Goal: Task Accomplishment & Management: Use online tool/utility

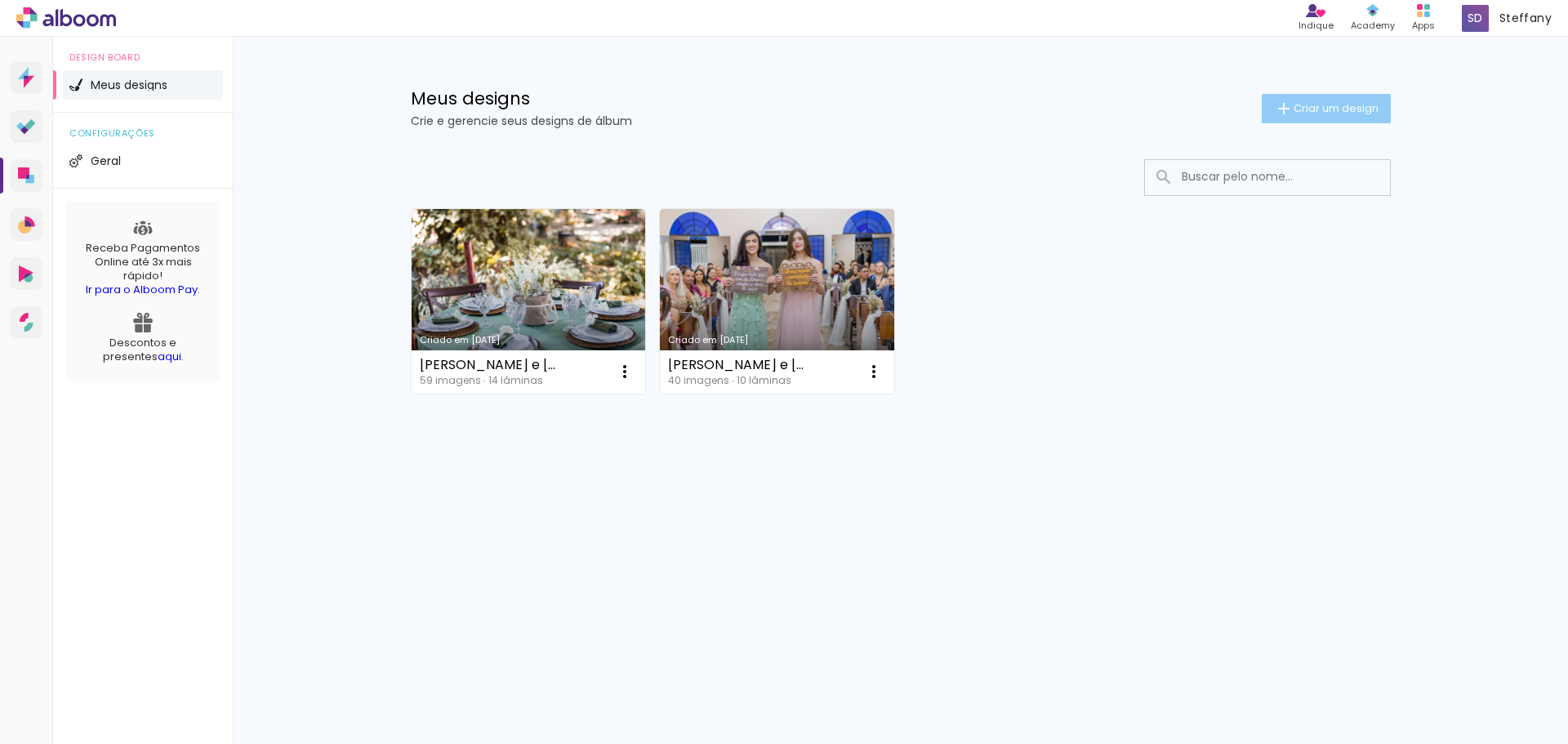
click at [1345, 111] on span "Criar um design" at bounding box center [1335, 108] width 85 height 10
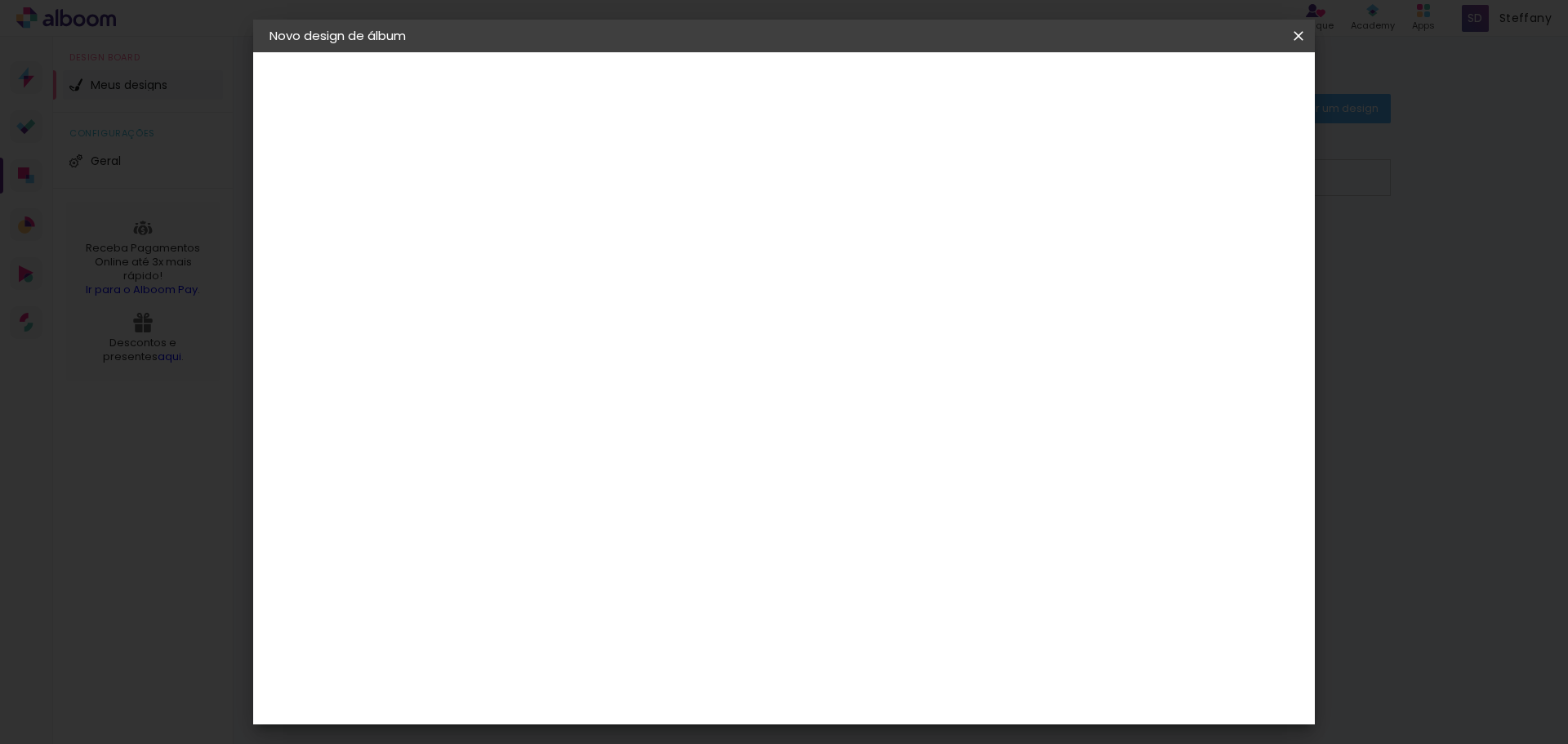
click at [536, 217] on input at bounding box center [536, 218] width 0 height 25
type input "lçlç"
type paper-input "lçlç"
click at [0, 0] on slot "Avançar" at bounding box center [0, 0] width 0 height 0
click at [0, 0] on slot "Tamanho Livre" at bounding box center [0, 0] width 0 height 0
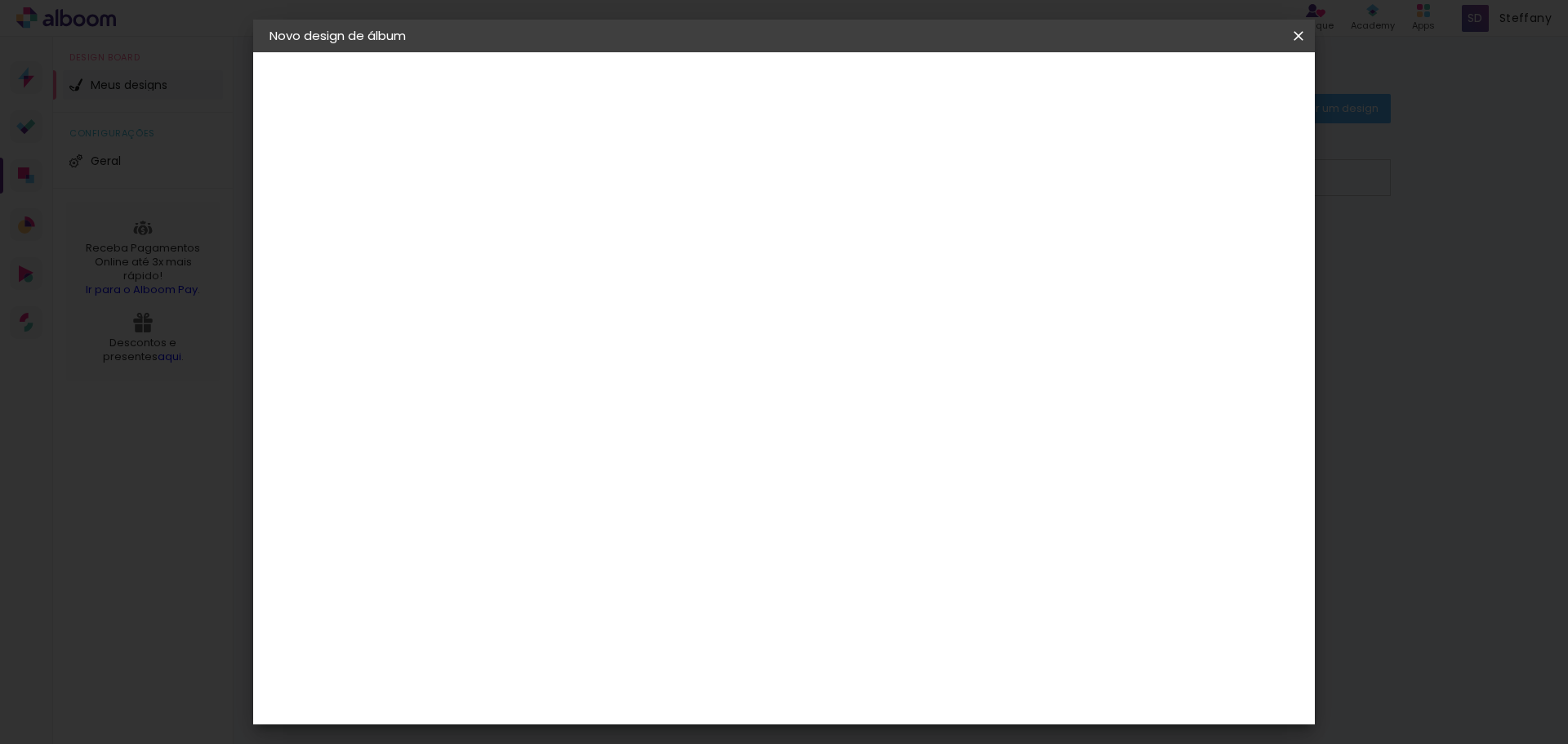
click at [0, 0] on slot "Avançar" at bounding box center [0, 0] width 0 height 0
type input "1"
type paper-input "1"
click at [544, 194] on input "1" at bounding box center [525, 188] width 57 height 20
type input "0"
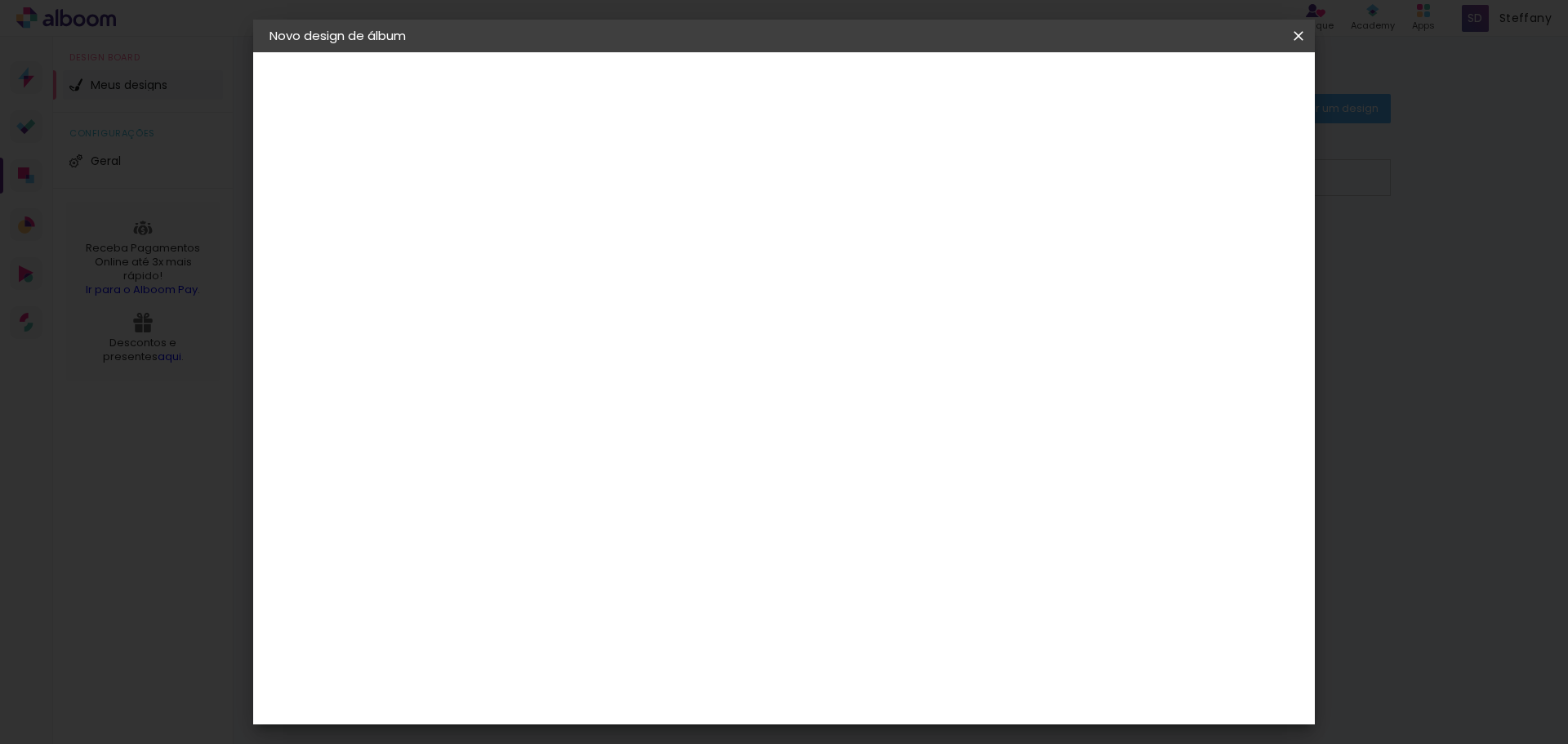
type paper-input "0"
click at [544, 194] on input "0" at bounding box center [525, 188] width 57 height 20
type input "1"
type paper-input "1"
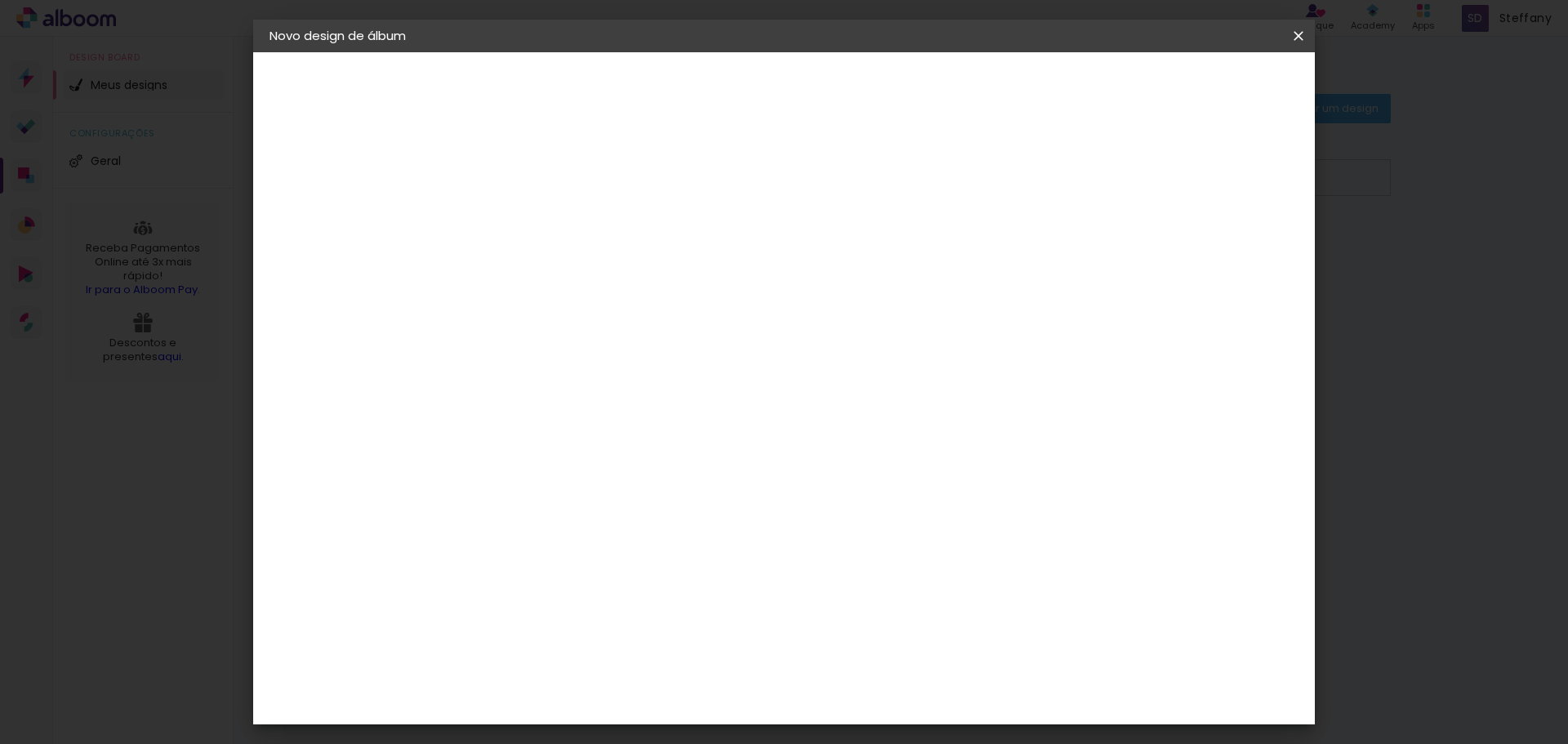
click at [550, 183] on input "1" at bounding box center [525, 188] width 57 height 20
type input "2"
type paper-input "2"
click at [550, 183] on input "2" at bounding box center [525, 188] width 57 height 20
type input "3"
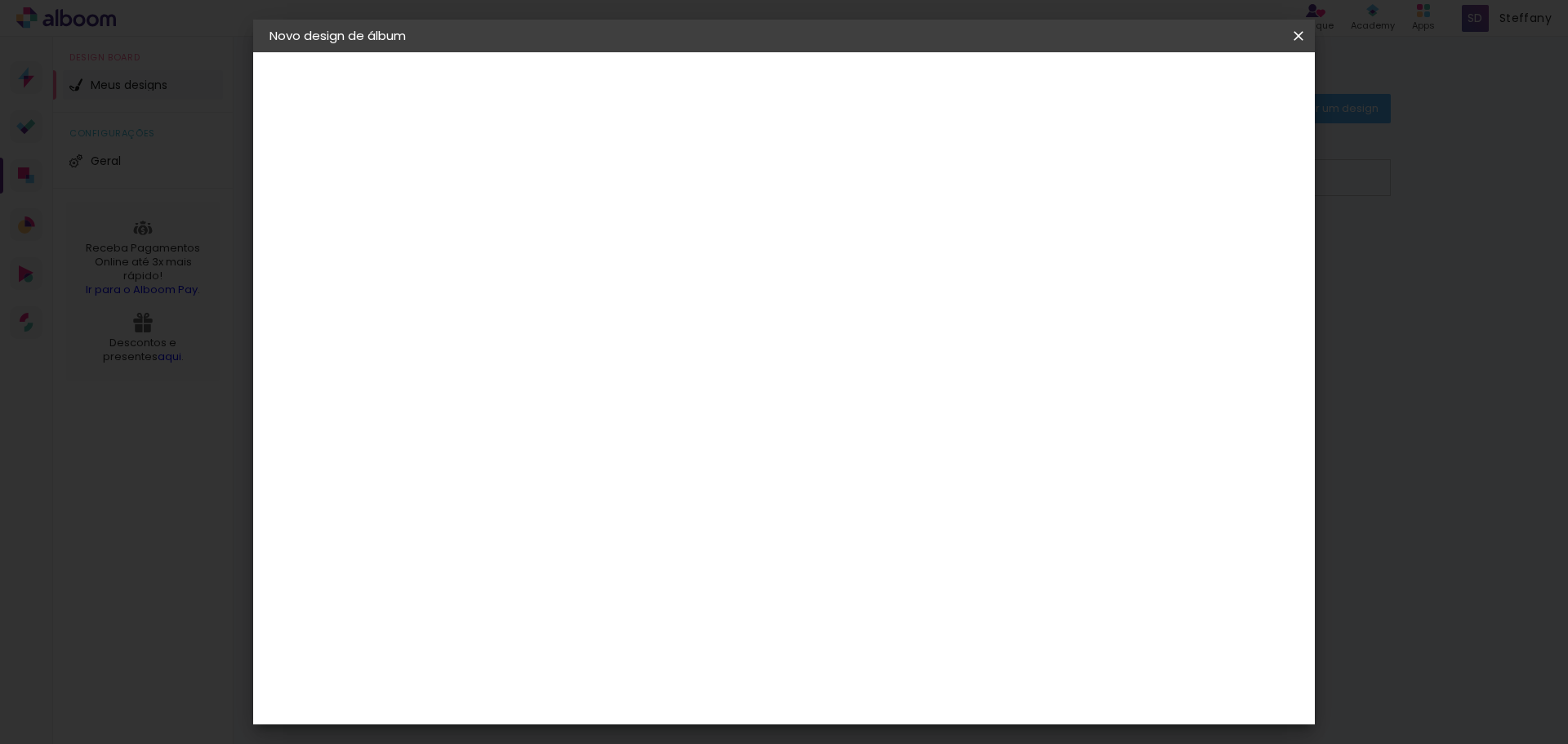
type paper-input "3"
click at [550, 183] on input "3" at bounding box center [525, 188] width 57 height 20
type input "4"
type paper-input "4"
click at [550, 183] on input "4" at bounding box center [525, 188] width 57 height 20
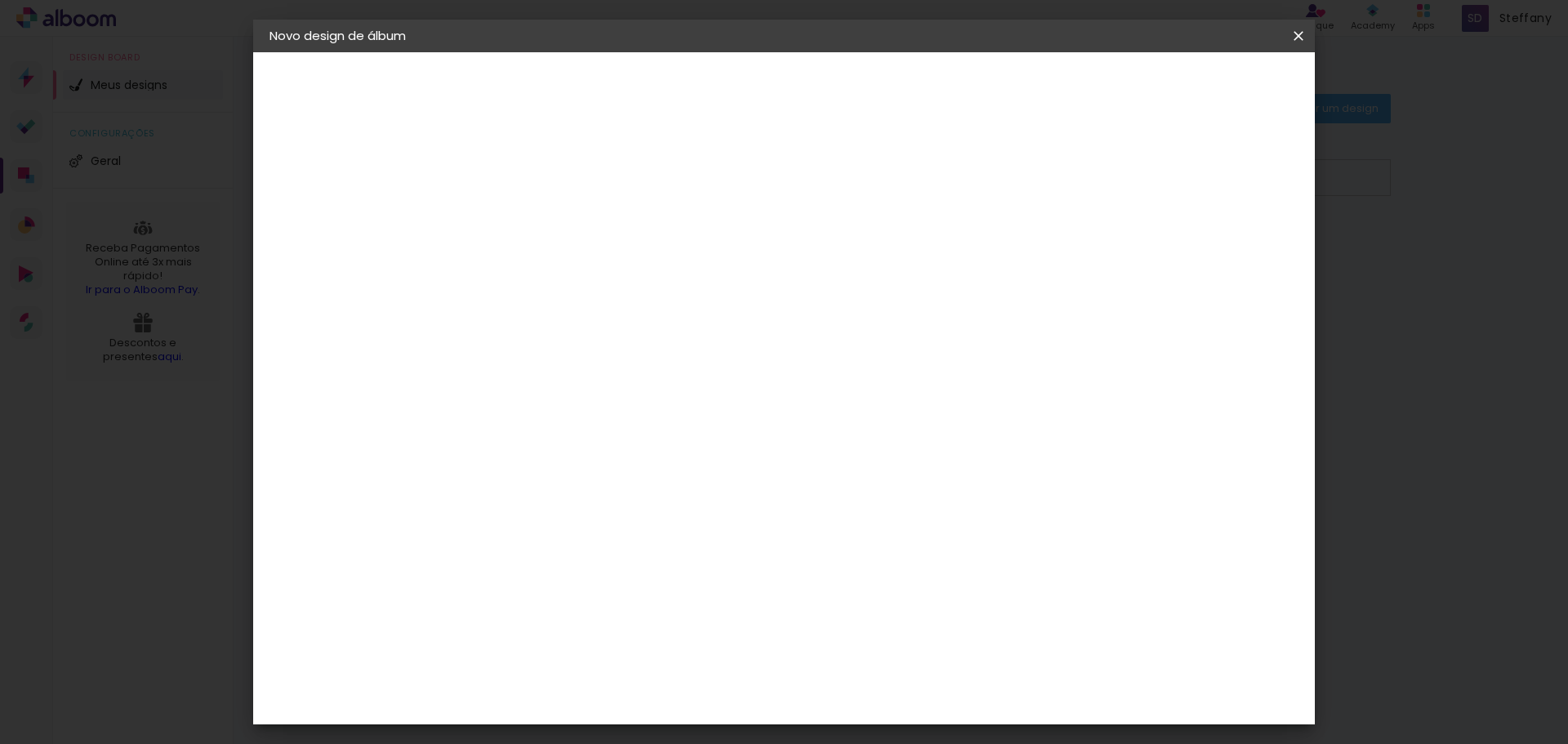
type input "5"
type paper-input "5"
click at [550, 183] on input "5" at bounding box center [525, 188] width 57 height 20
type input "6"
type paper-input "6"
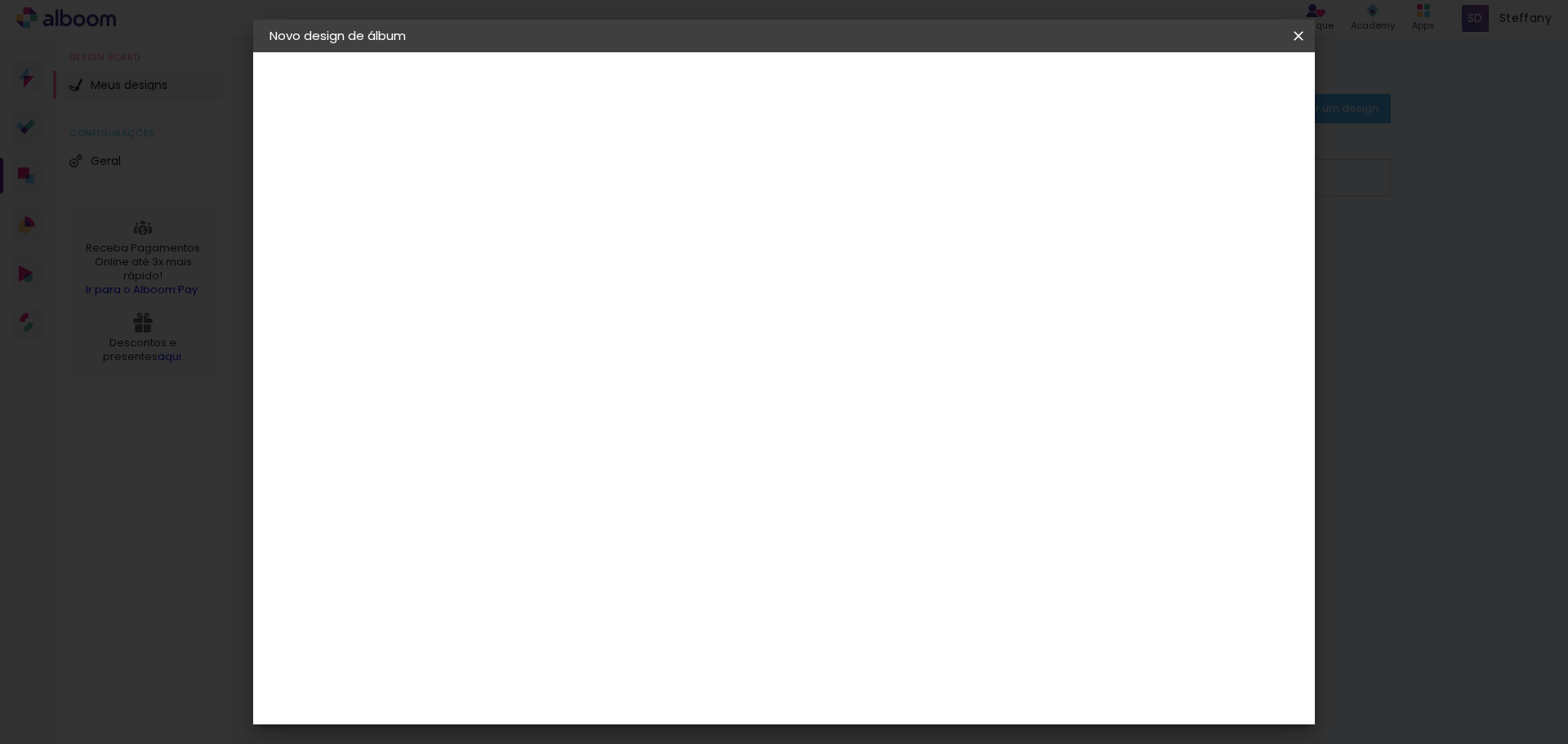
click at [550, 183] on input "6" at bounding box center [525, 188] width 57 height 20
type input "7"
type paper-input "7"
click at [550, 183] on input "7" at bounding box center [525, 188] width 57 height 20
type input "8"
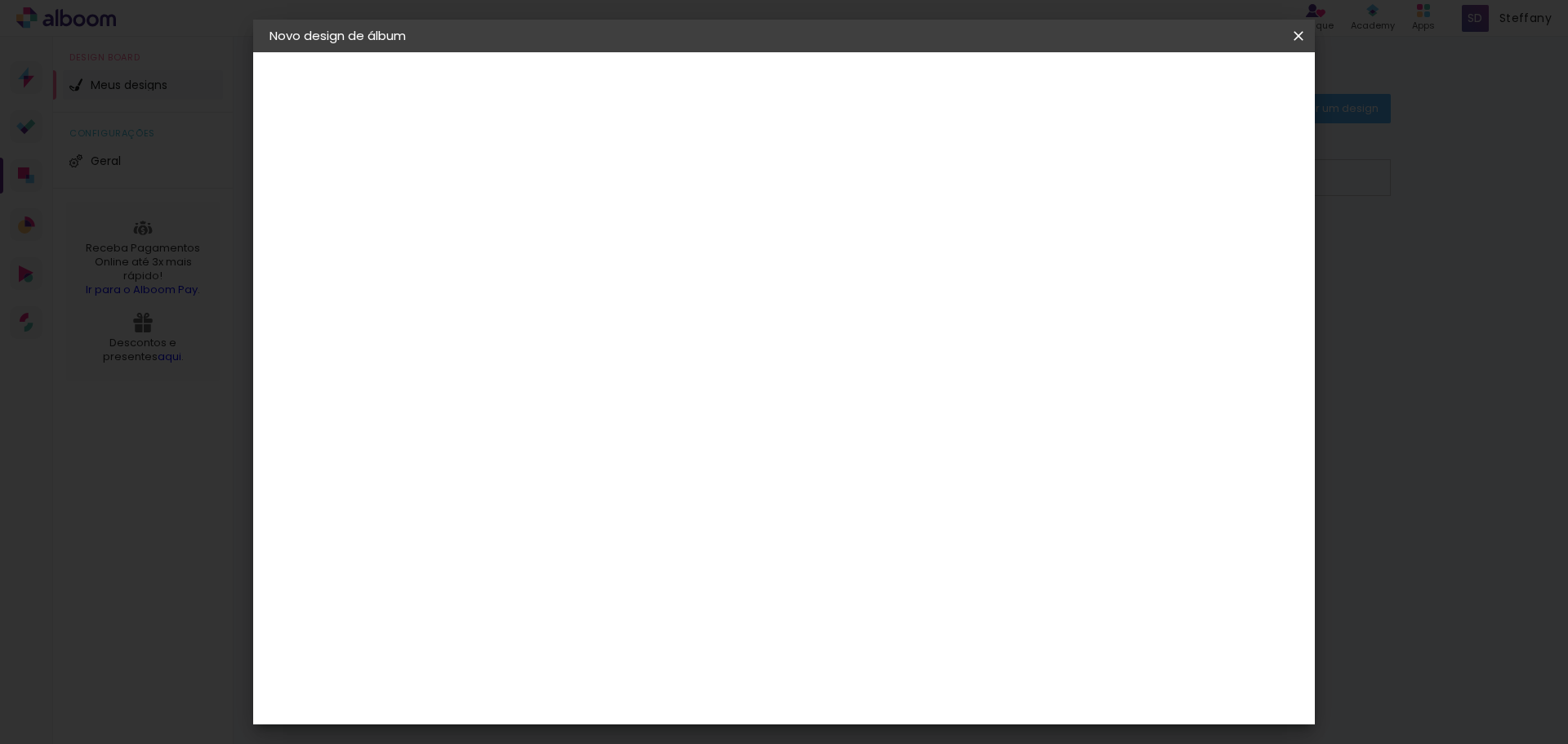
type paper-input "8"
click at [550, 183] on input "8" at bounding box center [525, 188] width 57 height 20
type input "9"
type paper-input "9"
click at [550, 183] on input "9" at bounding box center [525, 188] width 57 height 20
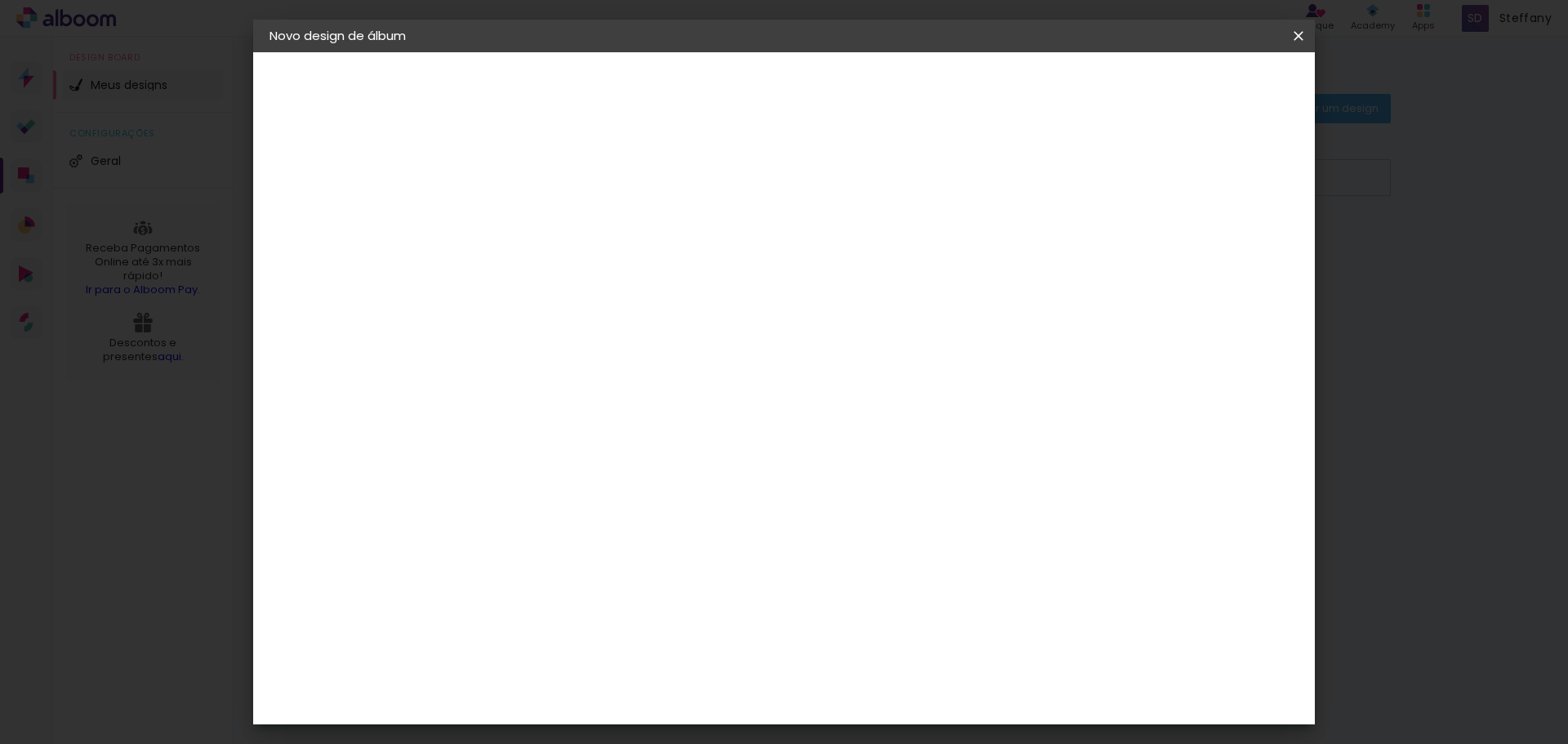
type input "10"
type paper-input "10"
click at [550, 183] on input "10" at bounding box center [525, 188] width 57 height 20
type input "11"
type paper-input "11"
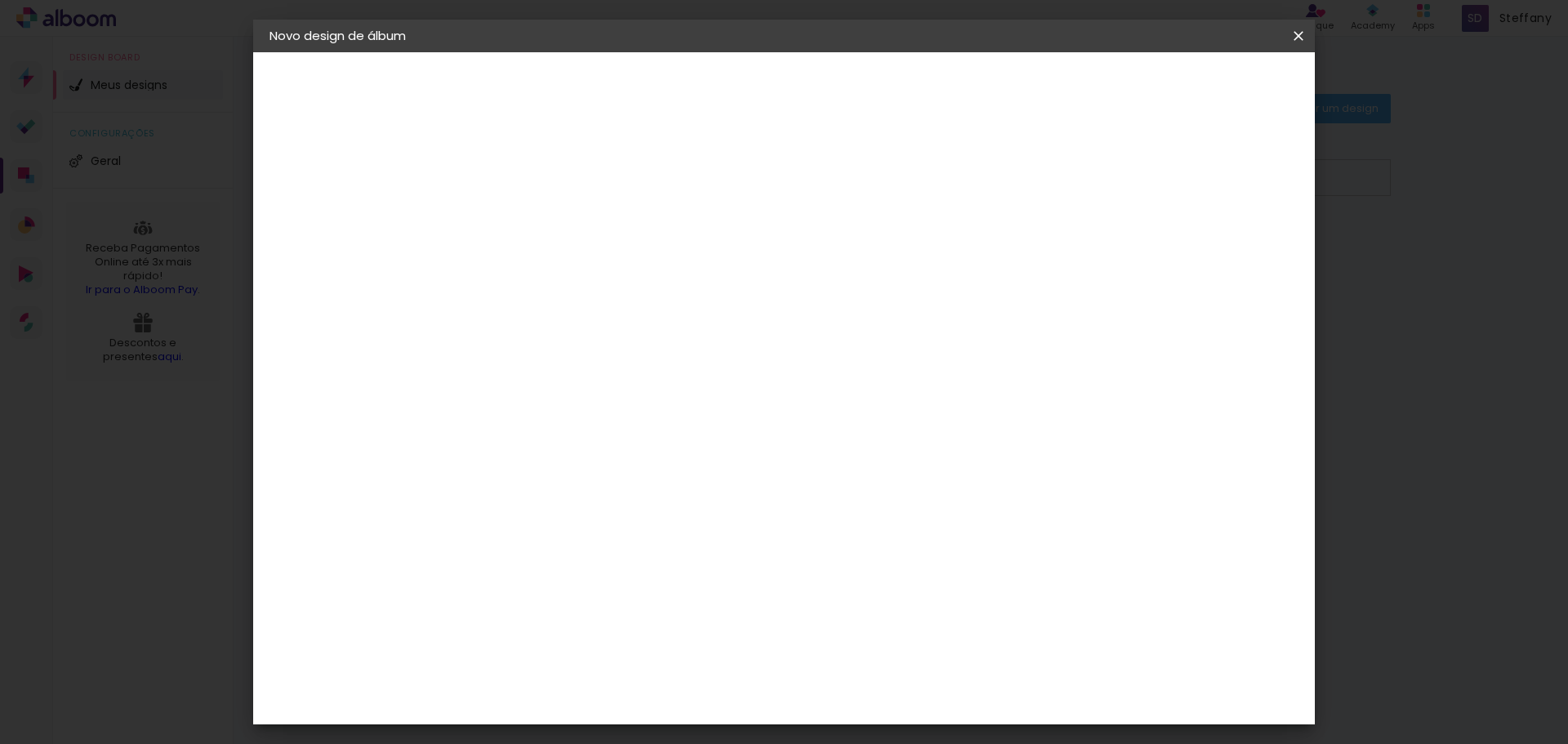
click at [550, 183] on input "11" at bounding box center [525, 188] width 57 height 20
type input "12"
type paper-input "12"
click at [550, 183] on input "12" at bounding box center [525, 188] width 57 height 20
type input "13"
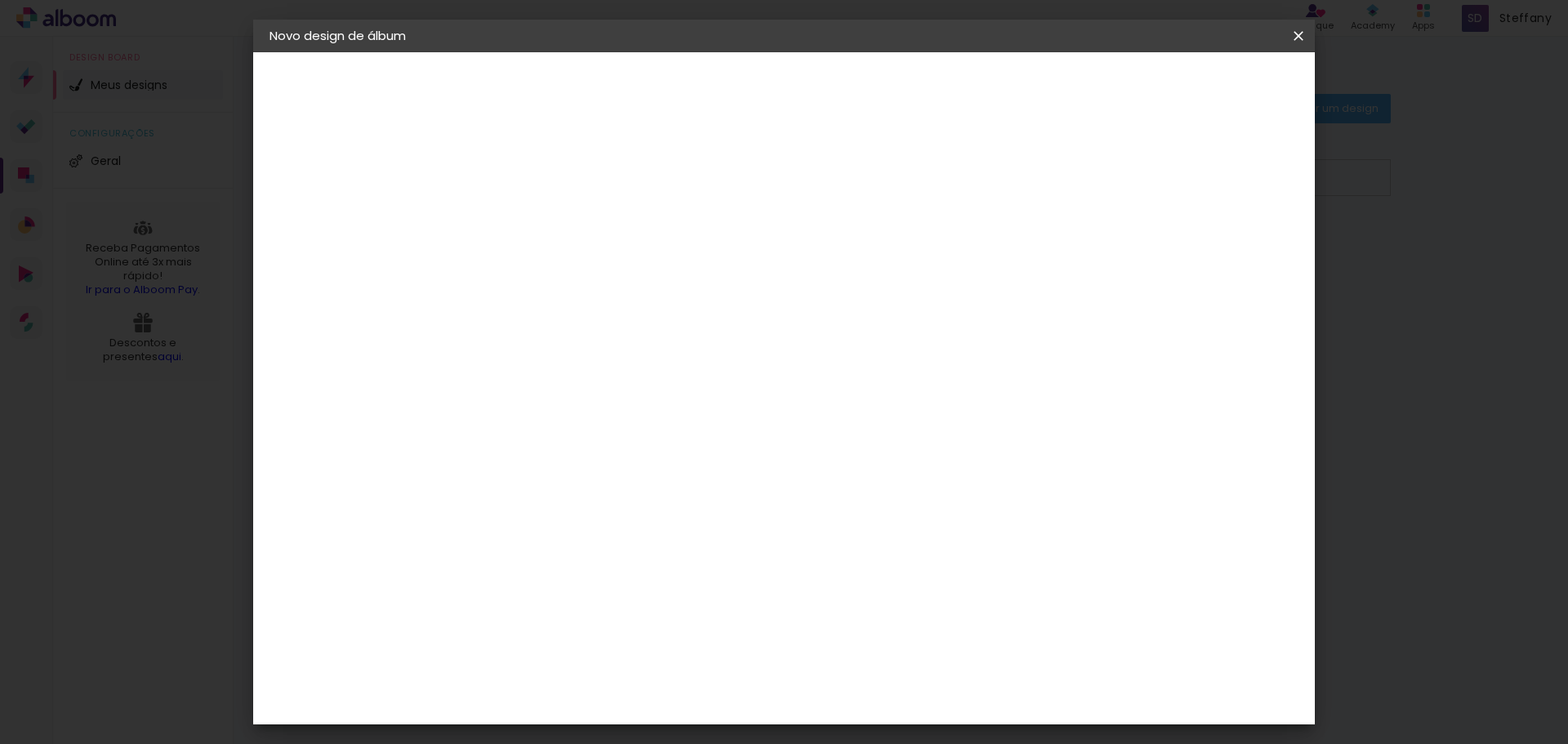
type paper-input "13"
click at [550, 183] on input "13" at bounding box center [525, 188] width 57 height 20
type input "14"
type paper-input "14"
click at [550, 183] on input "14" at bounding box center [525, 188] width 57 height 20
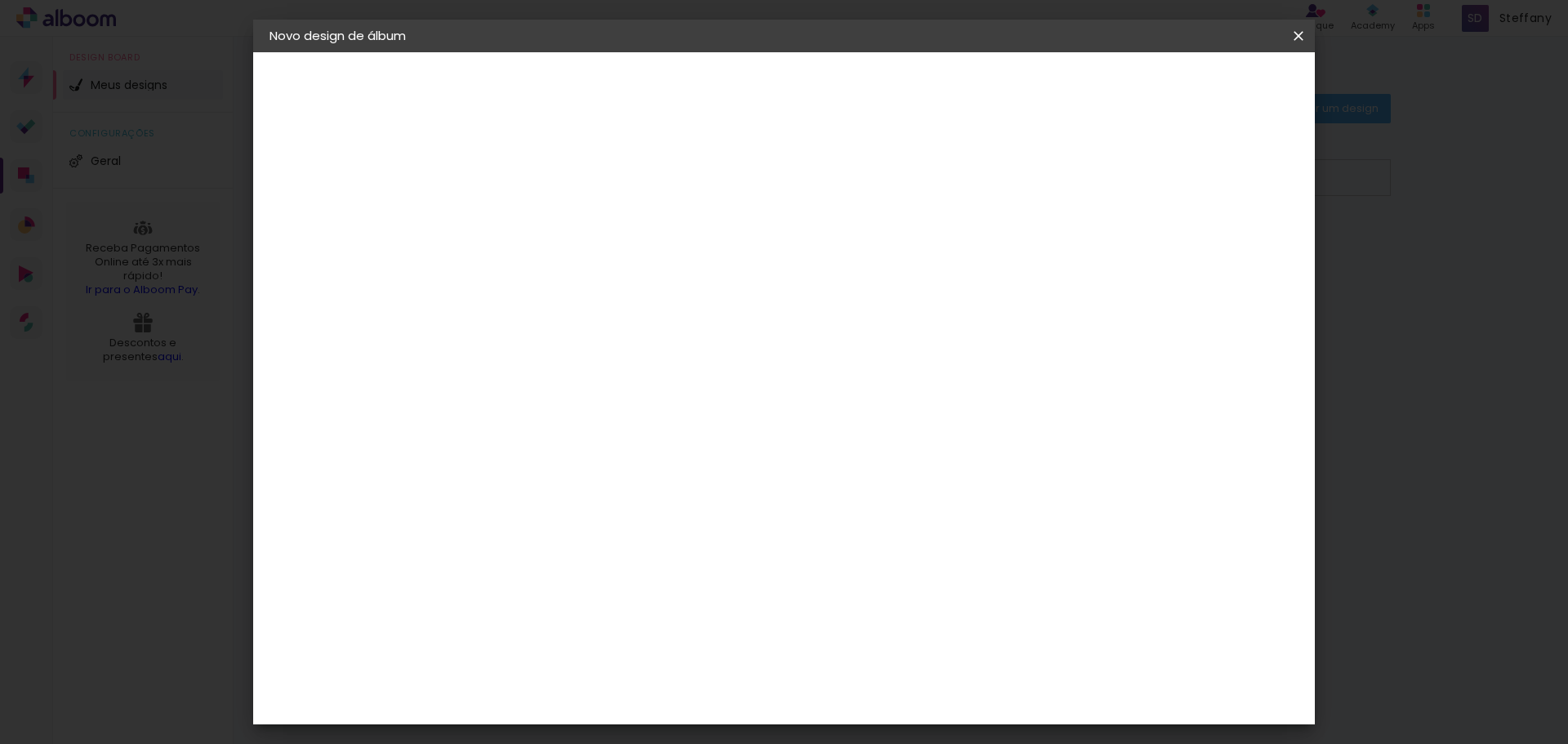
type input "15"
type paper-input "15"
click at [550, 183] on input "15" at bounding box center [525, 188] width 57 height 20
type input "16"
type paper-input "16"
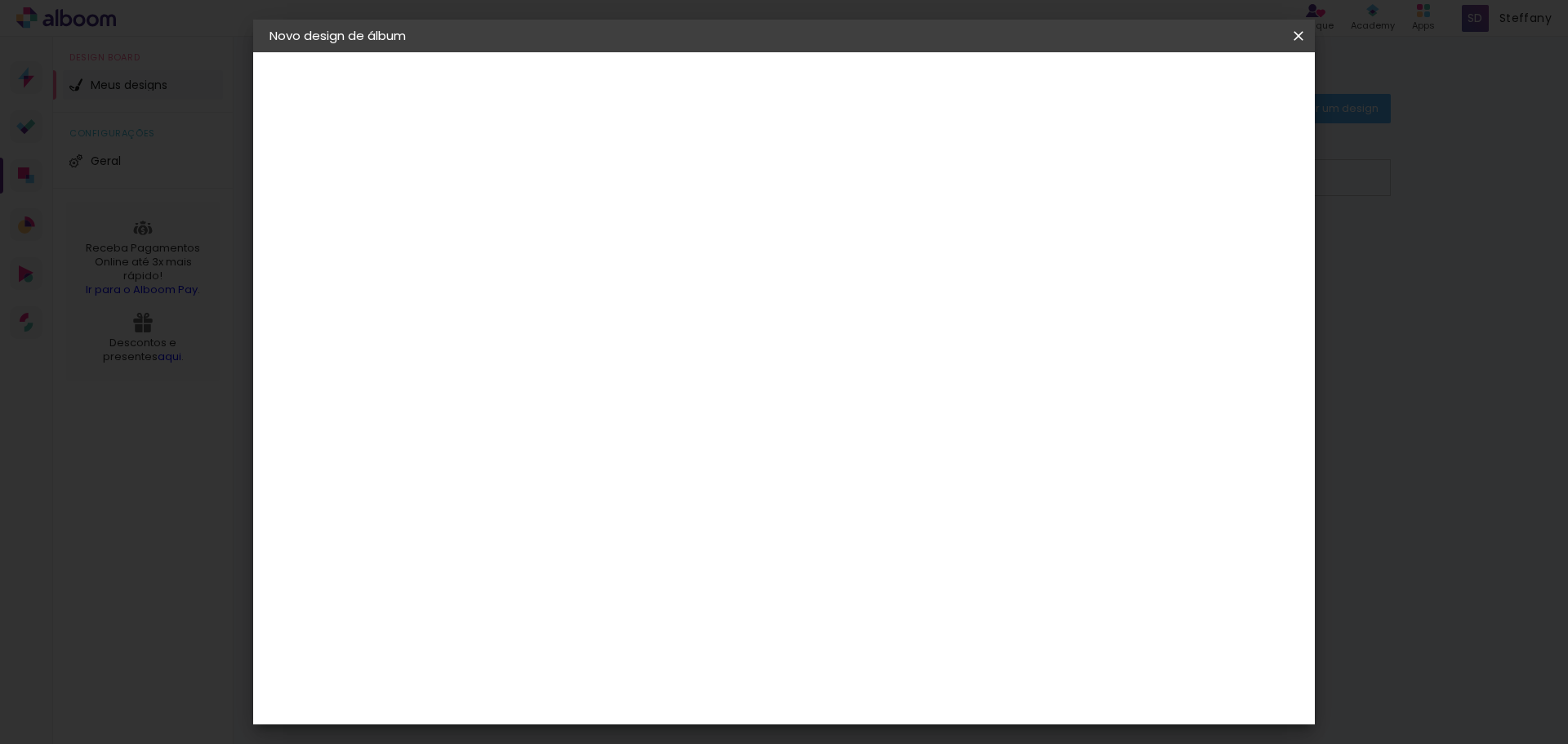
click at [550, 183] on input "16" at bounding box center [525, 188] width 57 height 20
type input "17"
type paper-input "17"
click at [550, 183] on input "17" at bounding box center [525, 188] width 57 height 20
type input "18"
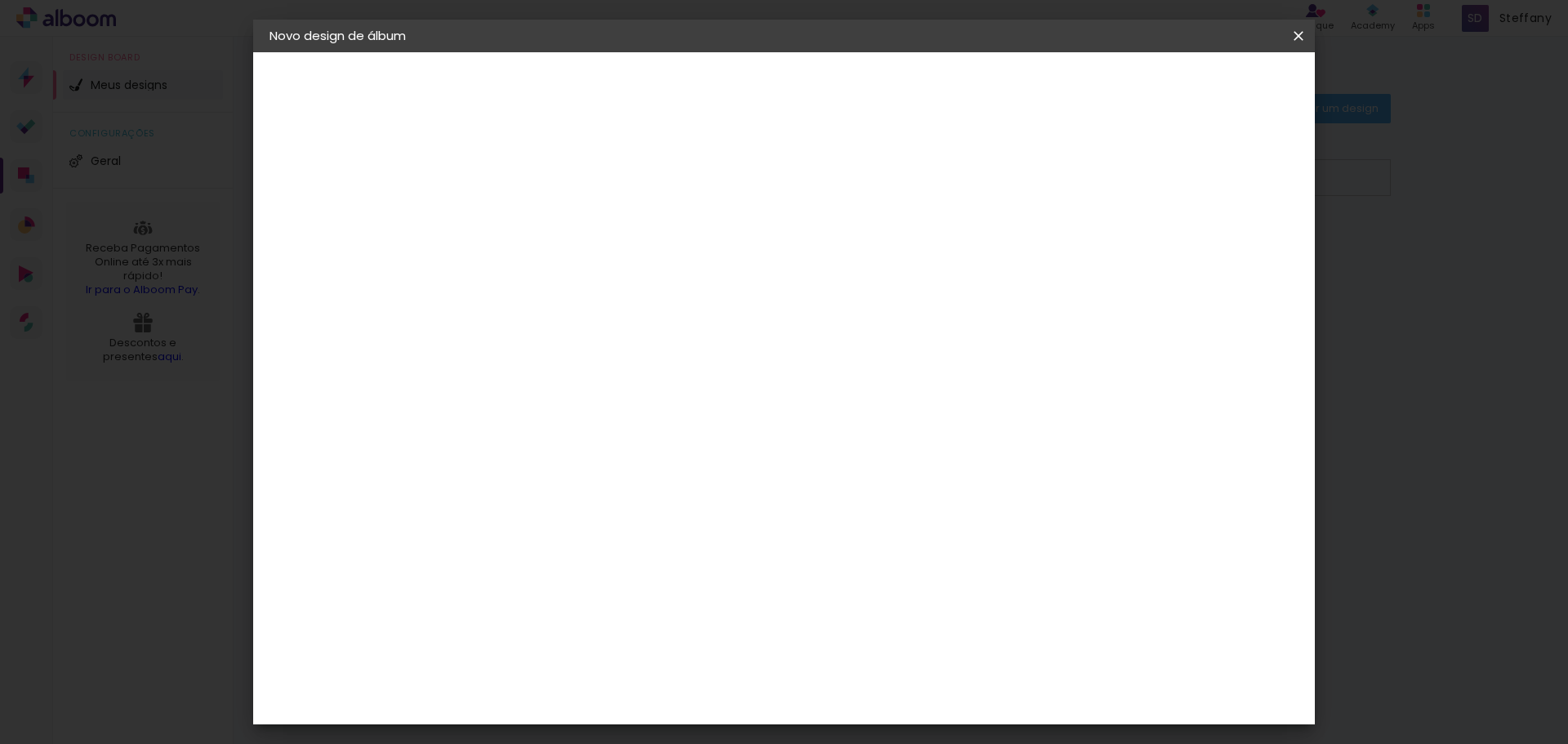
type paper-input "18"
click at [550, 183] on input "18" at bounding box center [525, 188] width 57 height 20
type input "19"
type paper-input "19"
click at [550, 183] on input "19" at bounding box center [525, 188] width 57 height 20
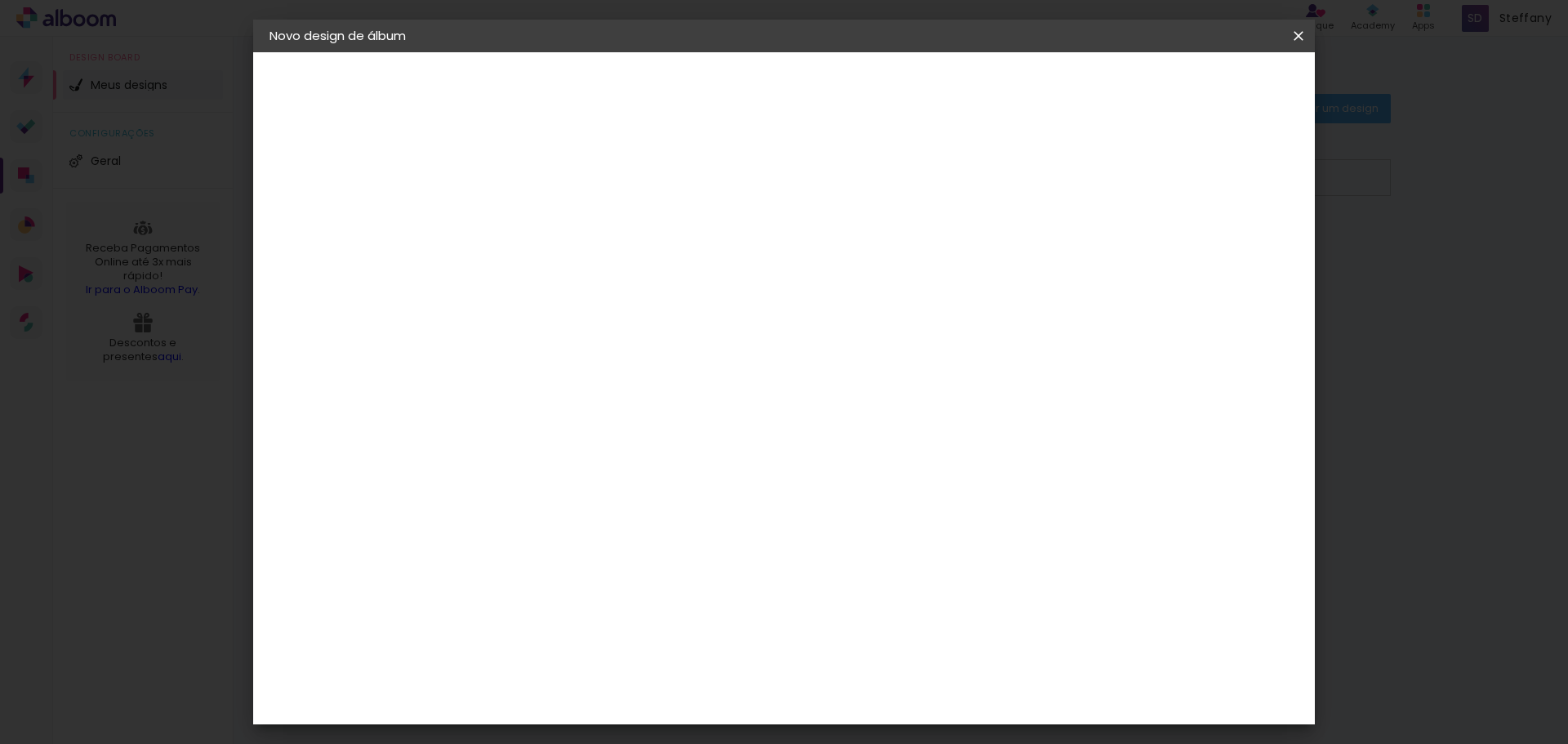
type input "20"
type paper-input "20"
click at [550, 183] on input "20" at bounding box center [525, 188] width 57 height 20
type input "19"
type paper-input "19"
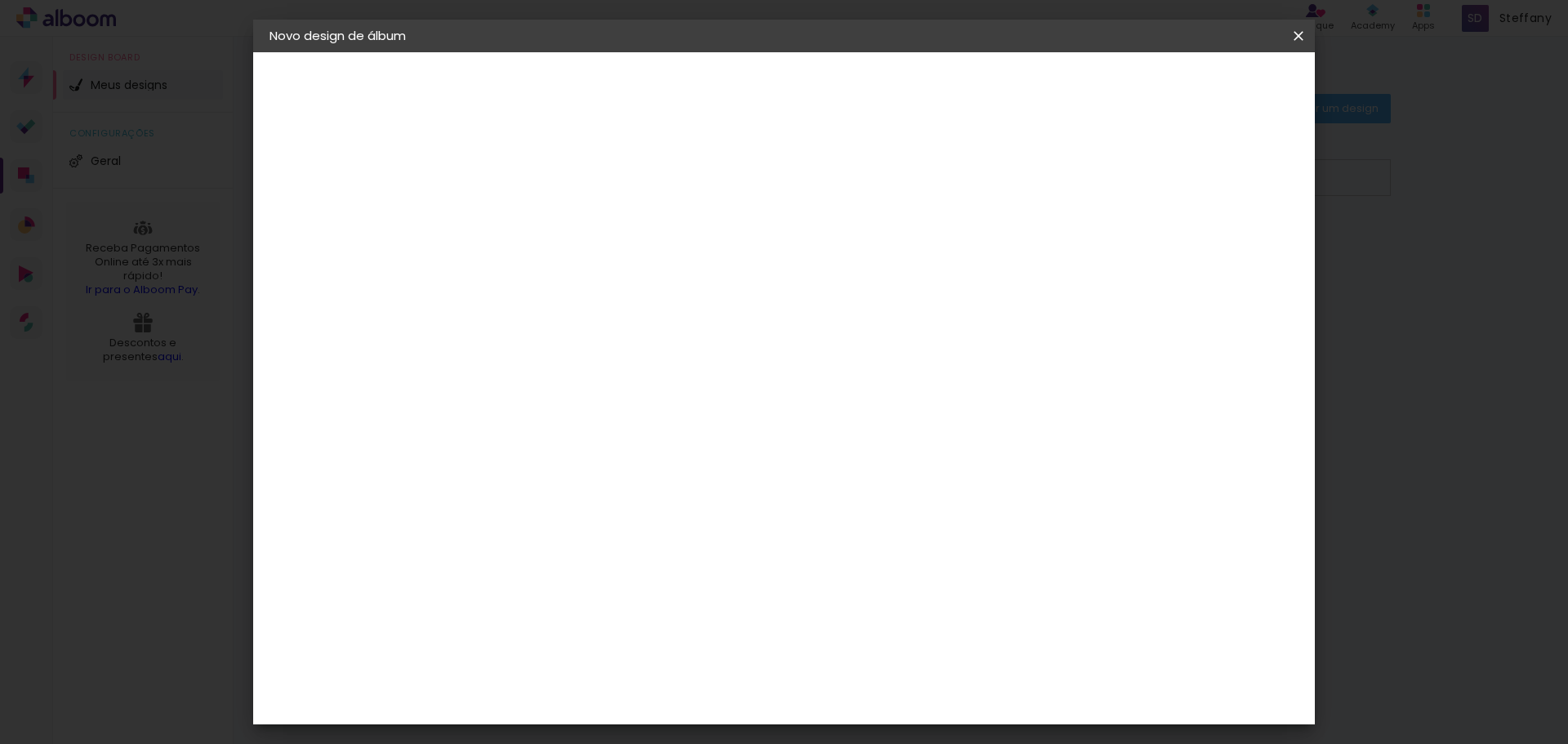
click at [546, 192] on input "19" at bounding box center [525, 188] width 57 height 20
type input "18"
type paper-input "18"
click at [546, 192] on input "18" at bounding box center [525, 188] width 57 height 20
type input "17"
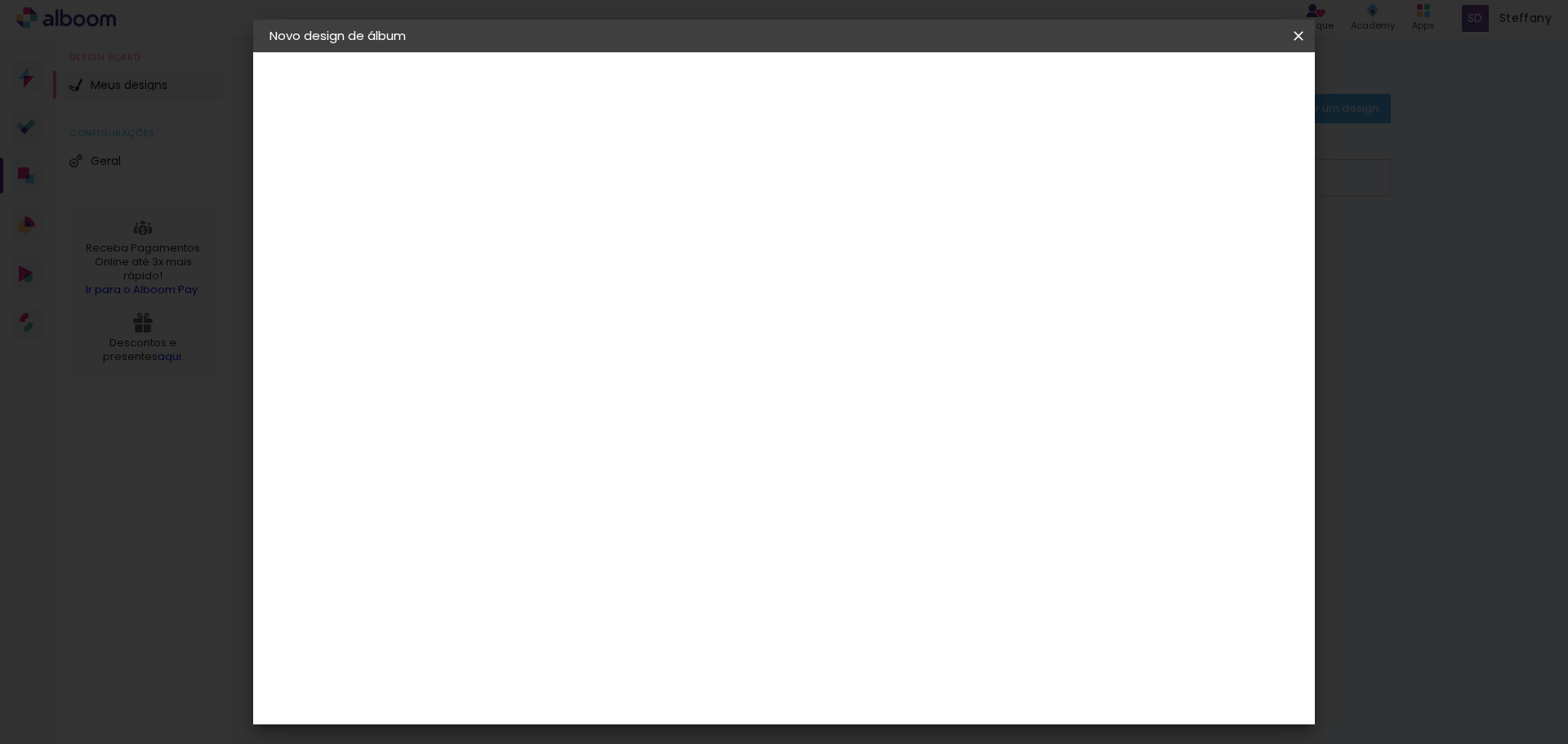
type paper-input "17"
click at [546, 192] on input "17" at bounding box center [525, 188] width 57 height 20
type input "16"
type paper-input "16"
click at [546, 192] on input "16" at bounding box center [525, 188] width 57 height 20
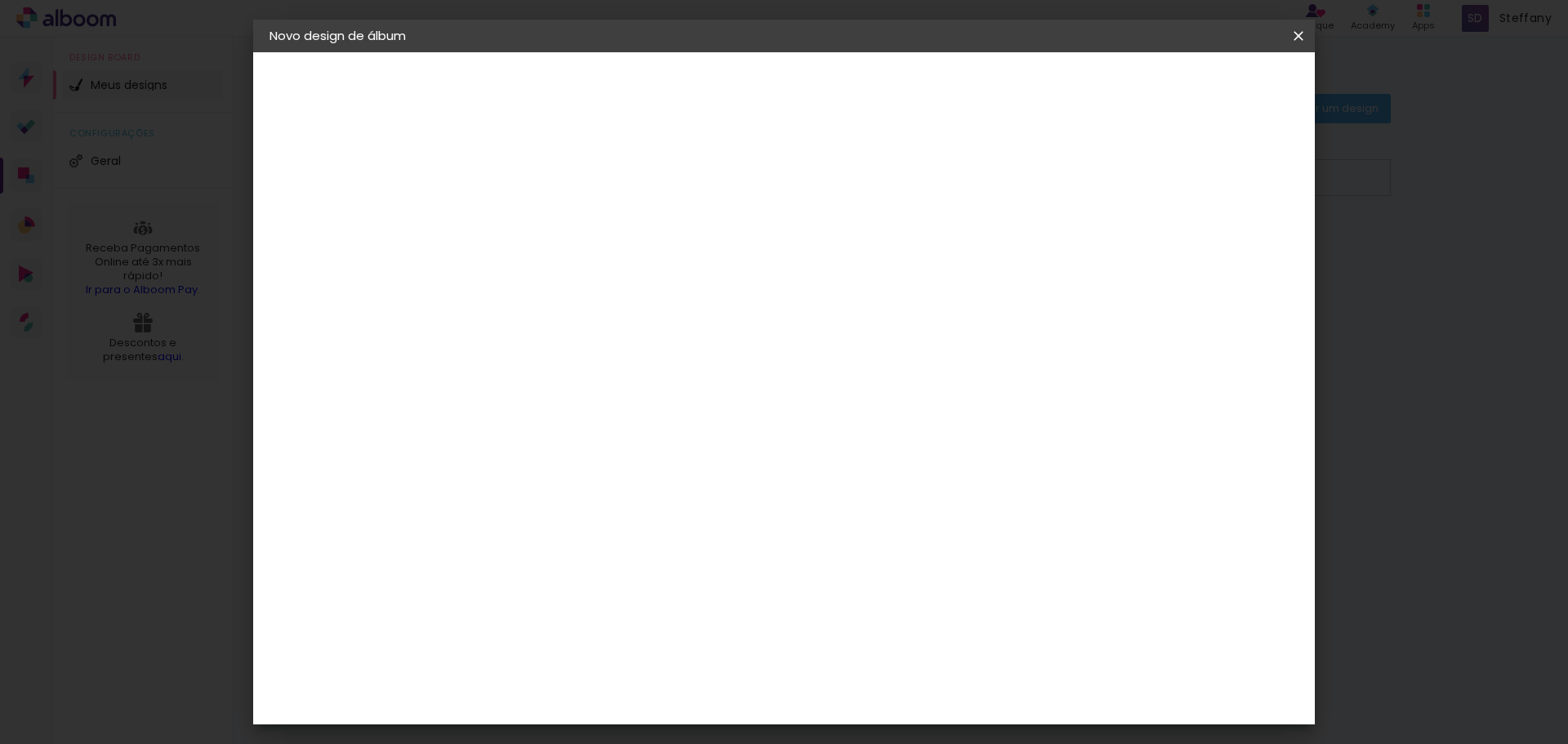
type input "15"
type paper-input "15"
click at [546, 192] on input "15" at bounding box center [525, 188] width 57 height 20
type input "14"
type paper-input "14"
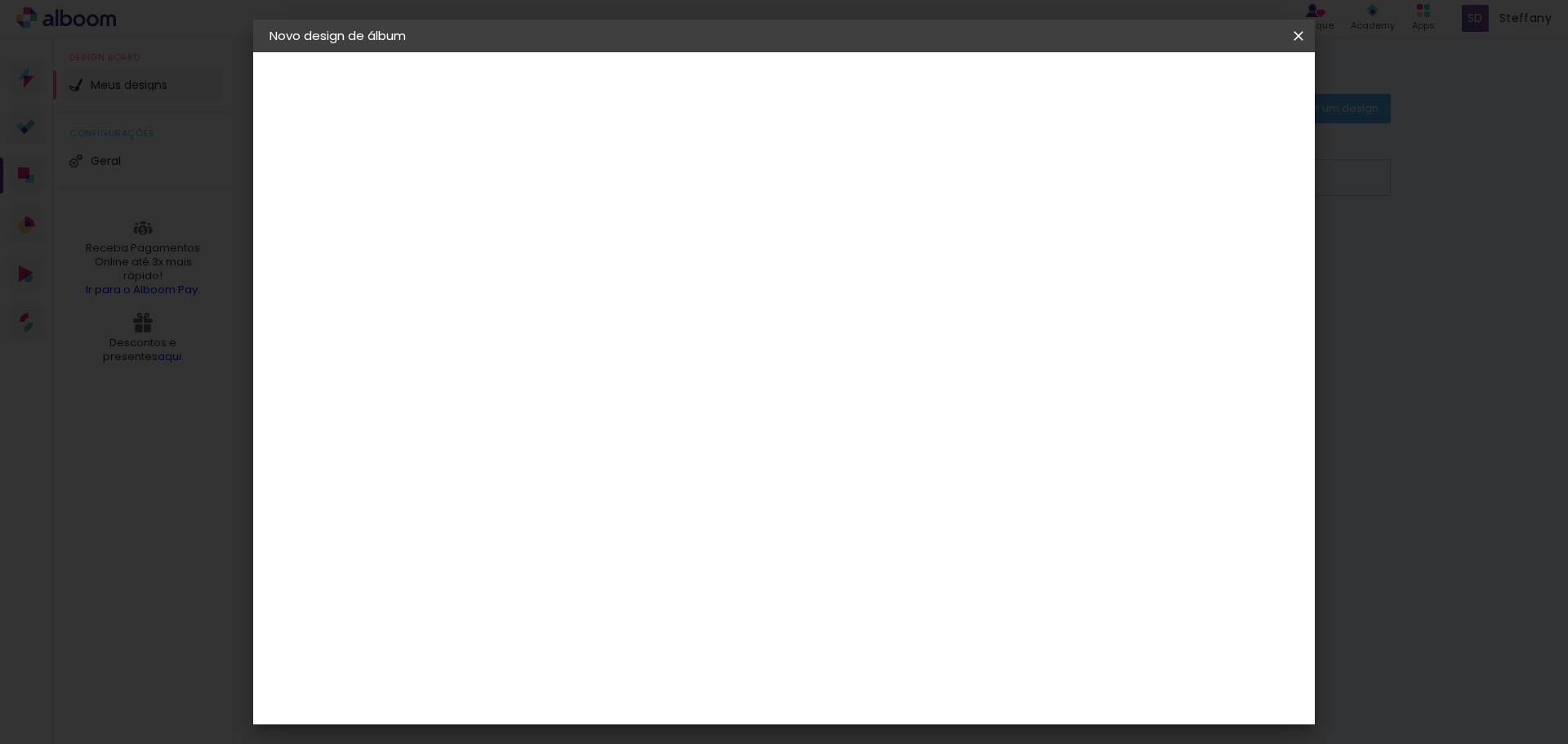
click at [546, 192] on input "14" at bounding box center [525, 188] width 57 height 20
type input "13"
type paper-input "13"
click at [546, 192] on input "13" at bounding box center [525, 188] width 57 height 20
type input "12"
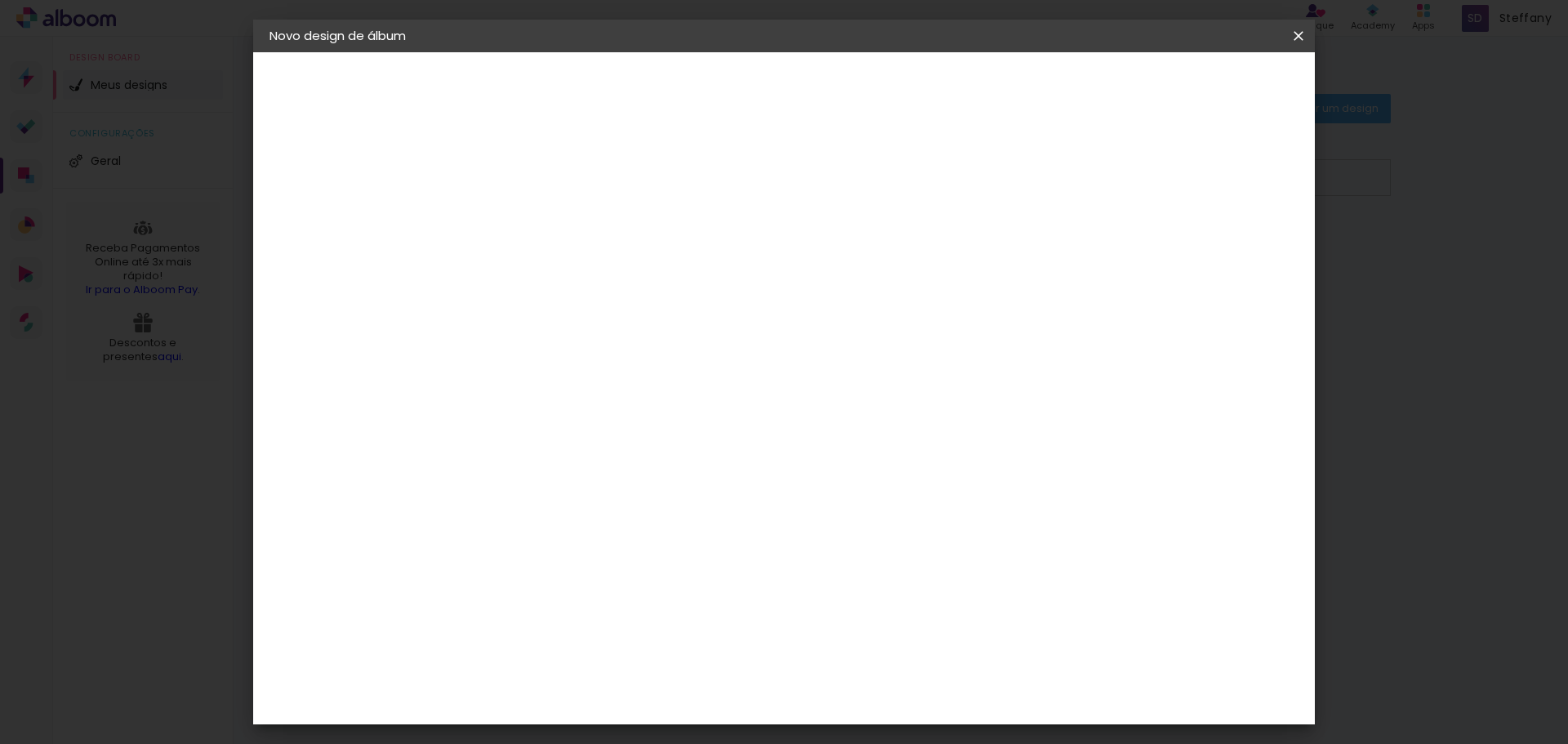
type paper-input "12"
click at [546, 192] on input "12" at bounding box center [525, 188] width 57 height 20
type input "11"
type paper-input "11"
click at [546, 192] on input "11" at bounding box center [525, 188] width 57 height 20
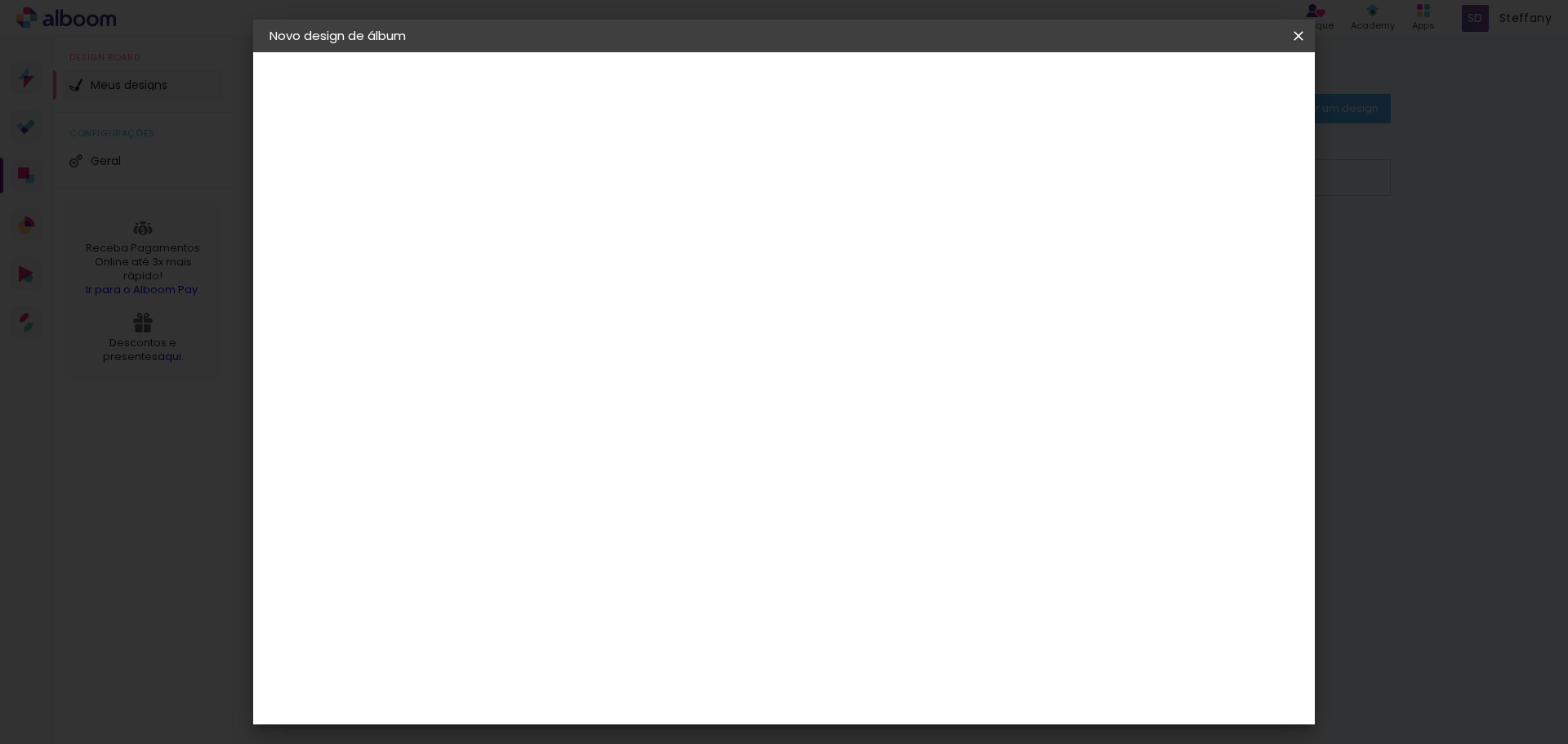
type input "10"
type paper-input "10"
click at [546, 192] on input "10" at bounding box center [525, 188] width 57 height 20
type input "9"
type paper-input "9"
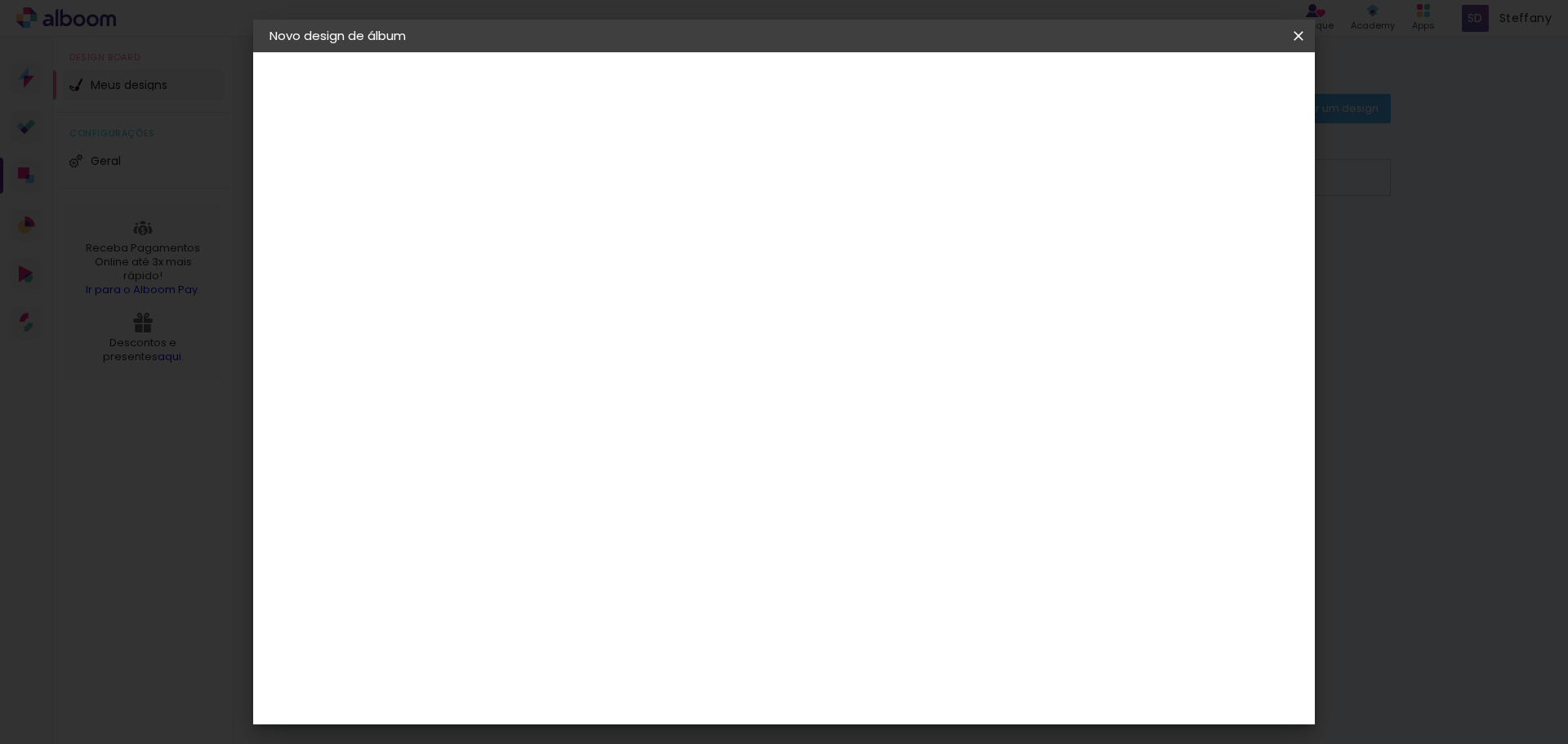
click at [546, 192] on input "9" at bounding box center [525, 188] width 57 height 20
type input "8"
type paper-input "8"
click at [546, 192] on input "8" at bounding box center [525, 188] width 57 height 20
type input "7"
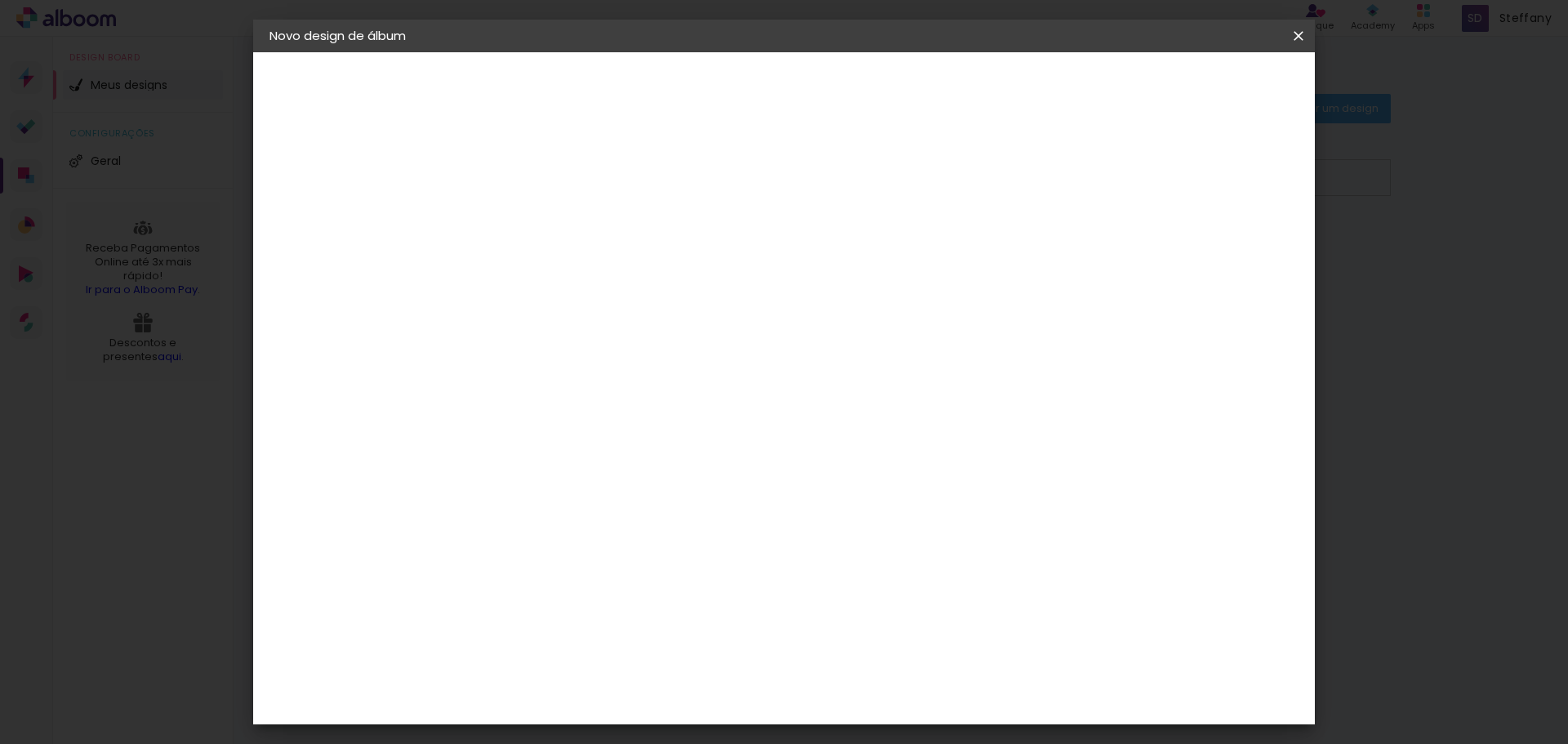
type paper-input "7"
click at [546, 192] on input "7" at bounding box center [525, 188] width 57 height 20
type input "6"
type paper-input "6"
click at [546, 192] on input "6" at bounding box center [525, 188] width 57 height 20
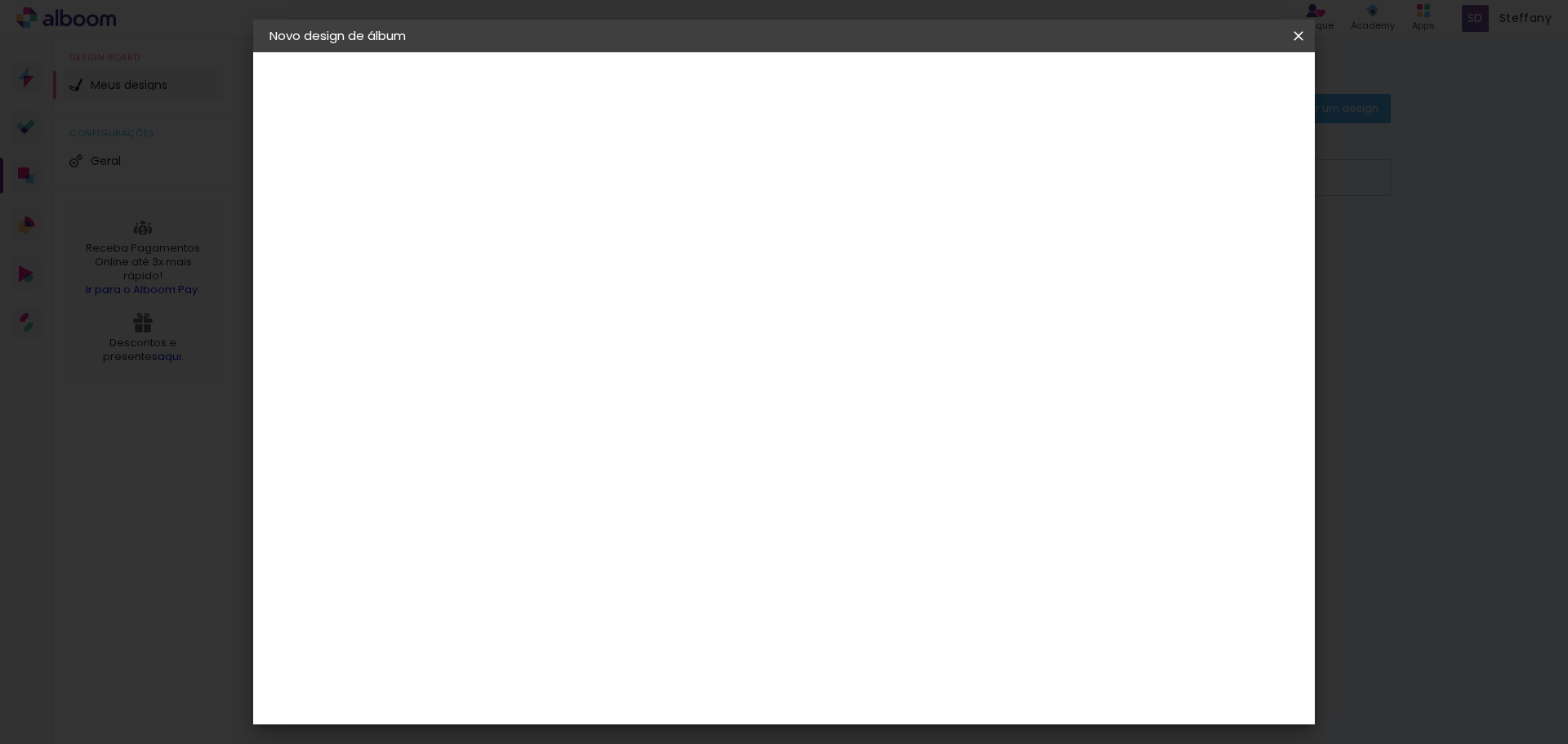
type input "5"
type paper-input "5"
click at [546, 192] on input "5" at bounding box center [525, 188] width 57 height 20
type input "4"
type paper-input "4"
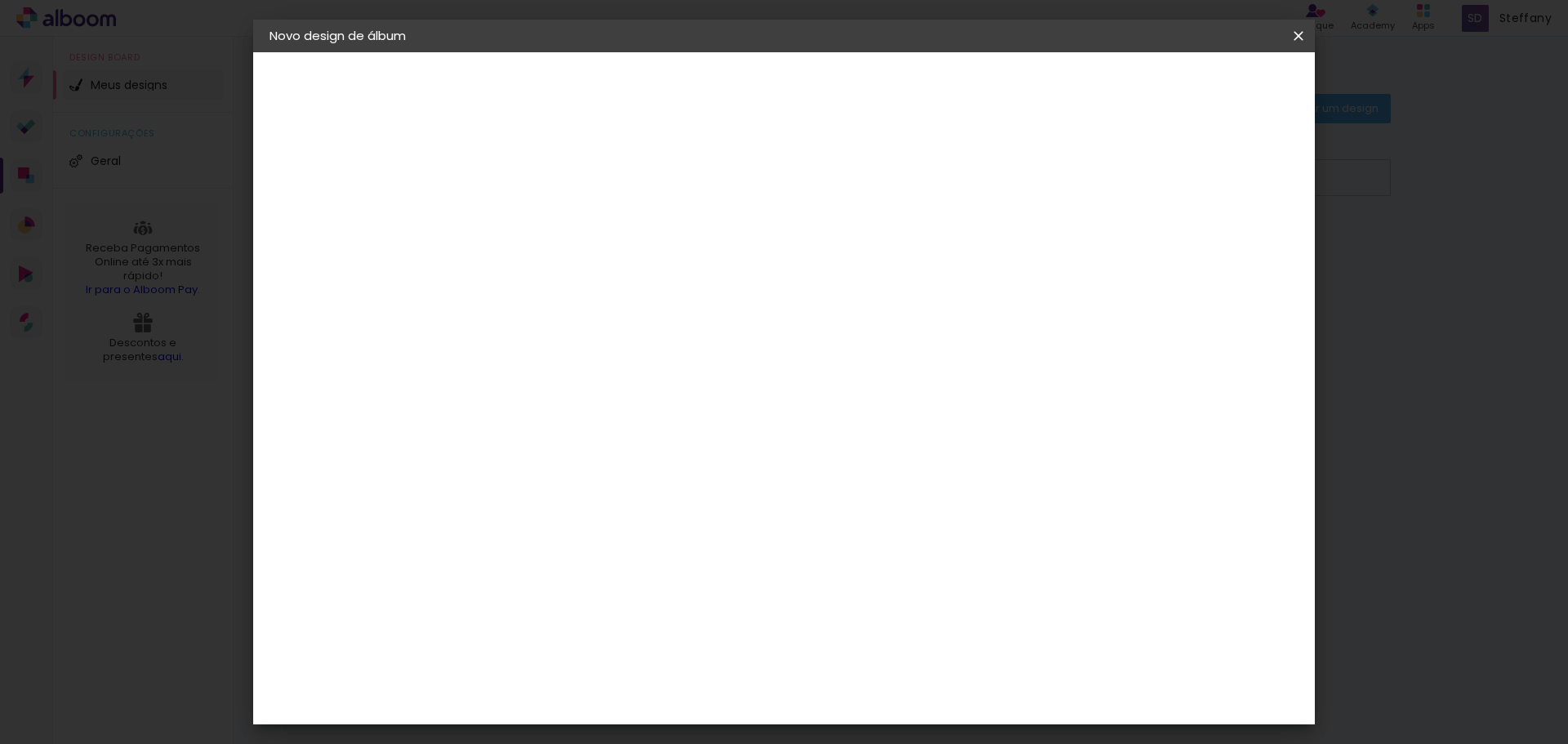
click at [546, 192] on input "4" at bounding box center [525, 188] width 57 height 20
type input "3"
type paper-input "3"
click at [546, 192] on input "3" at bounding box center [525, 188] width 57 height 20
type input "2"
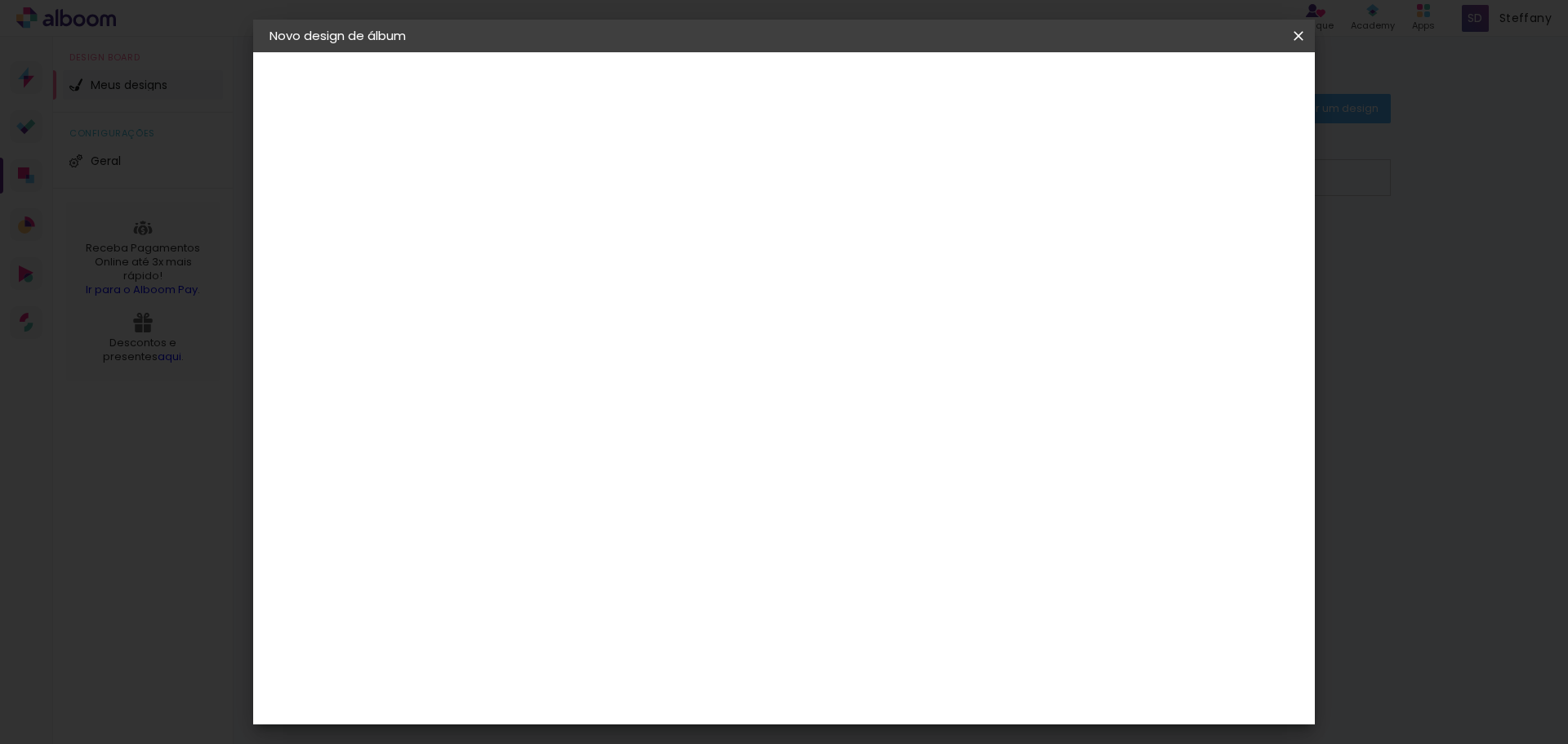
type paper-input "2"
click at [546, 192] on input "2" at bounding box center [525, 188] width 57 height 20
click at [497, 472] on input "30" at bounding box center [485, 463] width 43 height 24
type input "25"
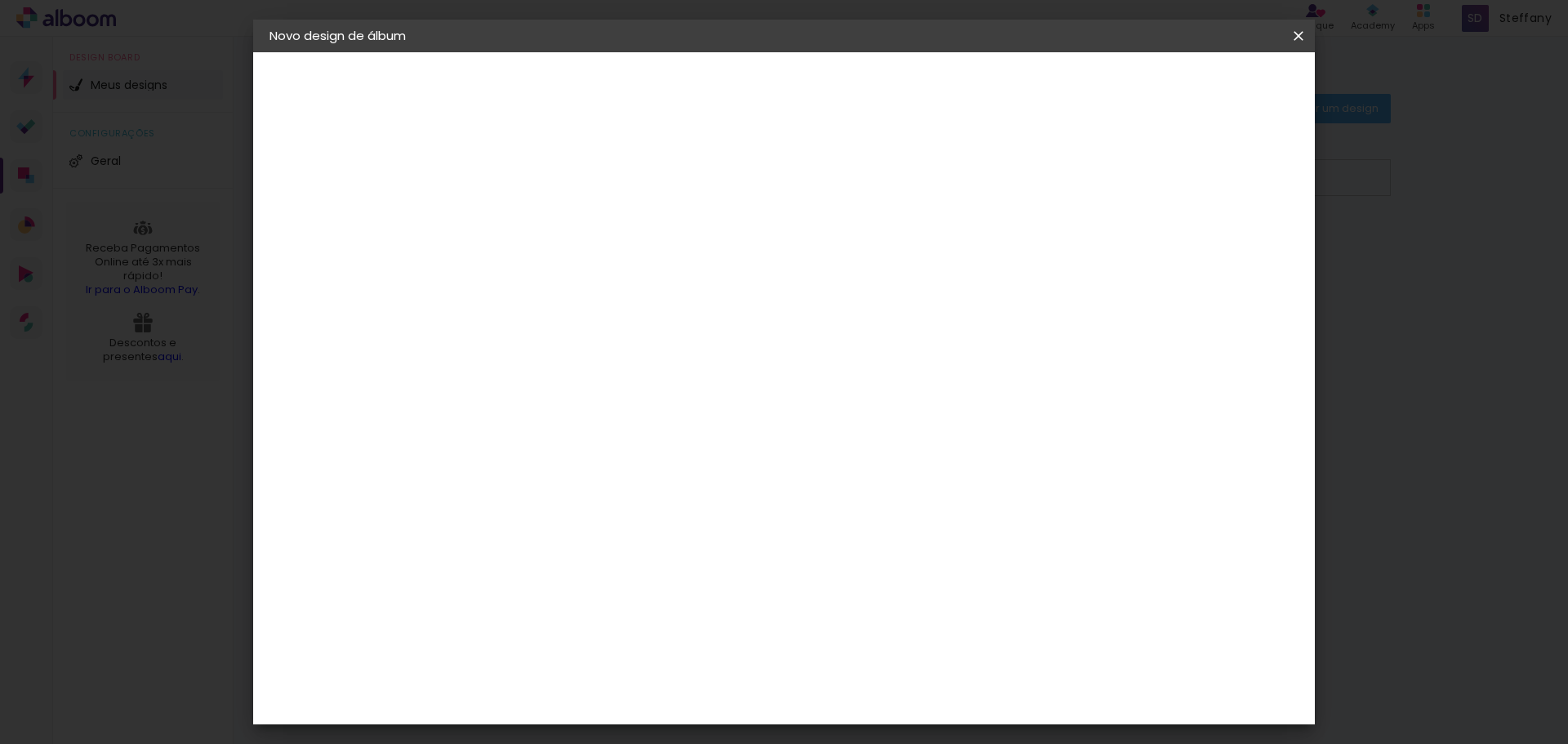
type paper-input "25"
click at [1116, 184] on div at bounding box center [1108, 188] width 15 height 15
type paper-checkbox "on"
click at [1116, 184] on div at bounding box center [1108, 188] width 15 height 15
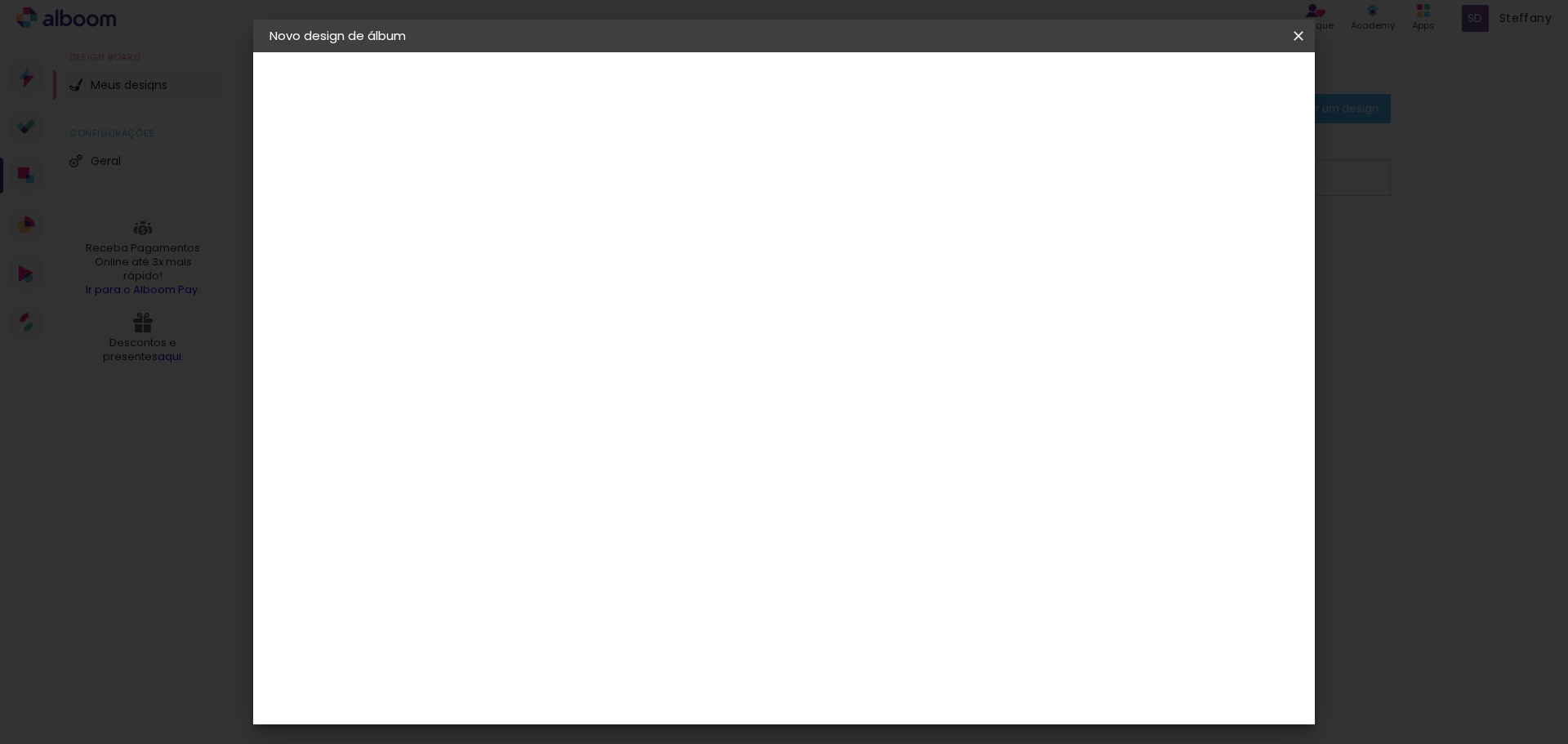
type input "4"
type paper-input "4"
click at [1221, 253] on input "4" at bounding box center [1217, 246] width 30 height 24
type input "3"
type paper-input "3"
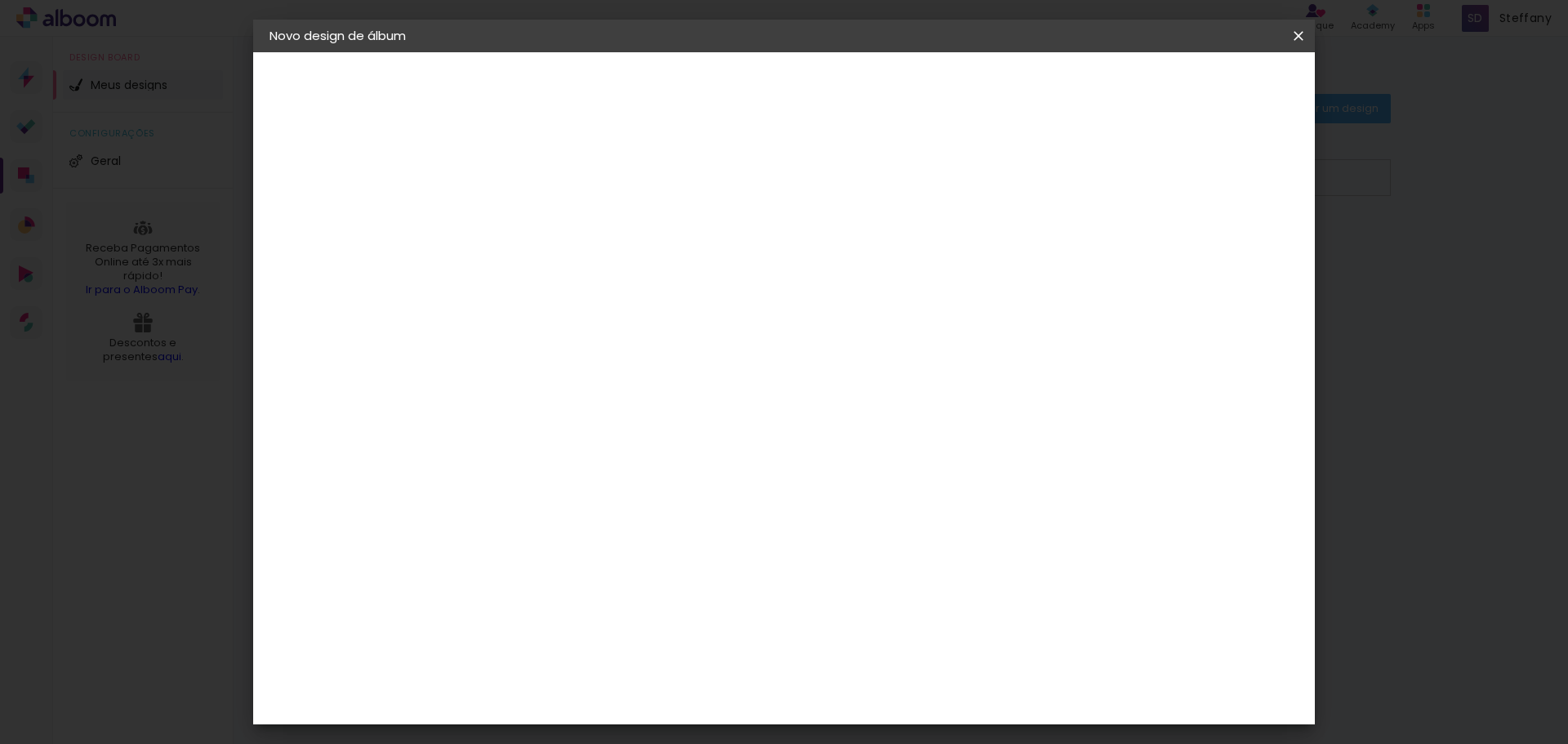
click at [1221, 253] on input "3" at bounding box center [1217, 246] width 30 height 24
type input "2"
type paper-input "2"
click at [1221, 253] on input "2" at bounding box center [1219, 246] width 30 height 24
type input "3"
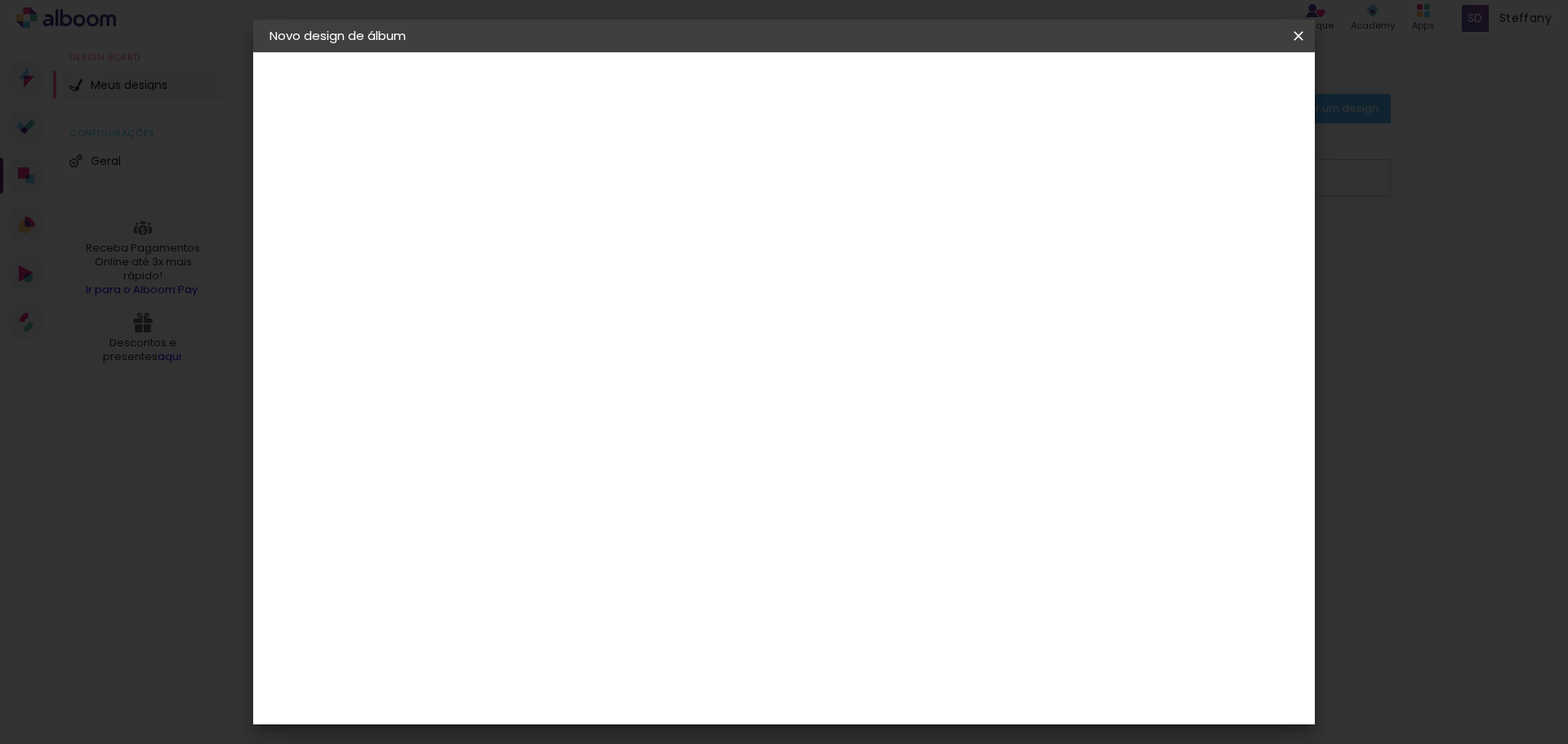
type paper-input "3"
click at [1226, 241] on input "3" at bounding box center [1221, 246] width 30 height 24
type input "4"
type paper-input "4"
click at [1226, 241] on input "4" at bounding box center [1219, 246] width 30 height 24
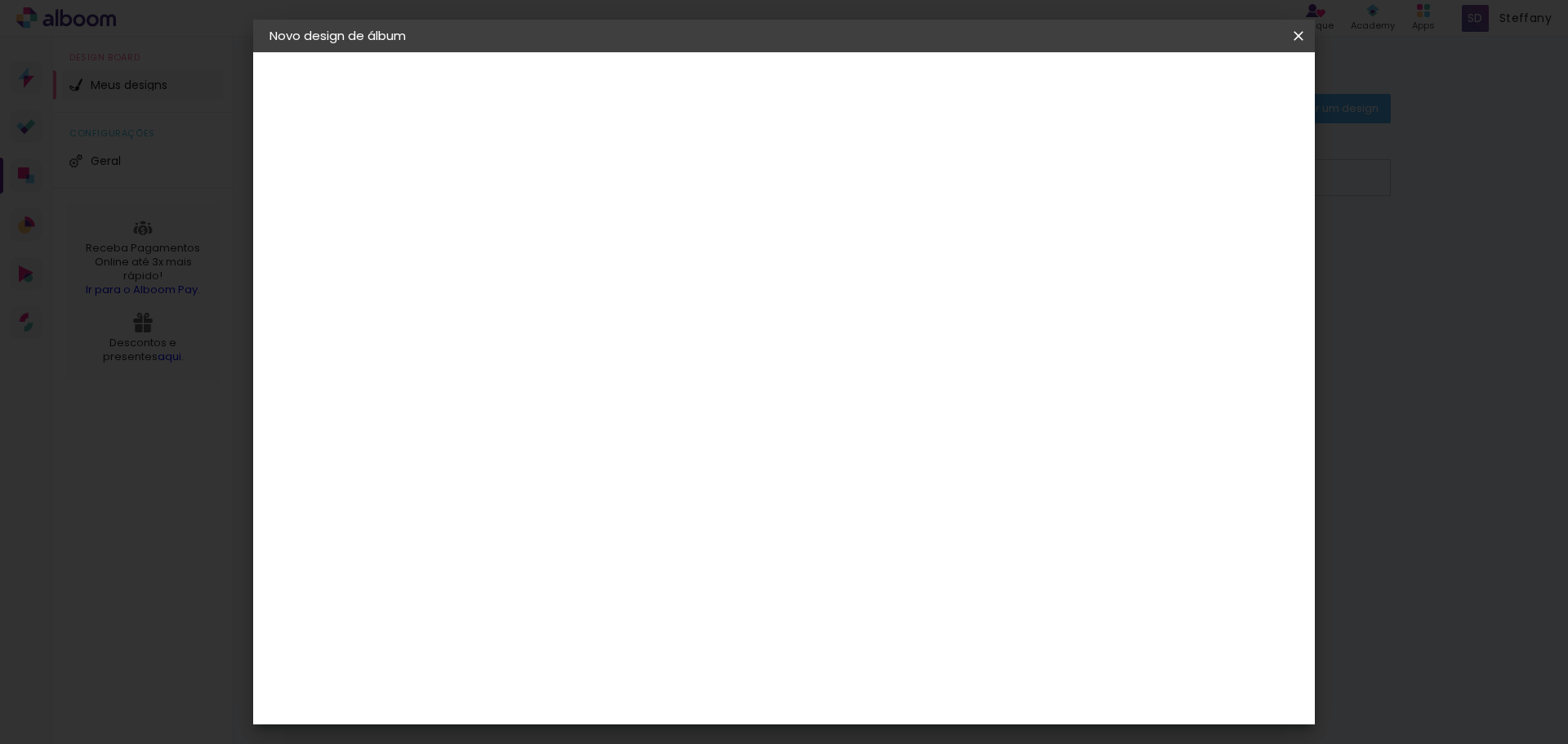
type input "5"
type paper-input "5"
click at [1226, 241] on input "5" at bounding box center [1217, 246] width 30 height 24
type input "6"
type paper-input "6"
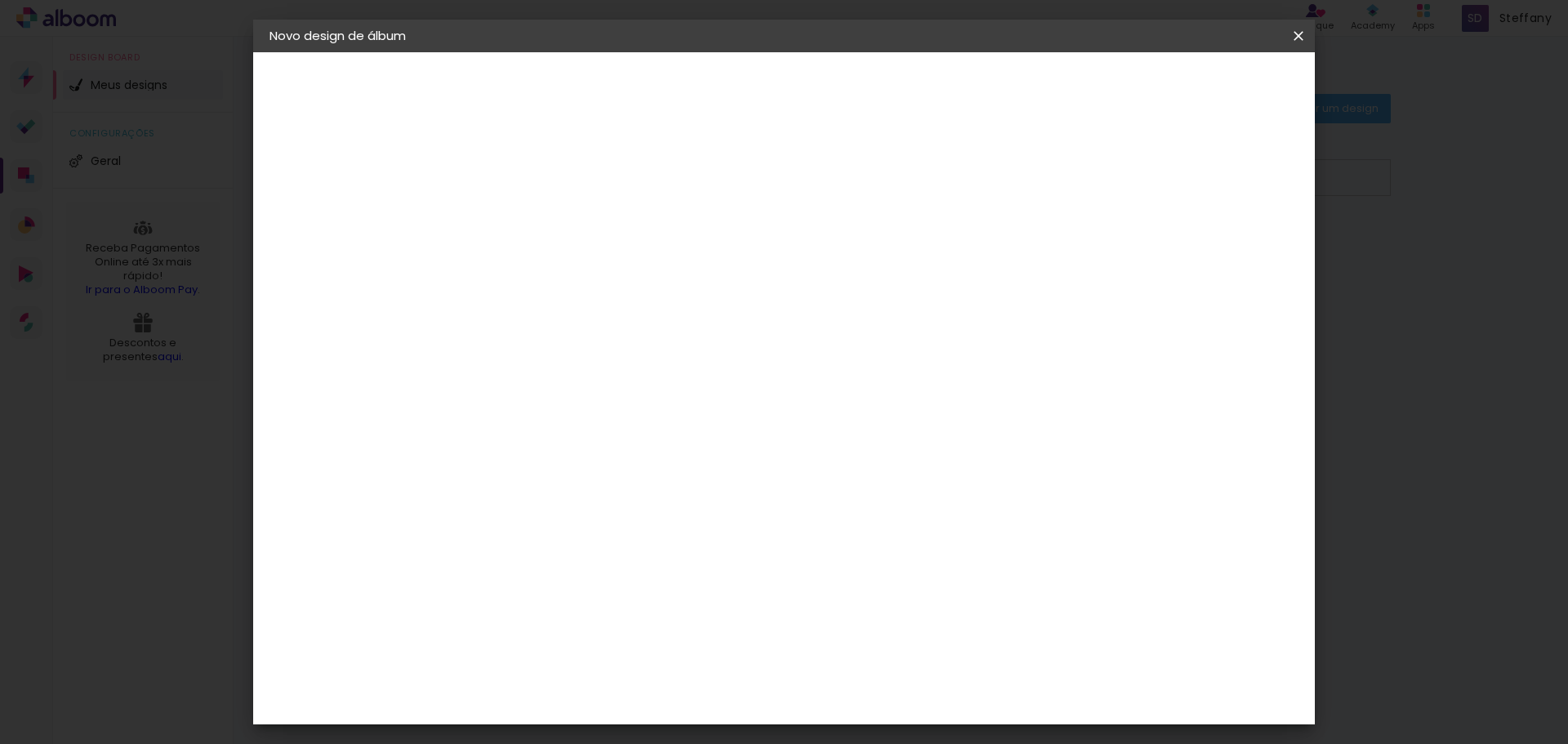
click at [1226, 241] on input "6" at bounding box center [1214, 246] width 30 height 24
click at [1226, 241] on div "mm" at bounding box center [1238, 246] width 24 height 24
type input "7"
type paper-input "7"
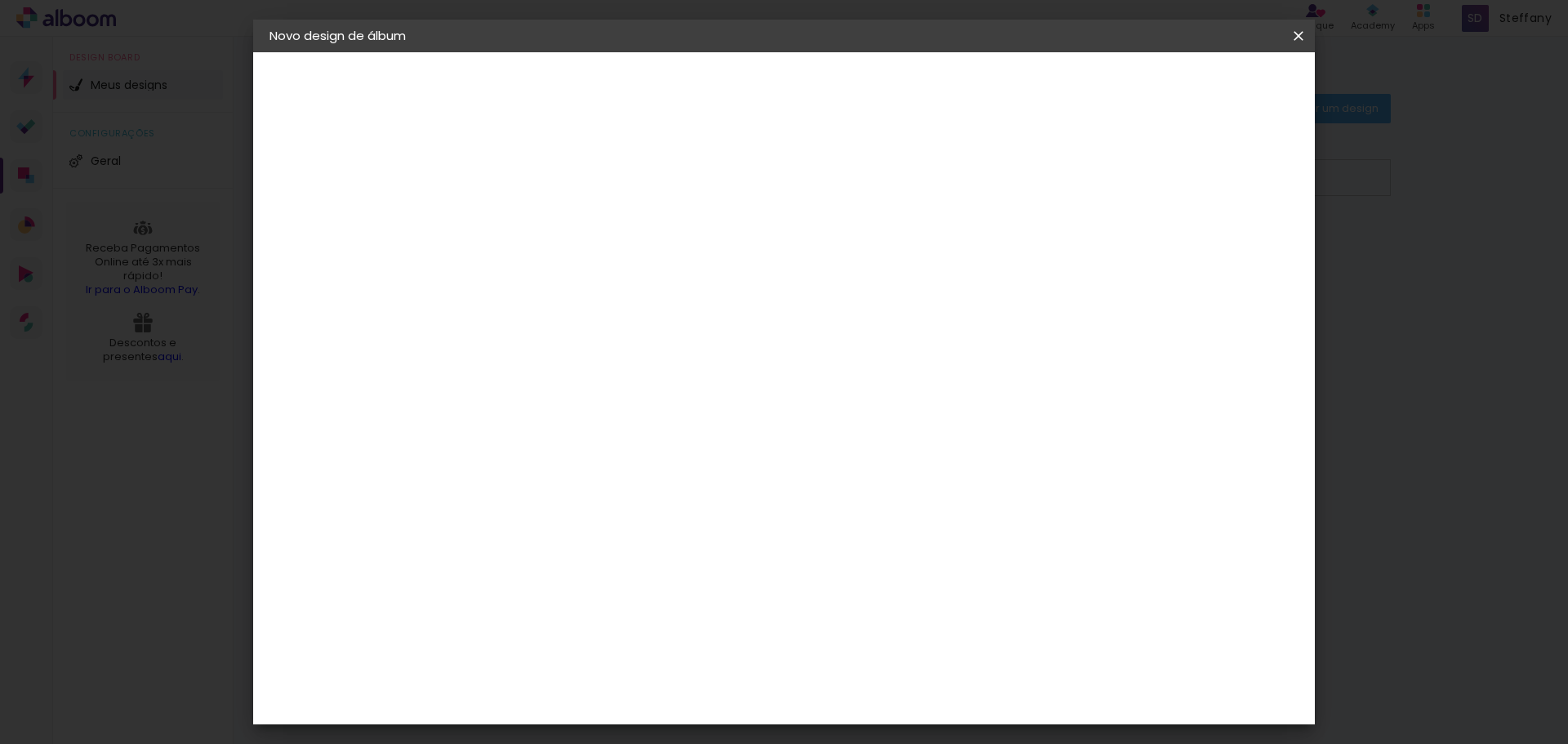
click at [1217, 241] on input "7" at bounding box center [1212, 246] width 30 height 24
type input "8"
type paper-input "8"
click at [1217, 241] on input "8" at bounding box center [1210, 246] width 30 height 24
type input "9"
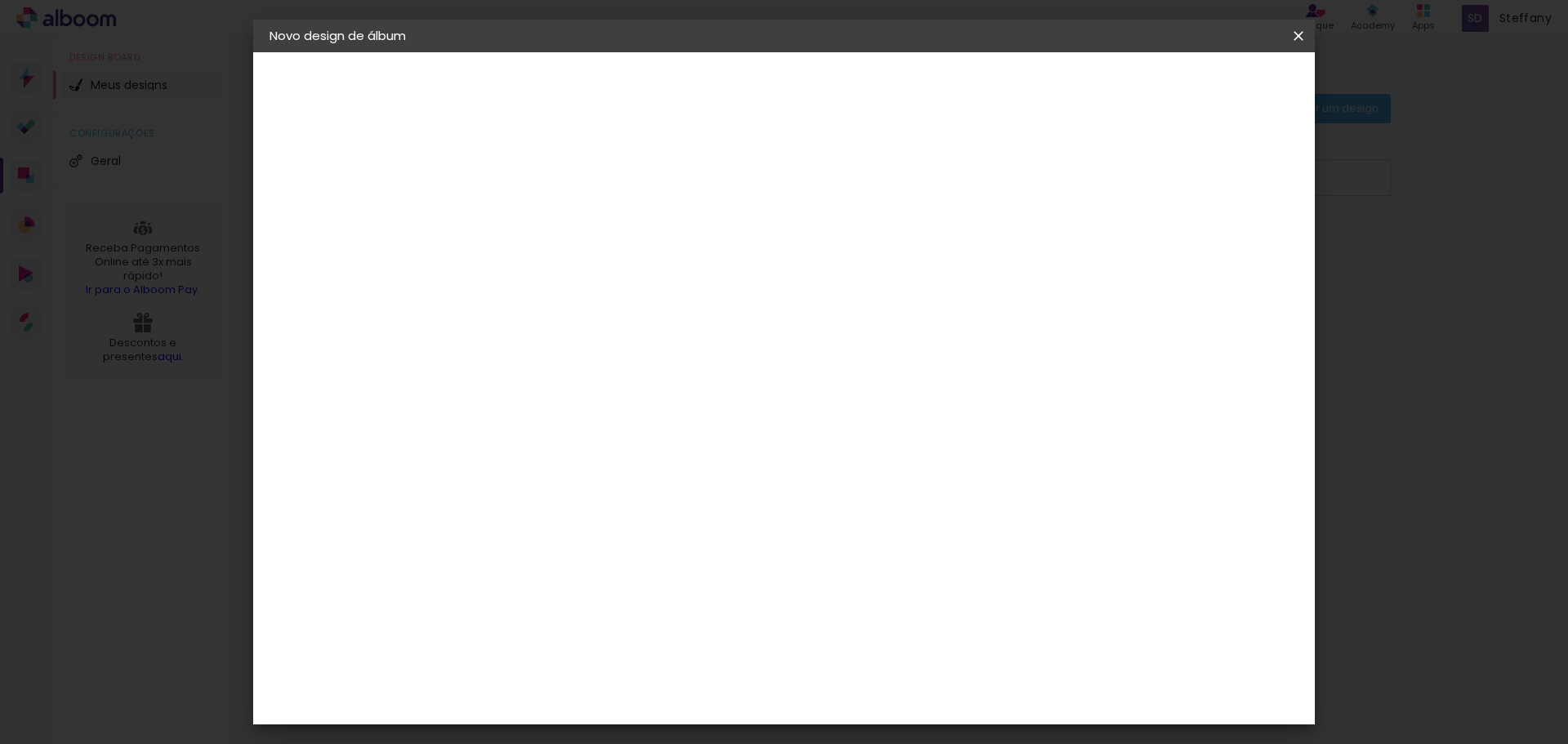
type paper-input "9"
click at [1217, 241] on input "9" at bounding box center [1206, 246] width 30 height 24
type input "10"
type paper-input "10"
click at [1217, 241] on input "10" at bounding box center [1206, 246] width 30 height 24
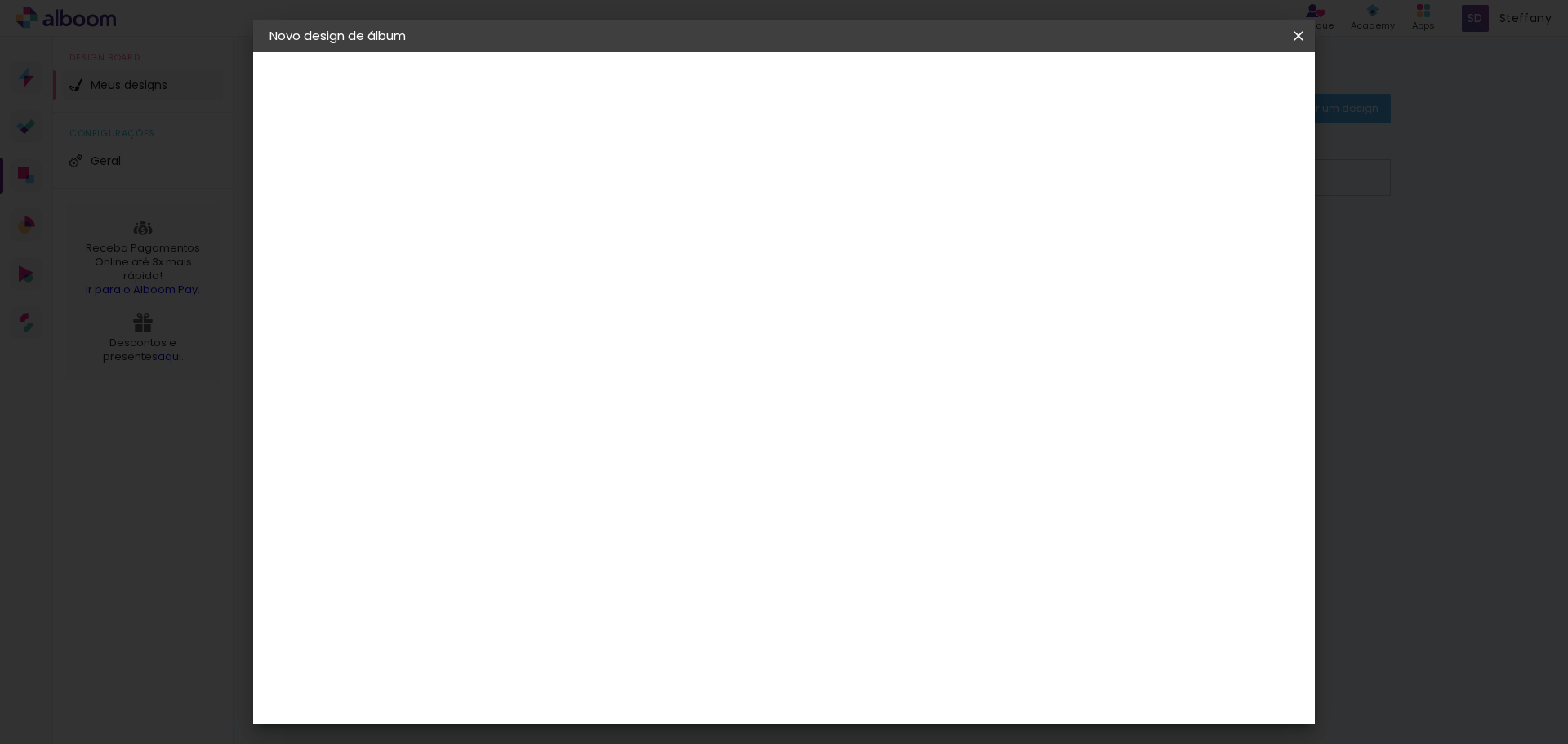
click at [1196, 86] on span "Iniciar design" at bounding box center [1159, 86] width 74 height 11
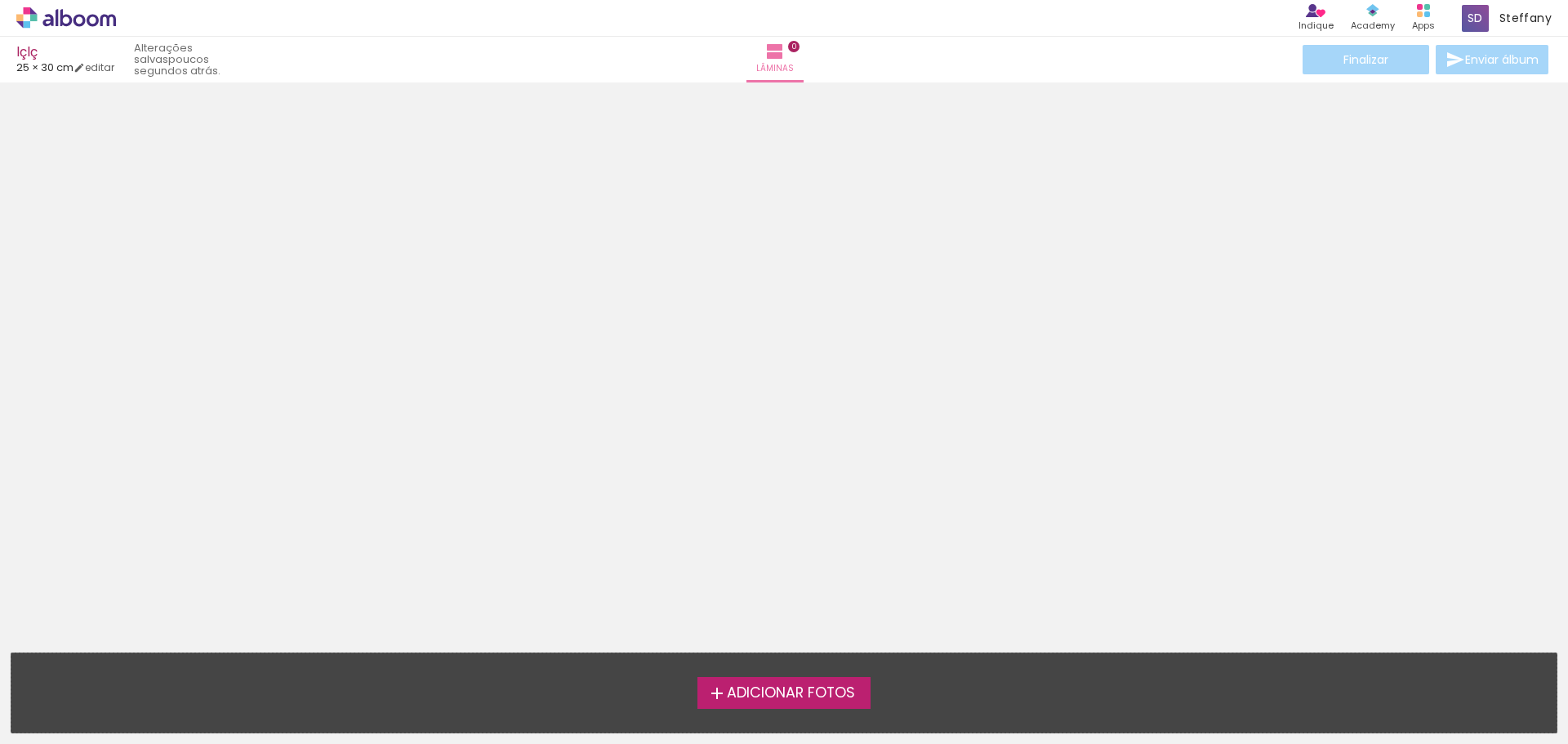
click at [797, 697] on span "Adicionar Fotos" at bounding box center [791, 693] width 128 height 15
click at [0, 0] on input "file" at bounding box center [0, 0] width 0 height 0
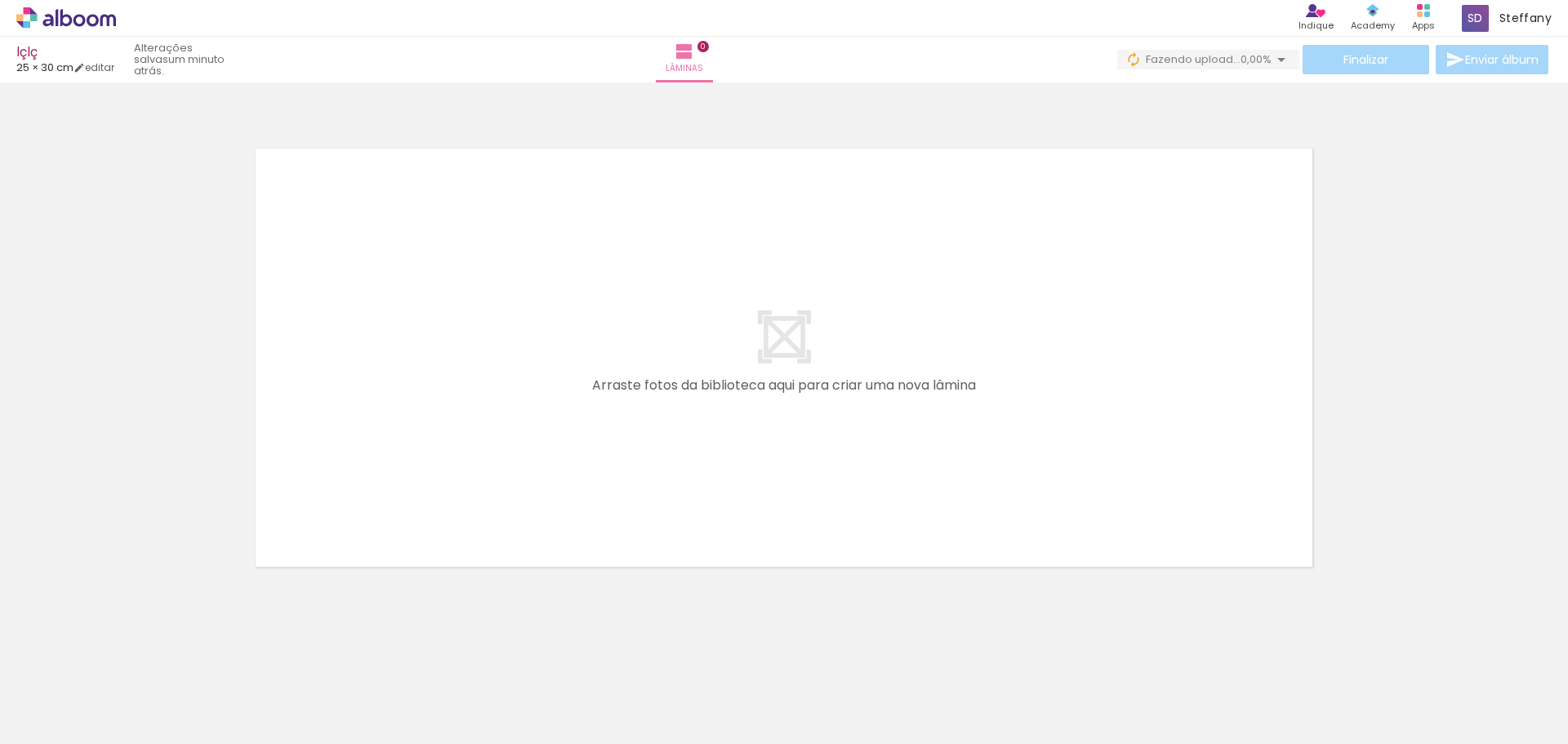
click at [898, 697] on div at bounding box center [895, 689] width 81 height 54
click at [889, 699] on div at bounding box center [895, 689] width 81 height 54
drag, startPoint x: 908, startPoint y: 705, endPoint x: 784, endPoint y: 387, distance: 341.3
click at [784, 387] on quentale-workspace at bounding box center [784, 372] width 1568 height 744
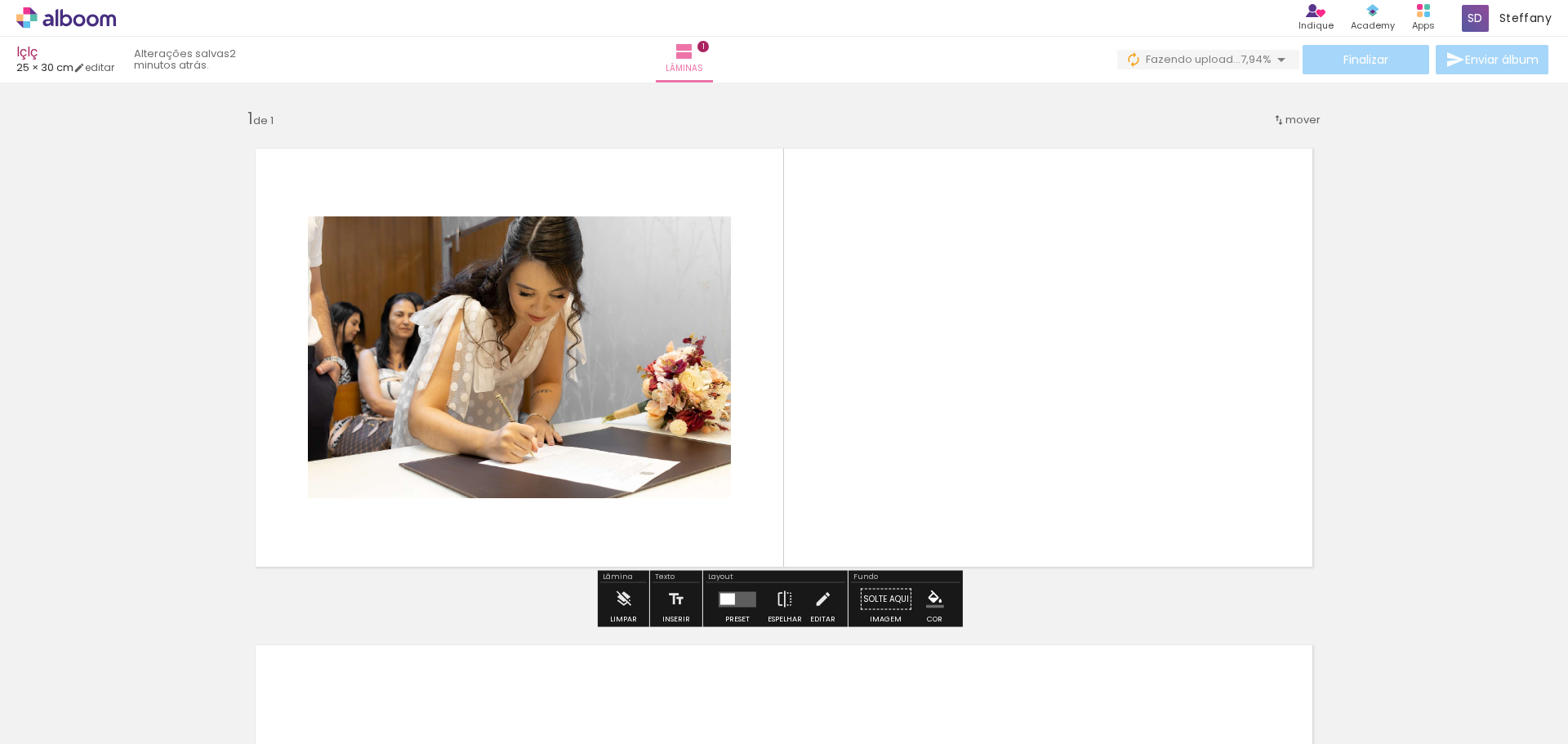
click at [734, 599] on quentale-layouter at bounding box center [738, 598] width 37 height 16
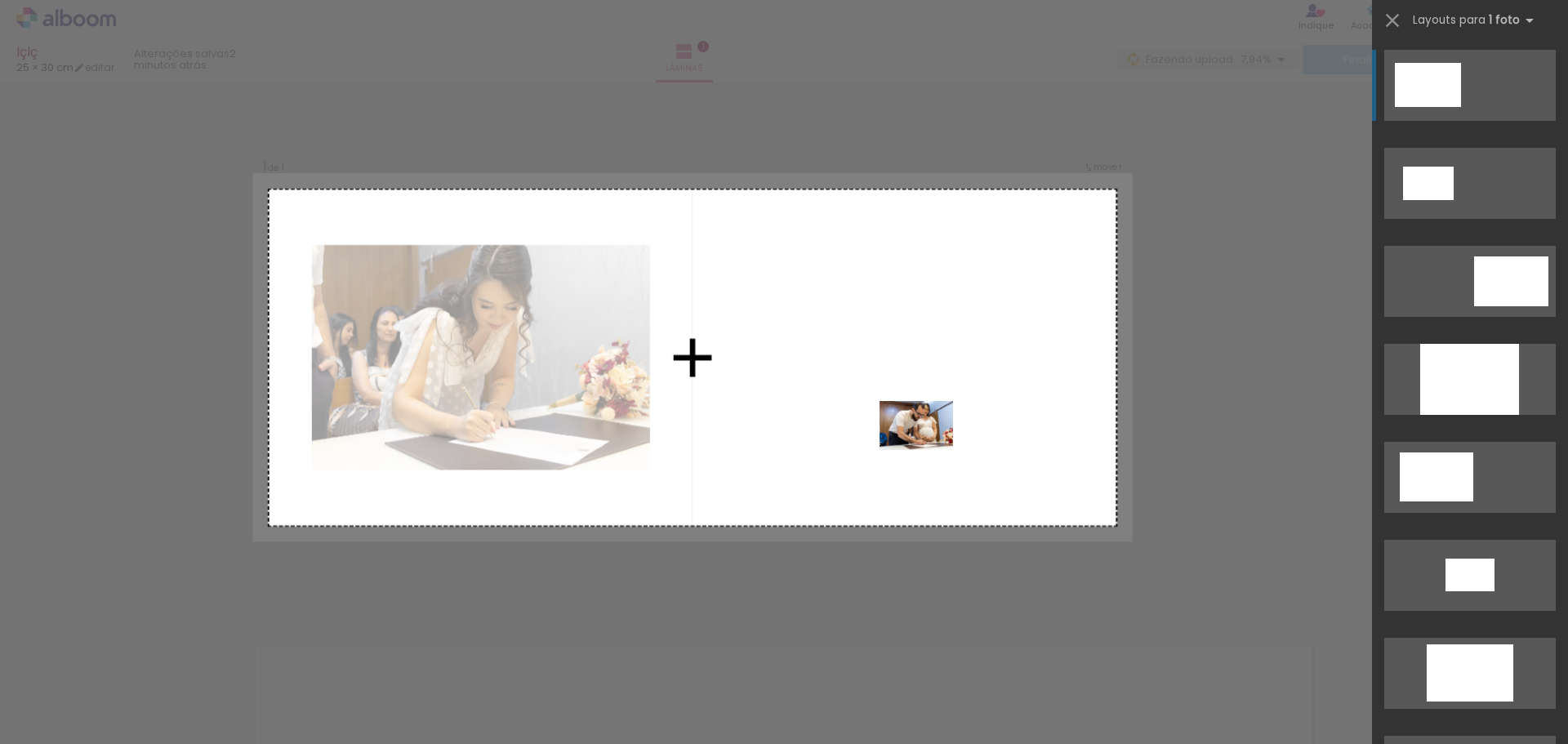
drag, startPoint x: 988, startPoint y: 698, endPoint x: 913, endPoint y: 368, distance: 338.4
click at [913, 368] on quentale-workspace at bounding box center [784, 372] width 1568 height 744
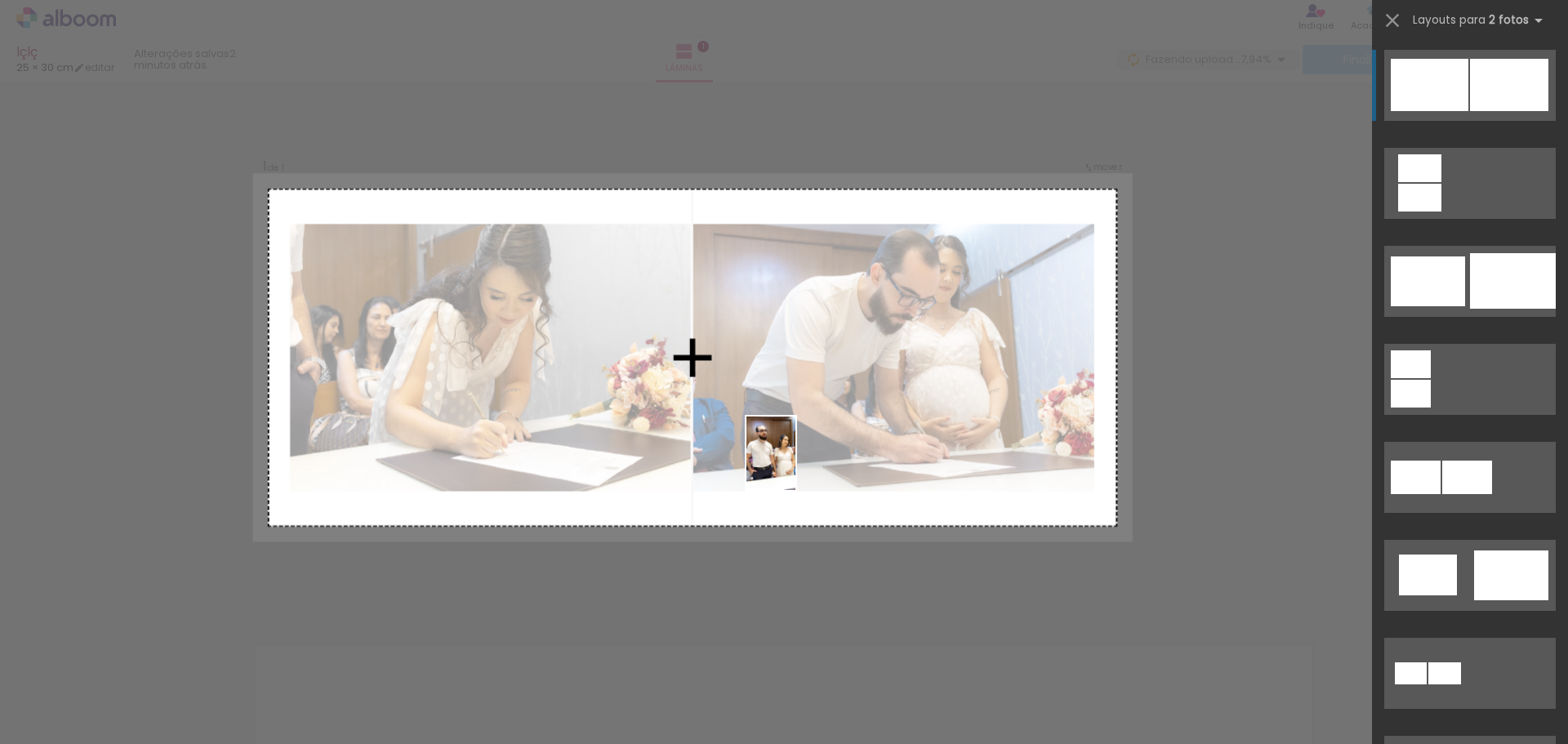
drag, startPoint x: 1082, startPoint y: 696, endPoint x: 700, endPoint y: 358, distance: 510.1
click at [700, 358] on quentale-workspace at bounding box center [784, 372] width 1568 height 744
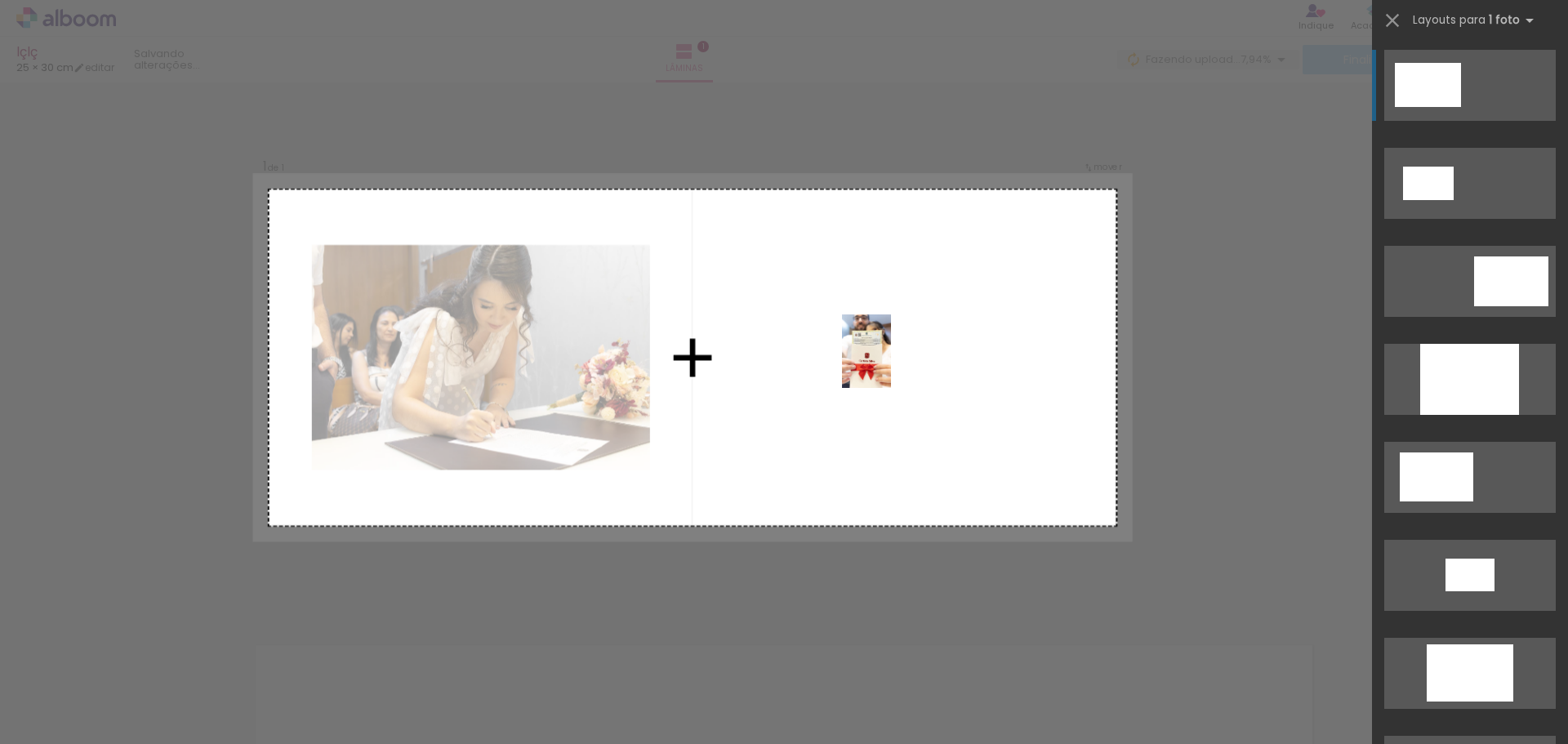
drag, startPoint x: 1096, startPoint y: 604, endPoint x: 891, endPoint y: 363, distance: 316.4
click at [891, 363] on quentale-workspace at bounding box center [784, 372] width 1568 height 744
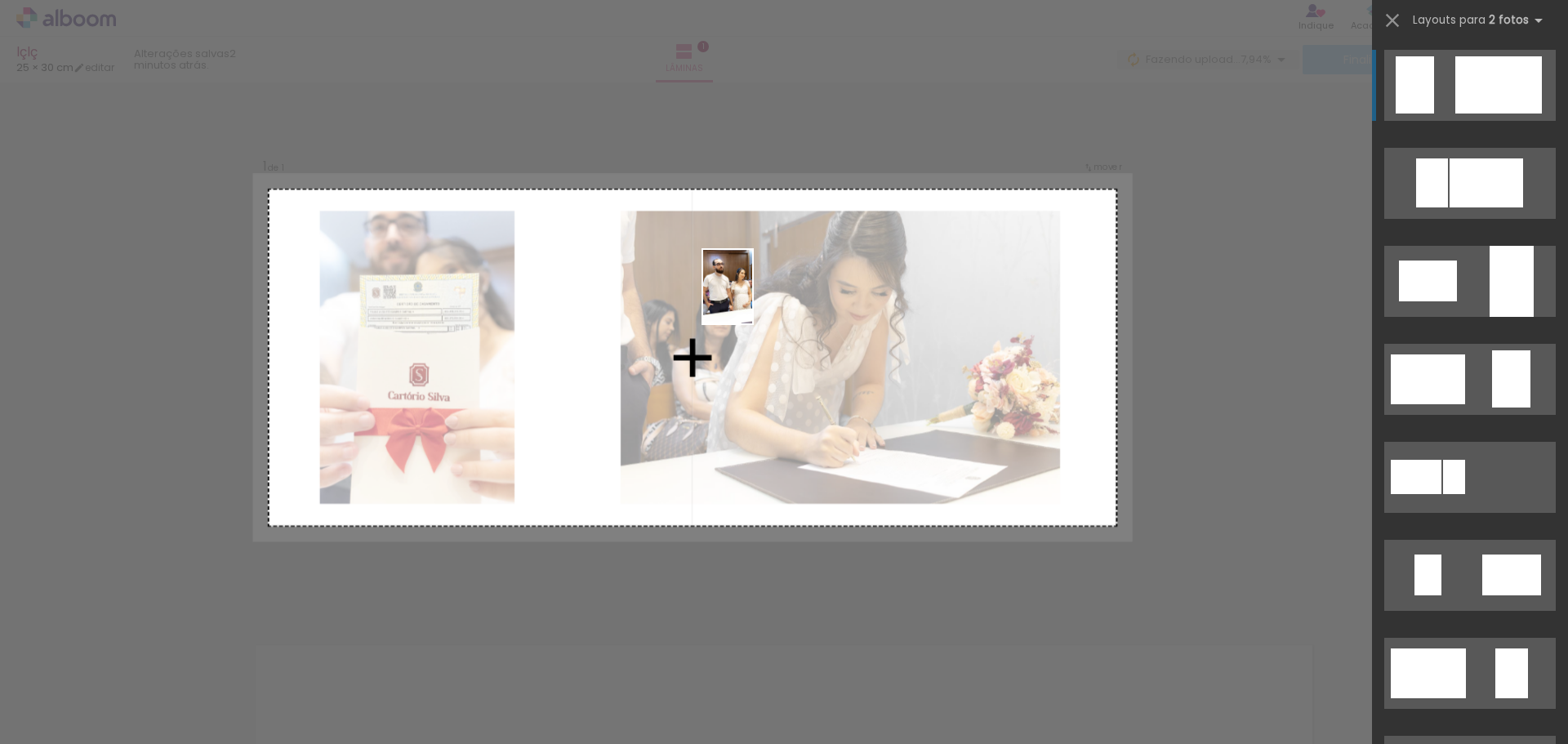
drag, startPoint x: 1090, startPoint y: 706, endPoint x: 745, endPoint y: 284, distance: 545.1
click at [745, 284] on quentale-workspace at bounding box center [784, 372] width 1568 height 744
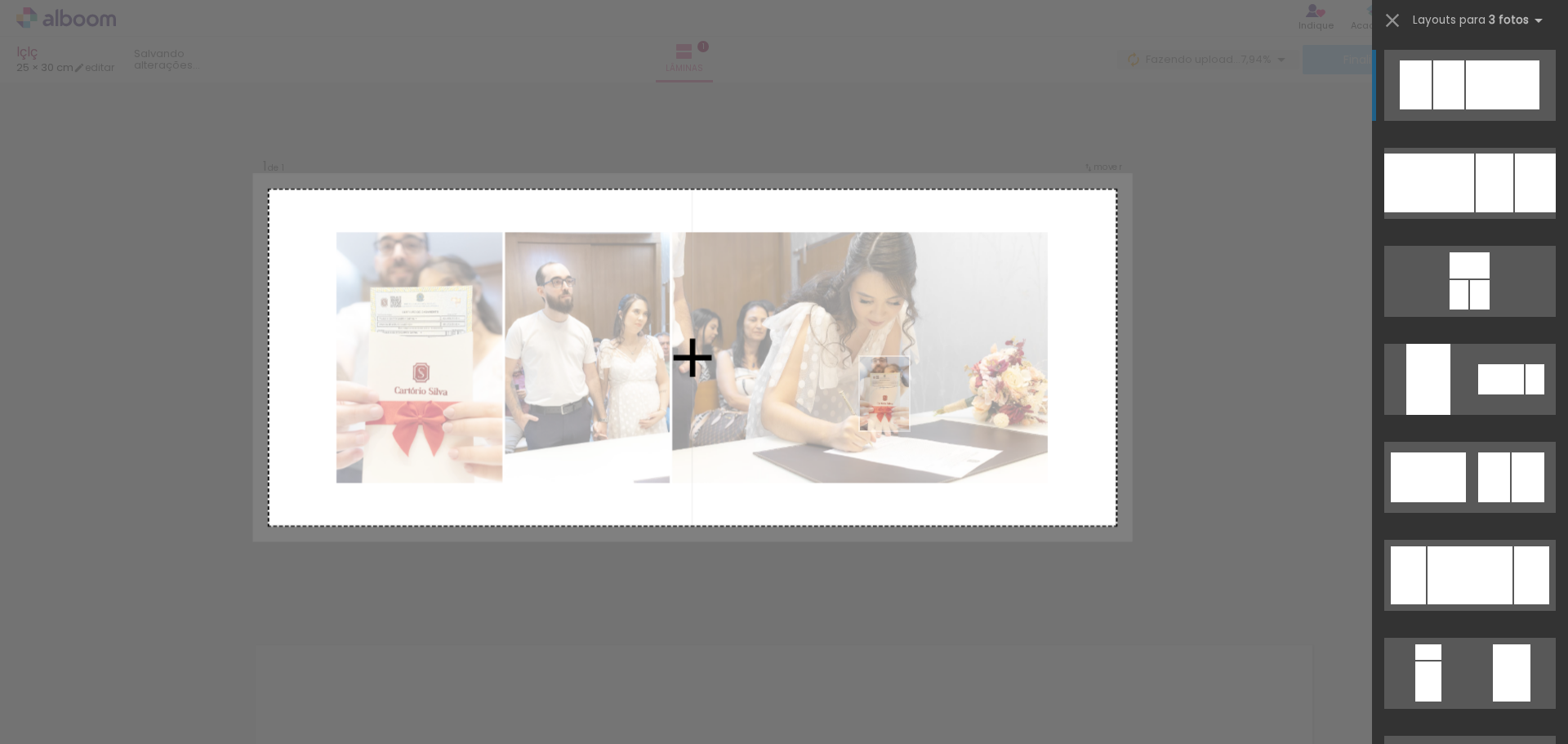
drag, startPoint x: 1245, startPoint y: 710, endPoint x: 908, endPoint y: 406, distance: 453.9
click at [908, 406] on quentale-workspace at bounding box center [784, 372] width 1568 height 744
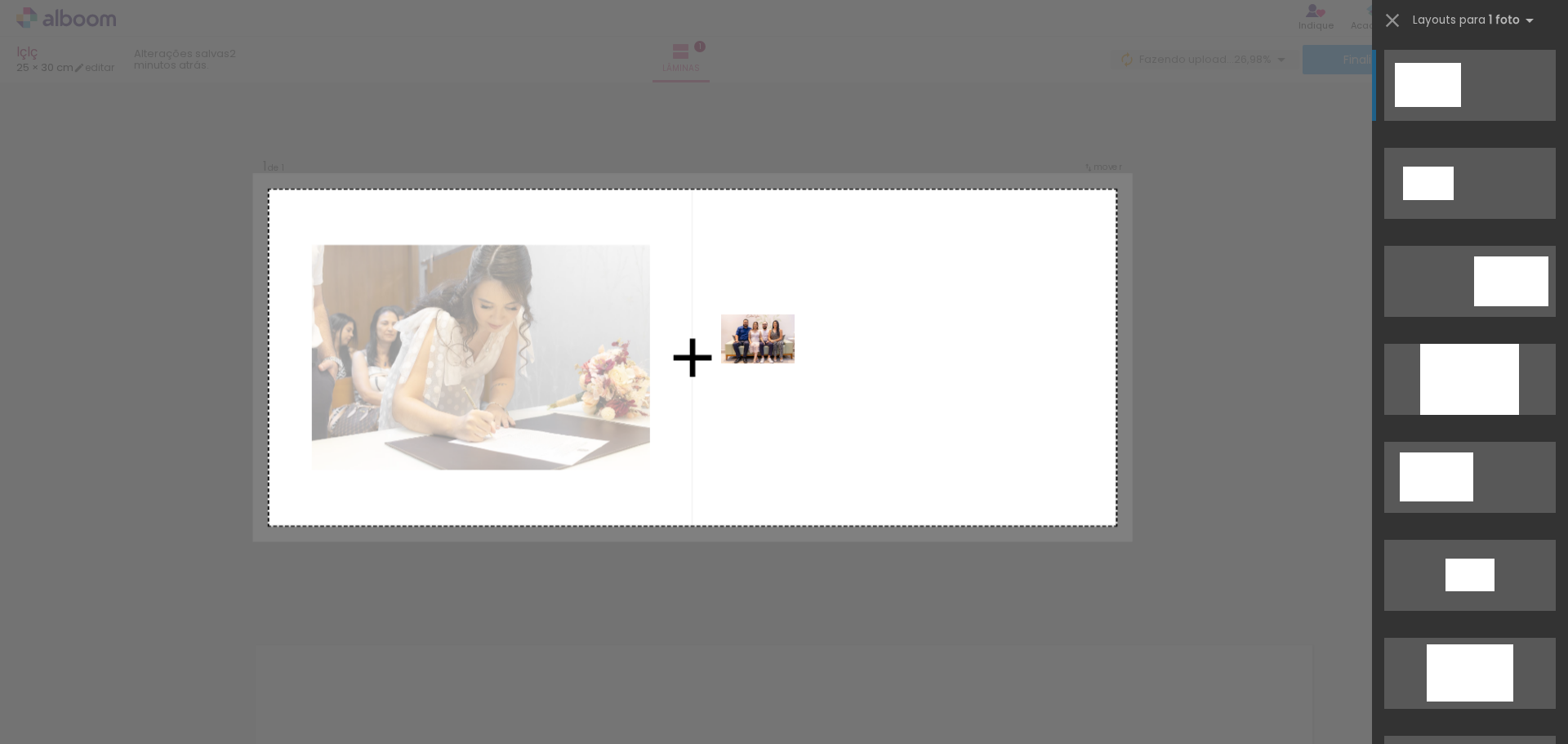
drag, startPoint x: 731, startPoint y: 697, endPoint x: 770, endPoint y: 362, distance: 337.3
click at [770, 362] on quentale-workspace at bounding box center [784, 372] width 1568 height 744
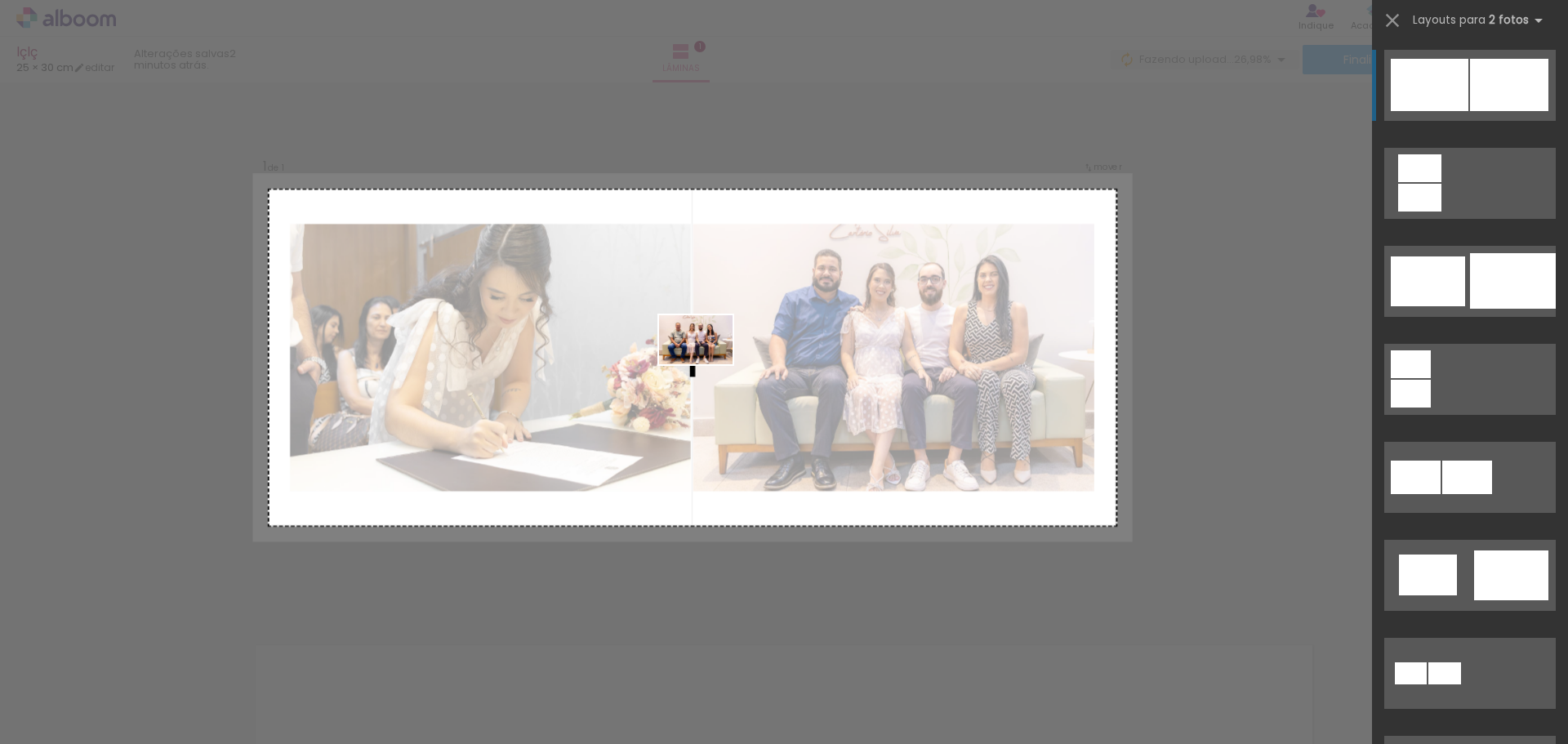
drag, startPoint x: 621, startPoint y: 697, endPoint x: 709, endPoint y: 361, distance: 347.3
click at [709, 361] on quentale-workspace at bounding box center [784, 372] width 1568 height 744
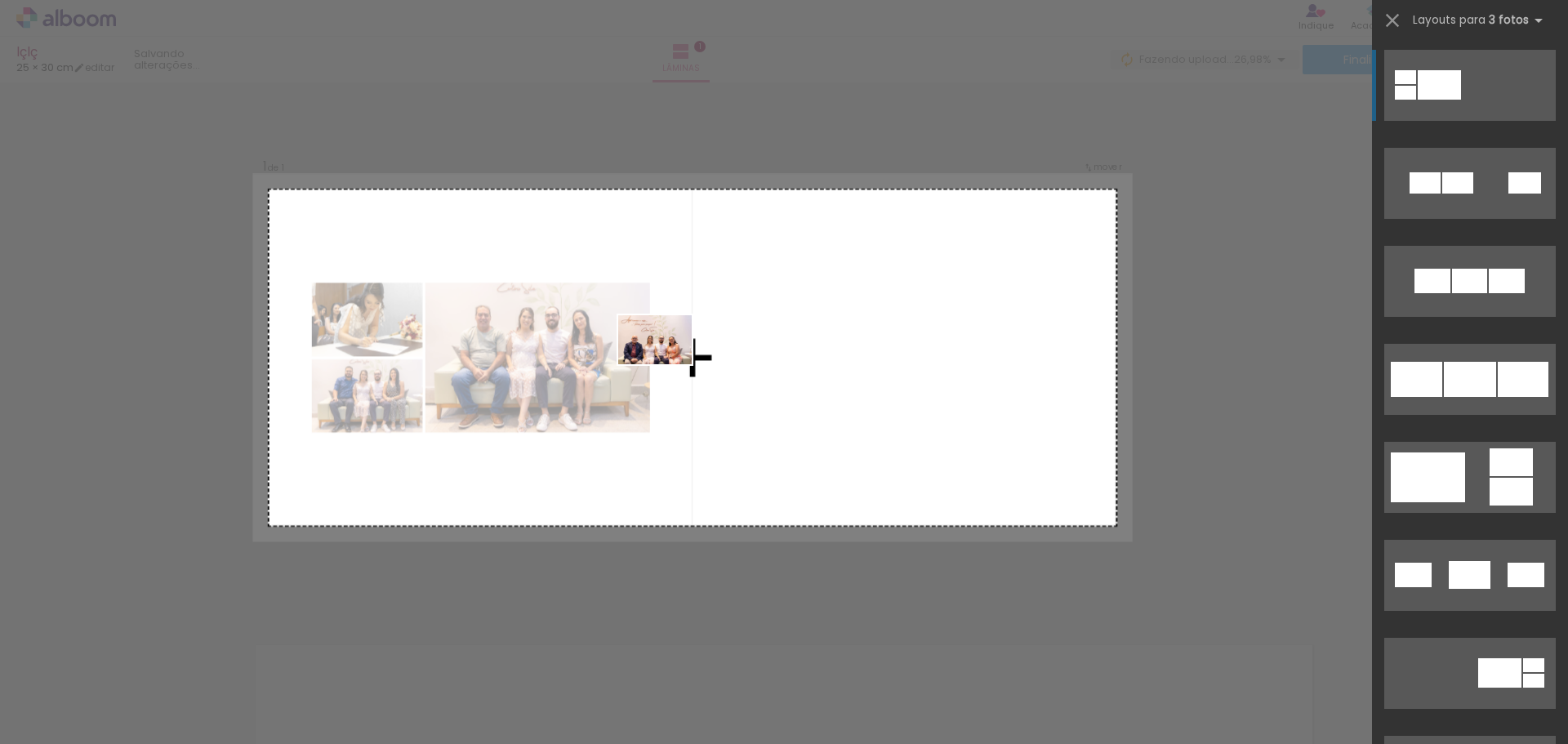
drag, startPoint x: 509, startPoint y: 710, endPoint x: 705, endPoint y: 330, distance: 427.6
click at [705, 330] on quentale-workspace at bounding box center [784, 372] width 1568 height 744
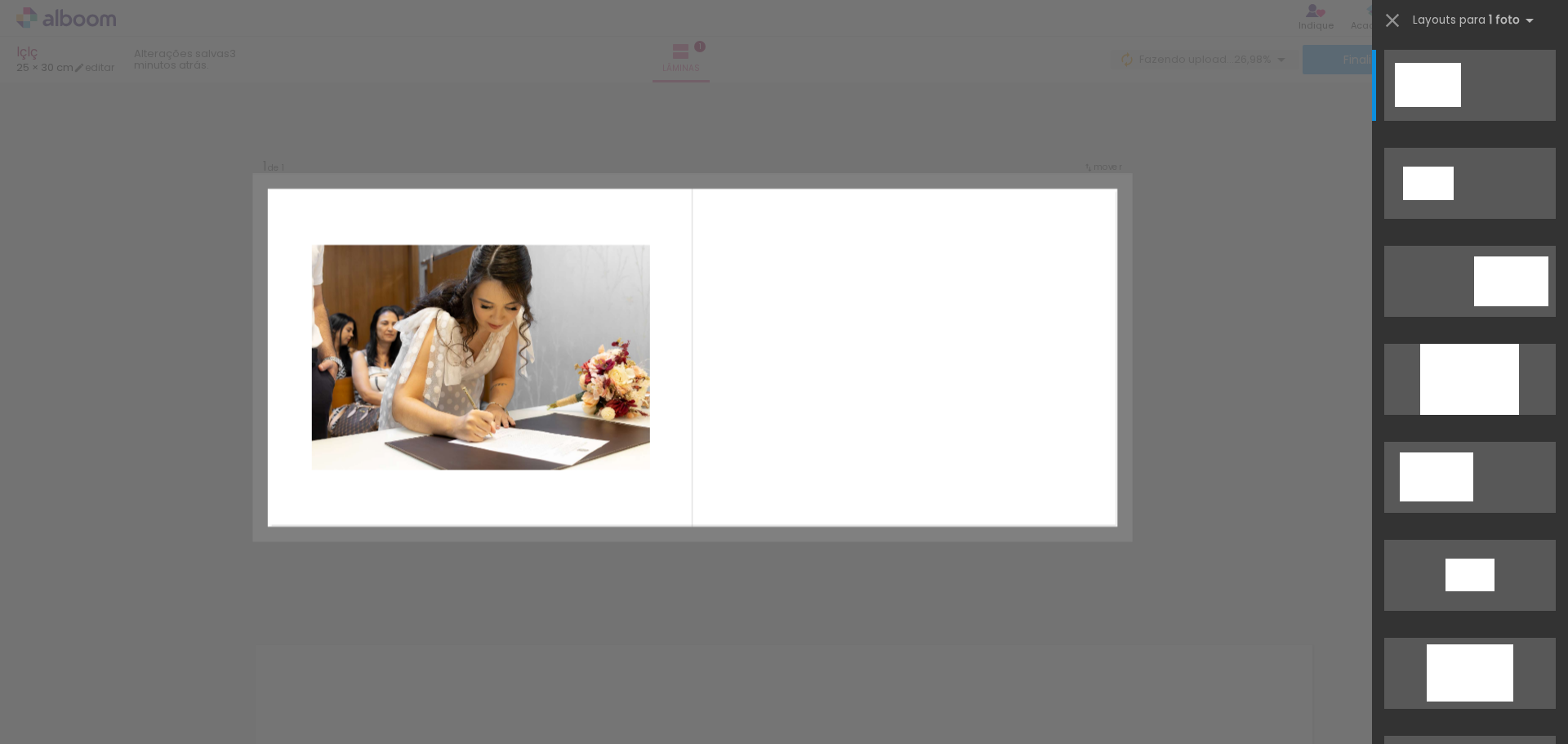
click at [339, 688] on div at bounding box center [346, 688] width 54 height 81
click at [340, 688] on div at bounding box center [346, 688] width 54 height 81
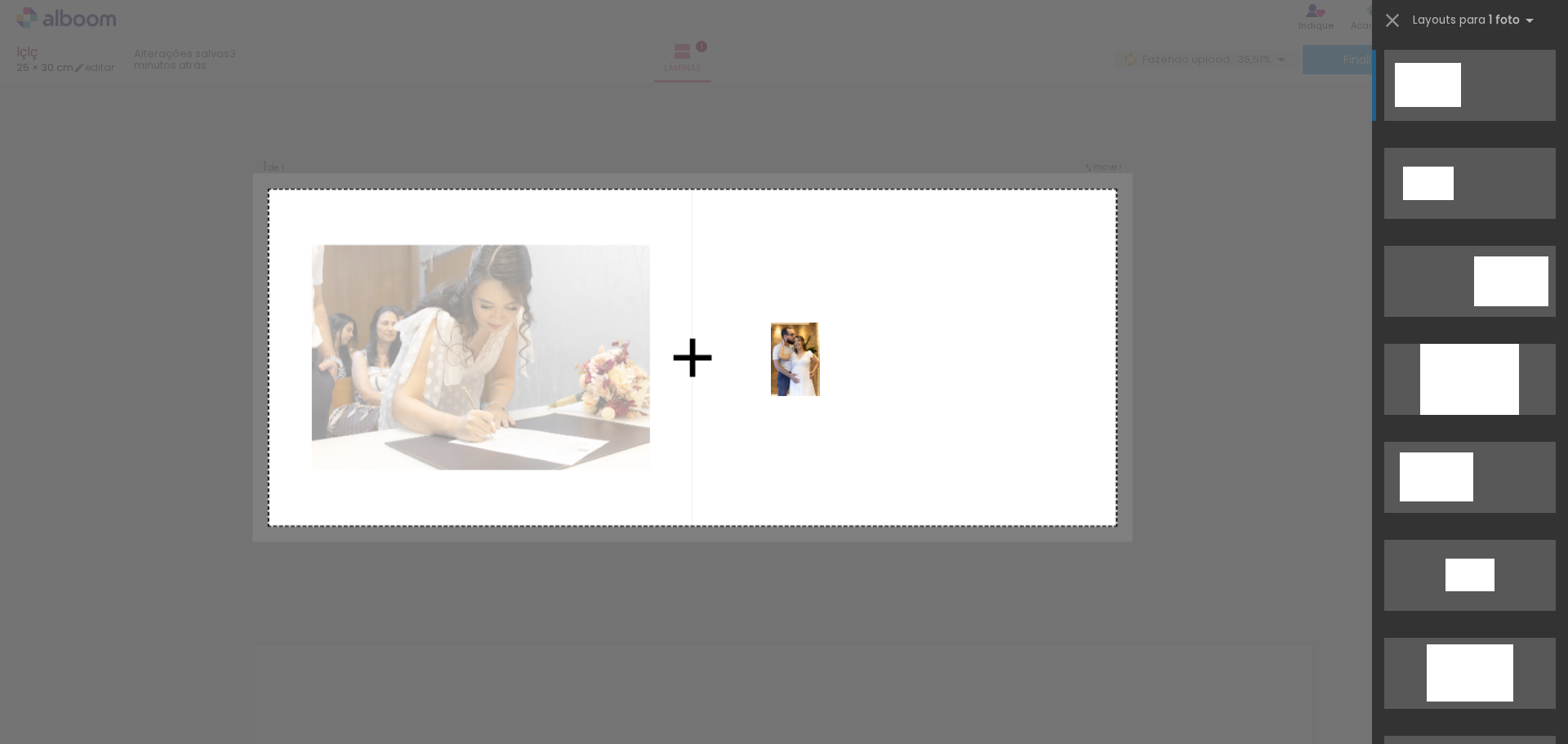
drag, startPoint x: 340, startPoint y: 688, endPoint x: 820, endPoint y: 372, distance: 574.7
click at [820, 372] on quentale-workspace at bounding box center [784, 372] width 1568 height 744
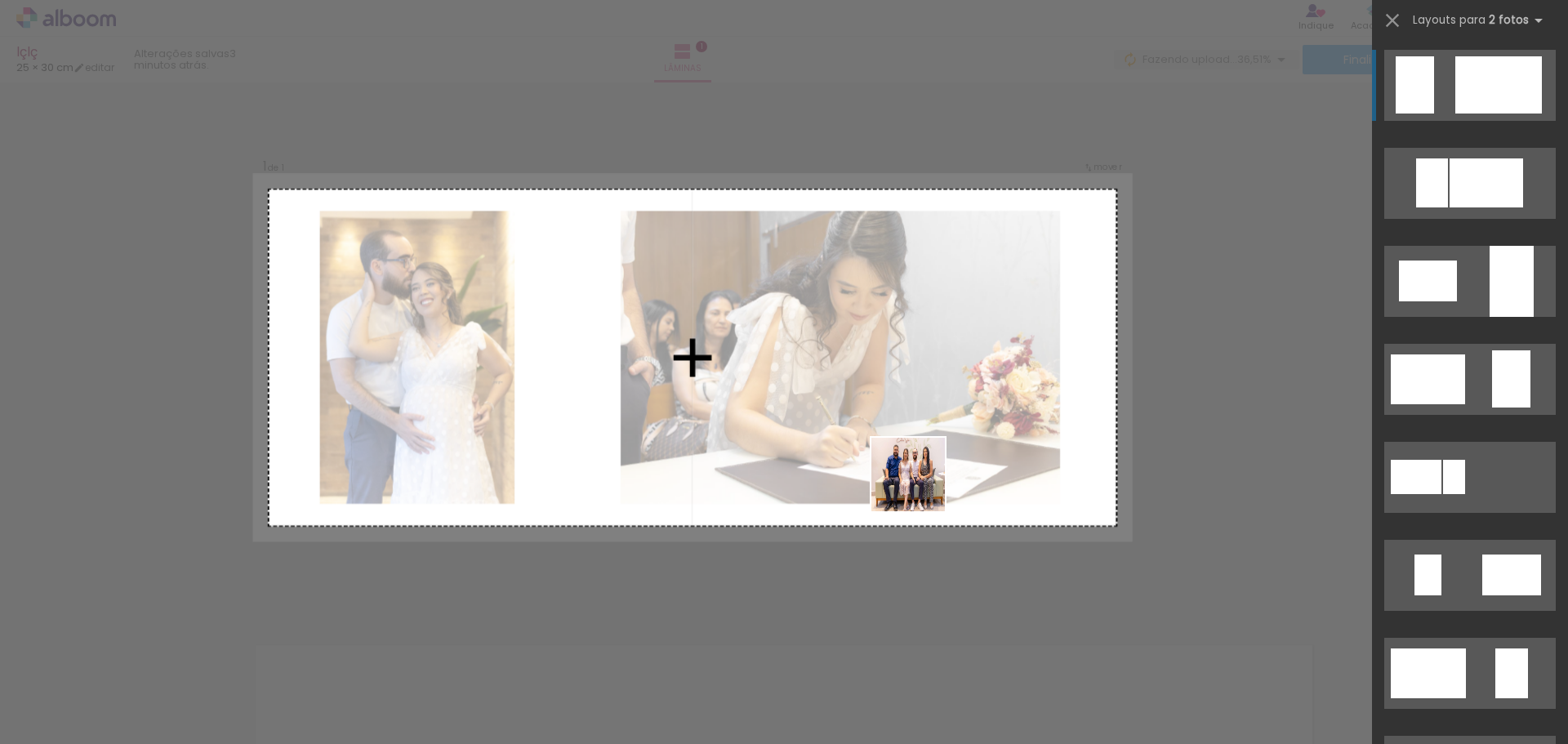
drag, startPoint x: 712, startPoint y: 690, endPoint x: 925, endPoint y: 349, distance: 402.1
click at [925, 358] on quentale-workspace at bounding box center [784, 372] width 1568 height 744
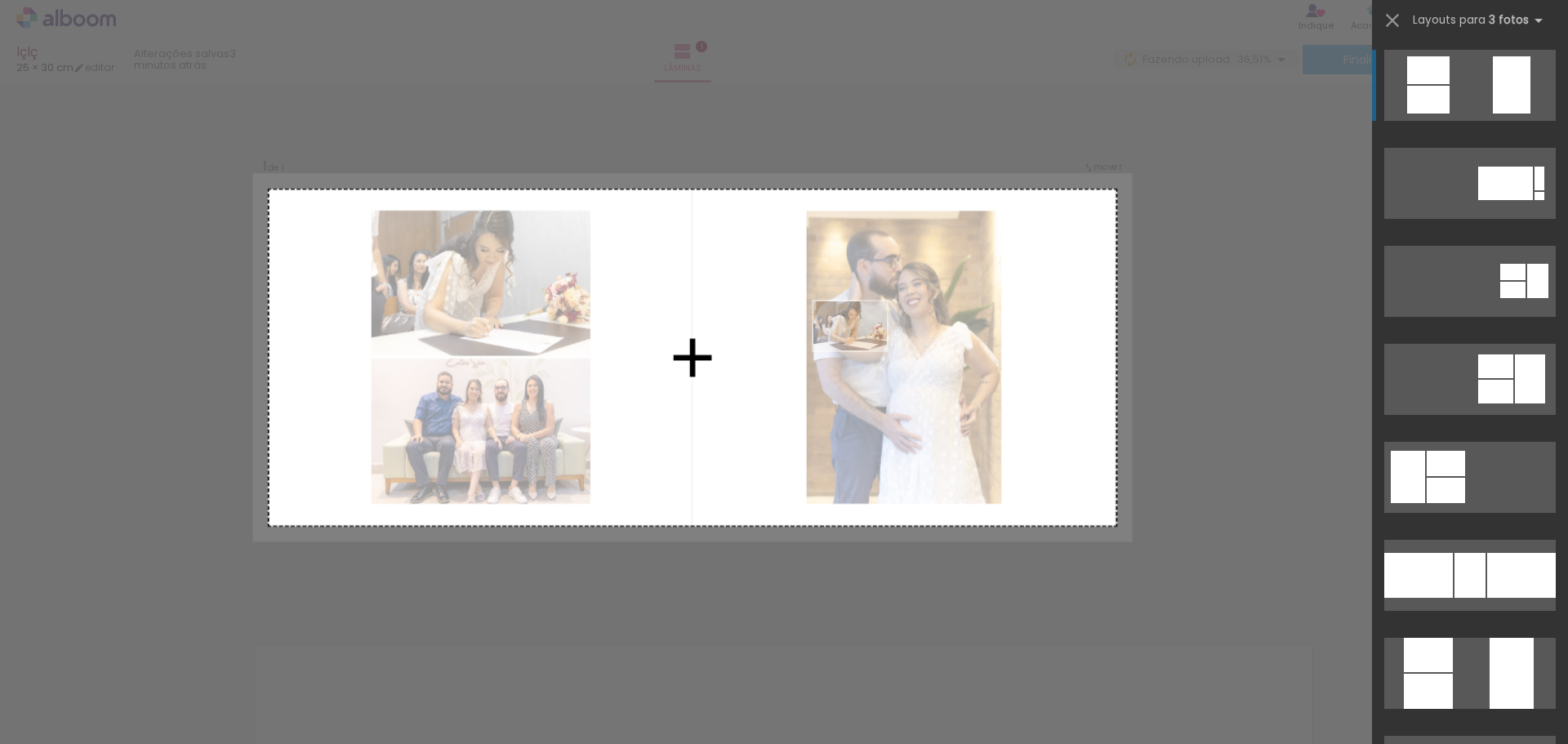
drag, startPoint x: 914, startPoint y: 698, endPoint x: 854, endPoint y: 342, distance: 361.0
click at [854, 342] on quentale-workspace at bounding box center [784, 372] width 1568 height 744
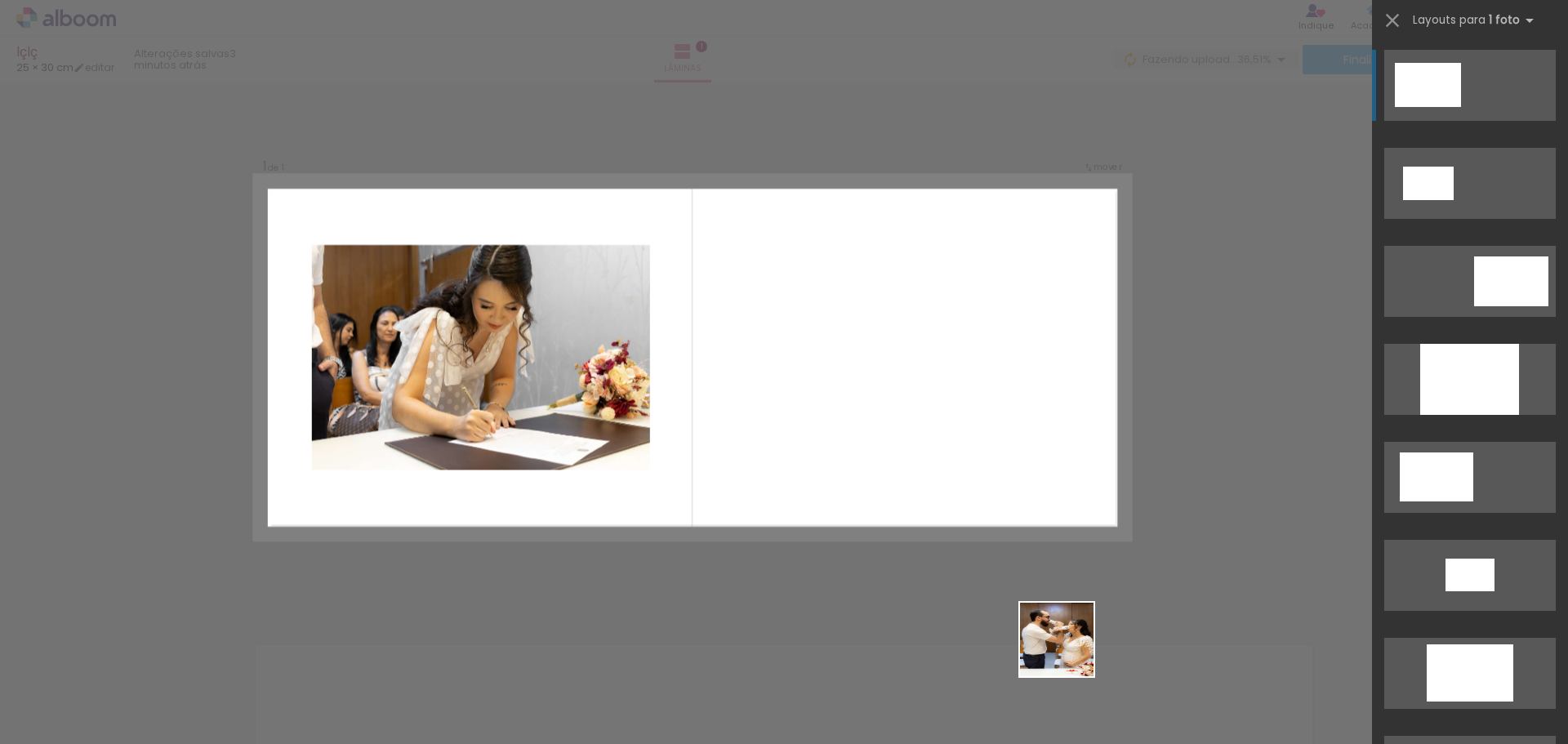
drag, startPoint x: 1180, startPoint y: 706, endPoint x: 947, endPoint y: 517, distance: 300.0
click at [867, 420] on quentale-workspace at bounding box center [784, 372] width 1568 height 744
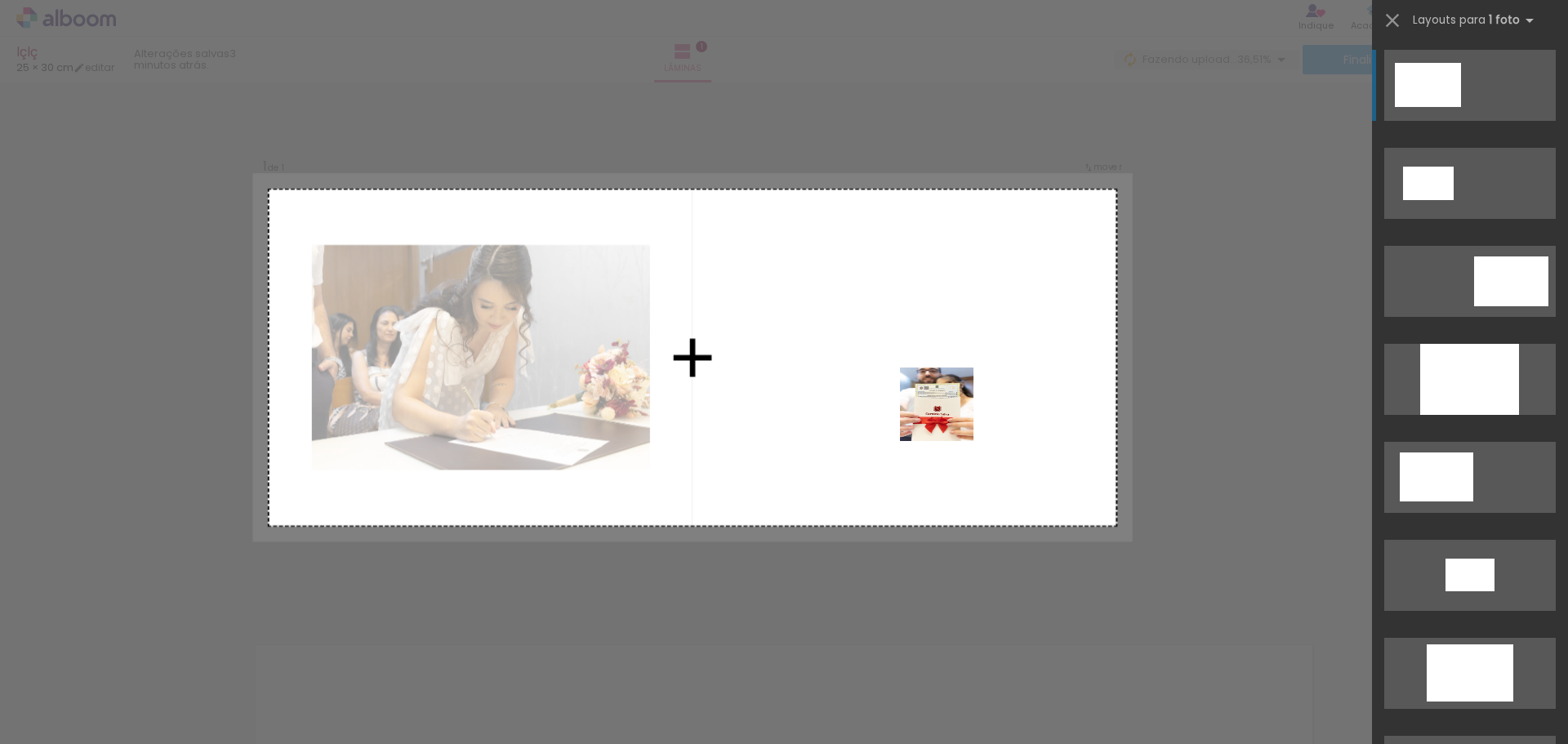
drag, startPoint x: 1287, startPoint y: 716, endPoint x: 967, endPoint y: 469, distance: 404.2
click at [947, 402] on quentale-workspace at bounding box center [784, 372] width 1568 height 744
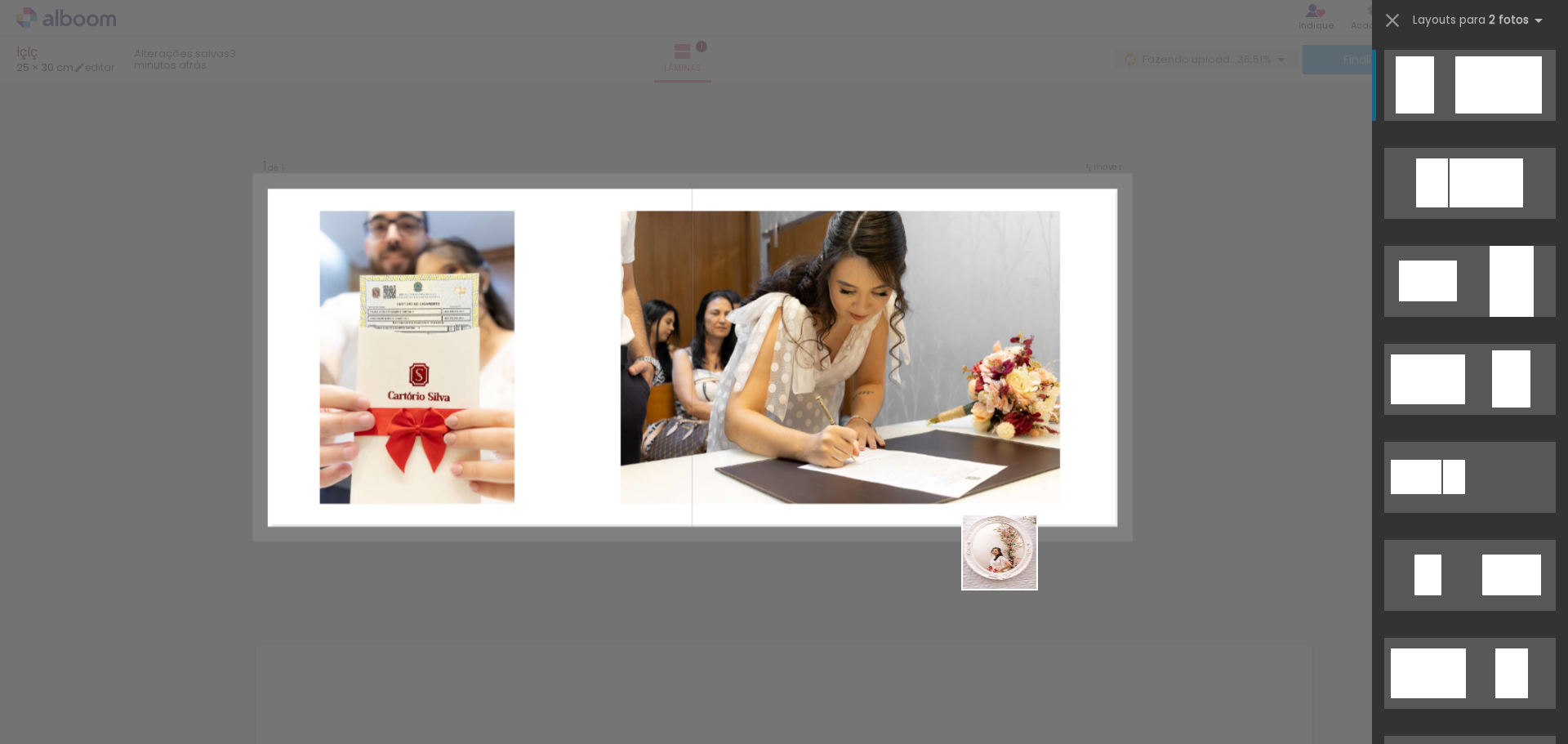
drag, startPoint x: 1352, startPoint y: 691, endPoint x: 875, endPoint y: 378, distance: 570.5
click at [875, 378] on quentale-workspace at bounding box center [784, 372] width 1568 height 744
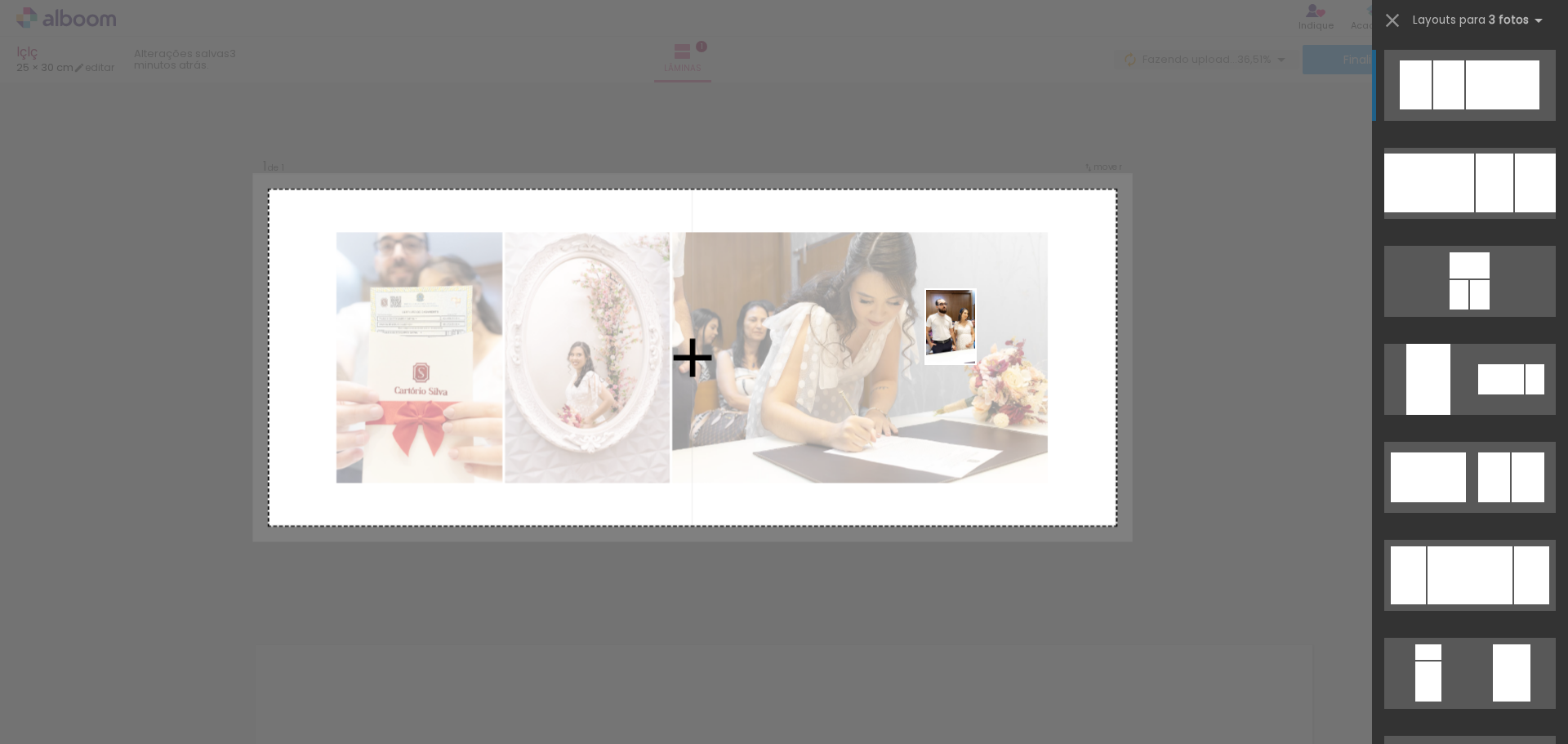
drag, startPoint x: 1090, startPoint y: 702, endPoint x: 975, endPoint y: 330, distance: 389.4
click at [975, 336] on quentale-workspace at bounding box center [784, 372] width 1568 height 744
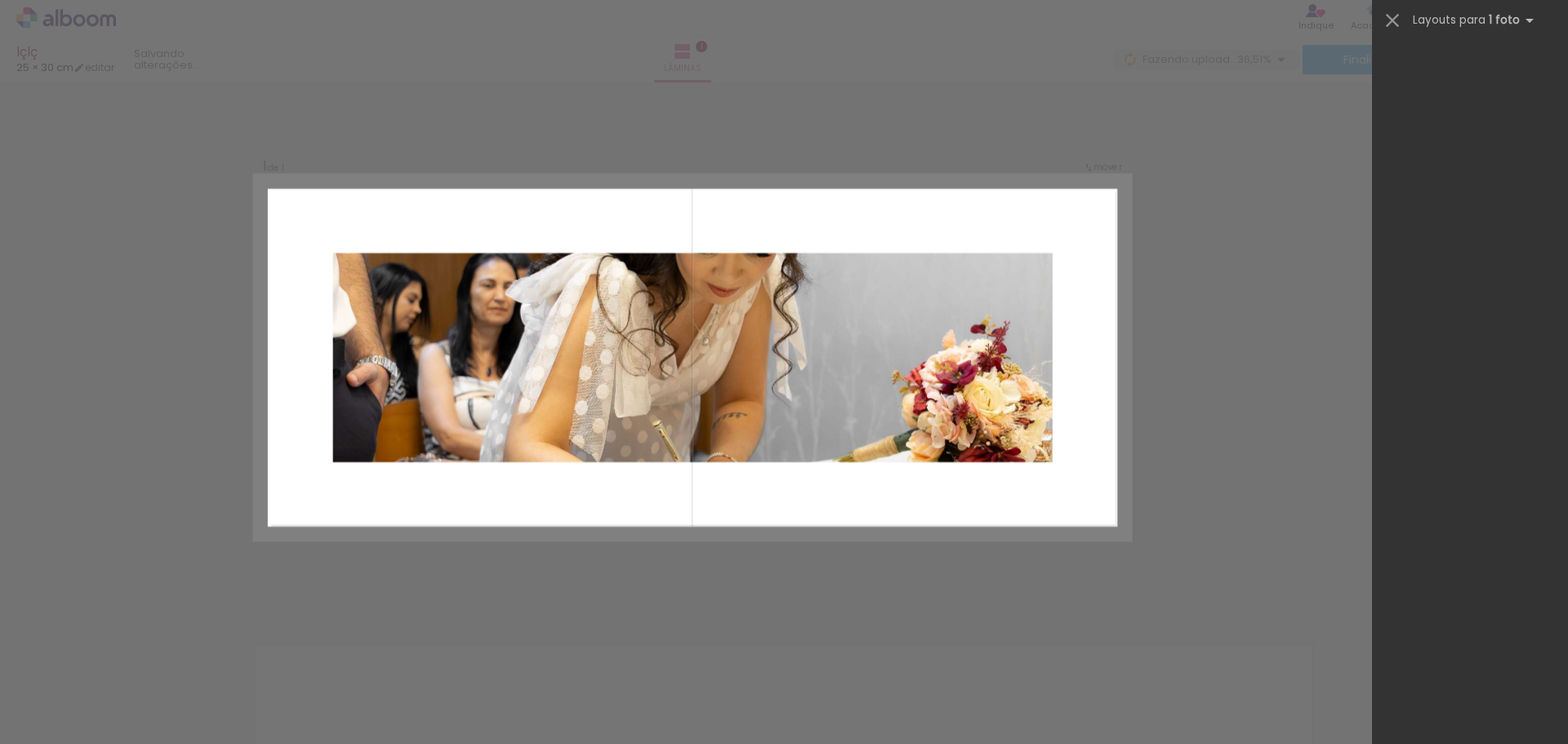
scroll to position [5074, 0]
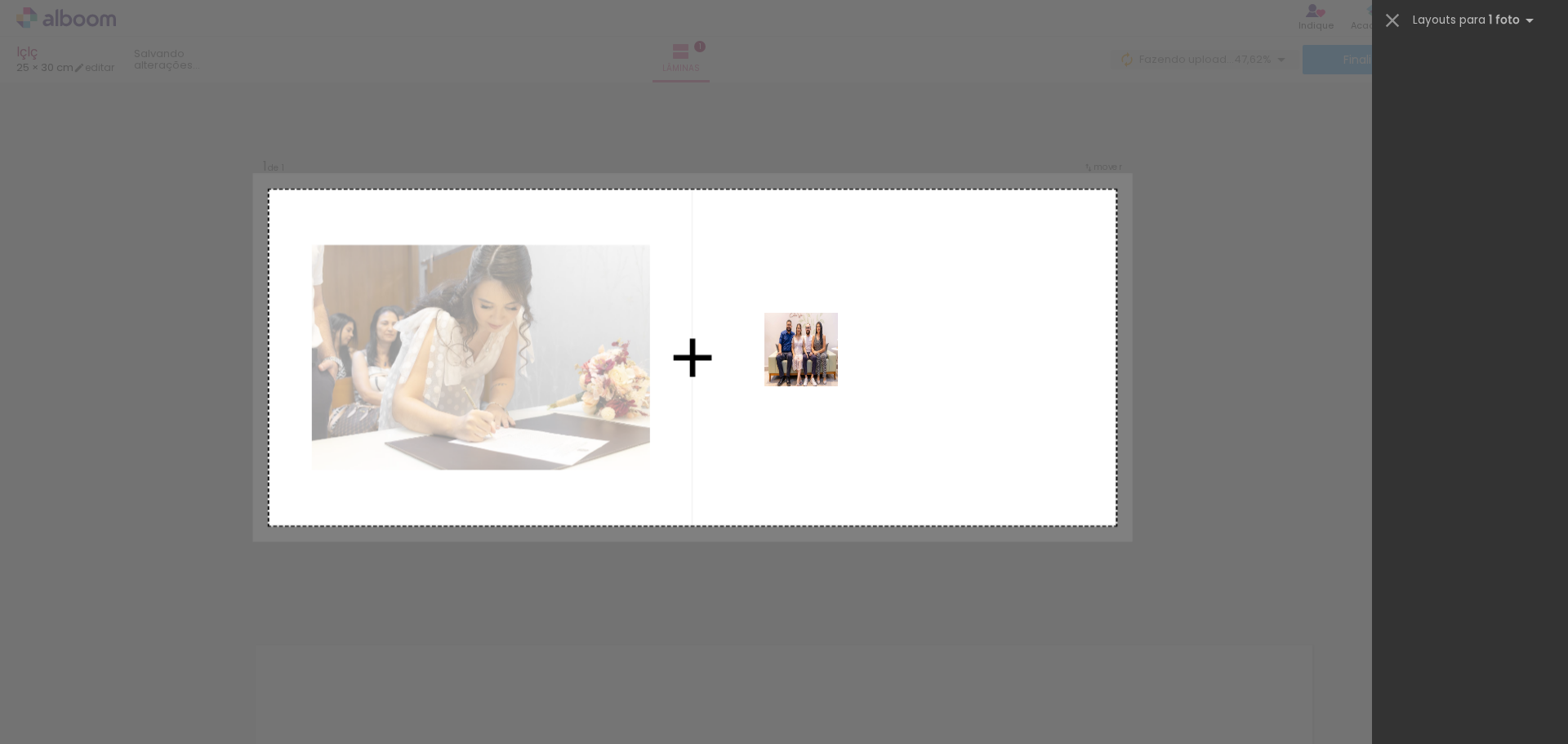
drag, startPoint x: 725, startPoint y: 705, endPoint x: 817, endPoint y: 341, distance: 375.4
click at [817, 341] on quentale-workspace at bounding box center [784, 372] width 1568 height 744
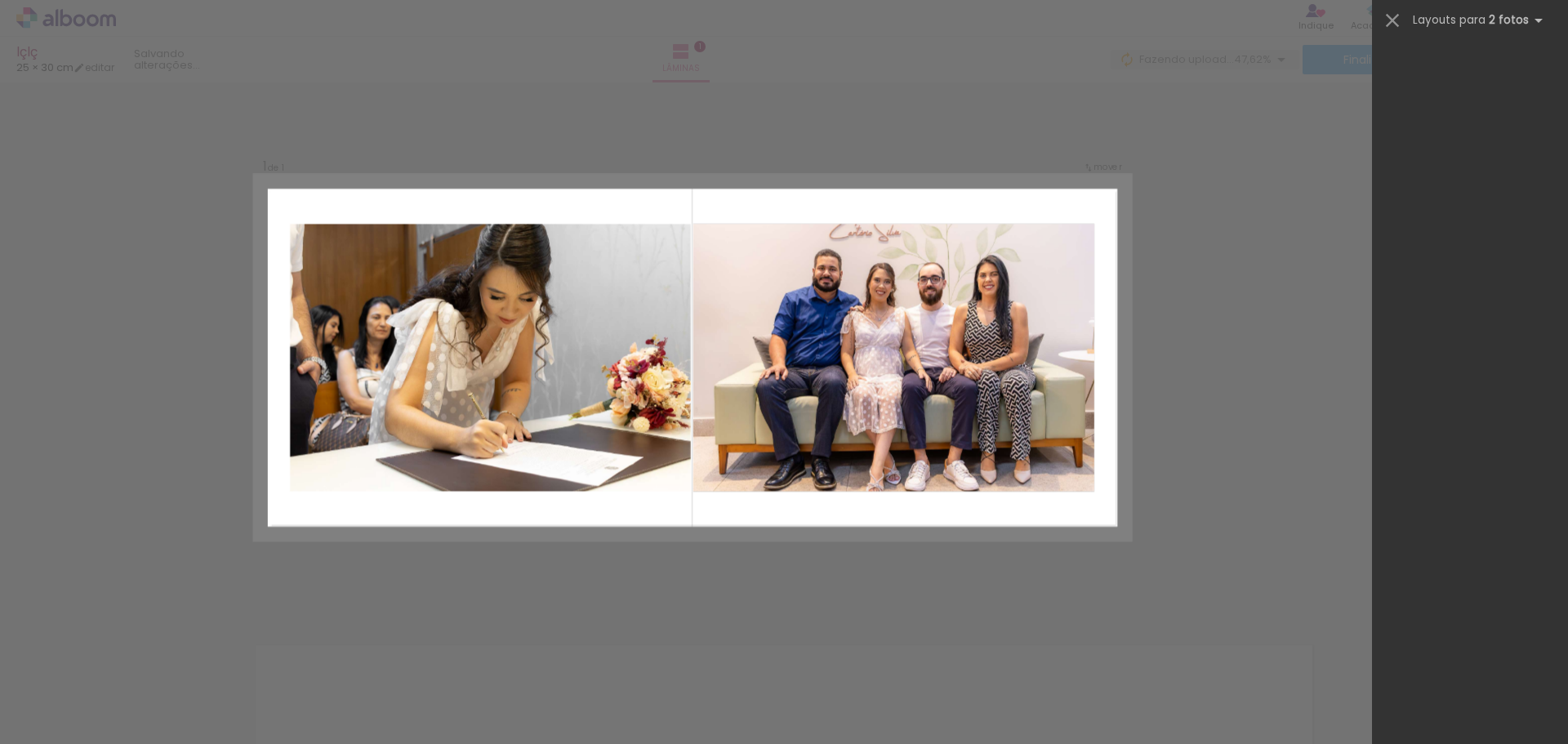
scroll to position [0, 0]
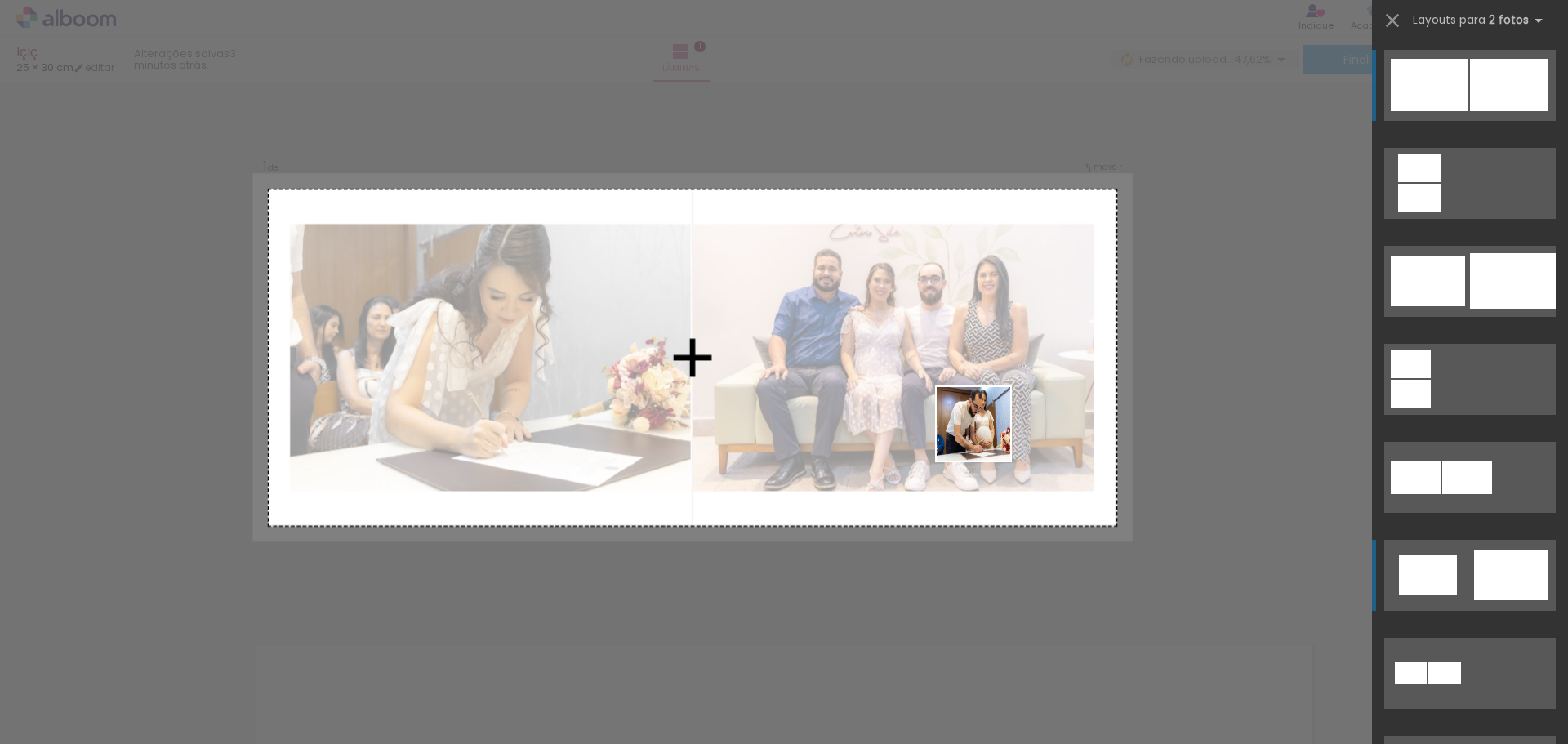
drag, startPoint x: 1013, startPoint y: 714, endPoint x: 966, endPoint y: 361, distance: 356.1
click at [967, 366] on quentale-workspace at bounding box center [784, 372] width 1568 height 744
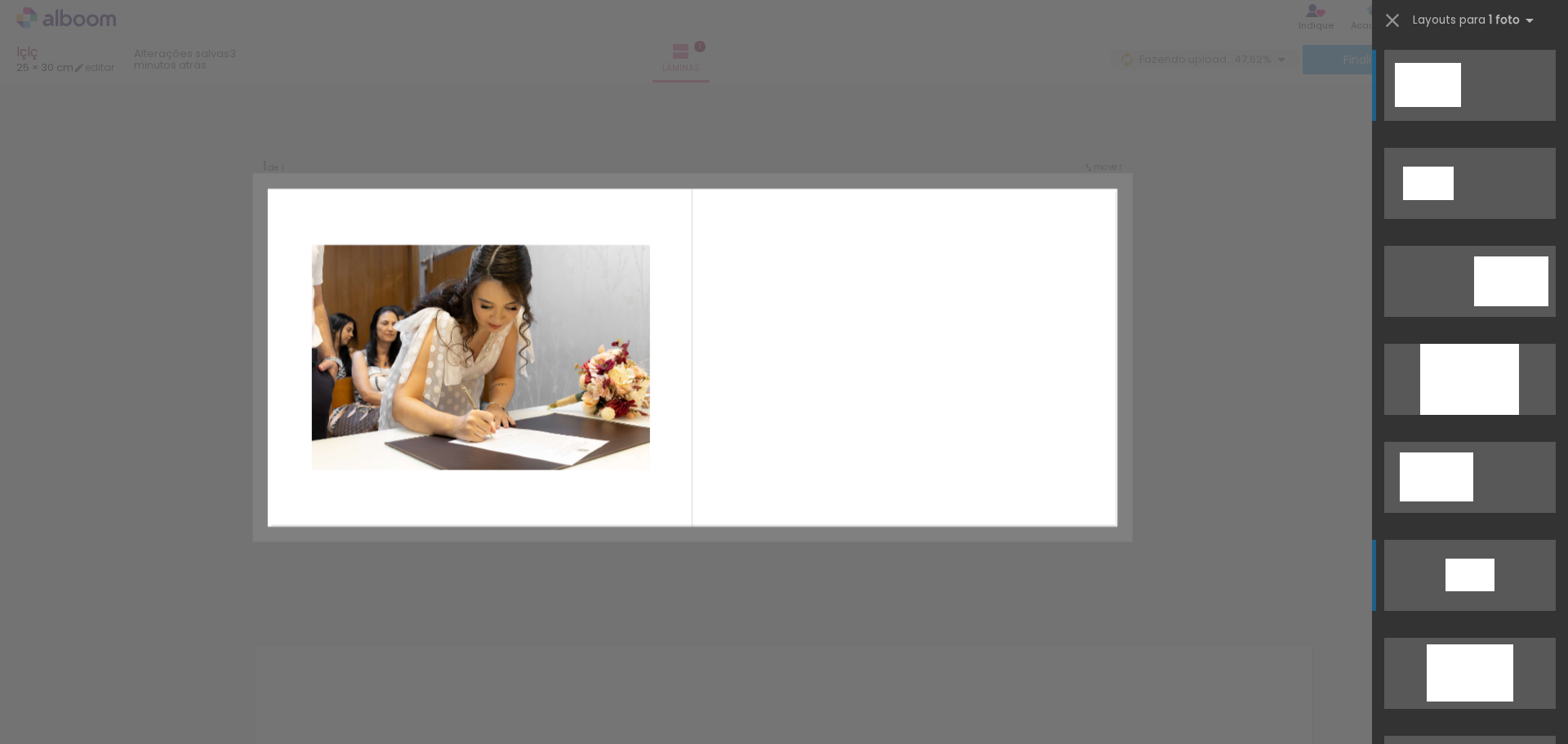
click at [841, 438] on quentale-layouter at bounding box center [692, 358] width 875 height 364
click at [1397, 12] on iron-icon at bounding box center [1392, 20] width 23 height 23
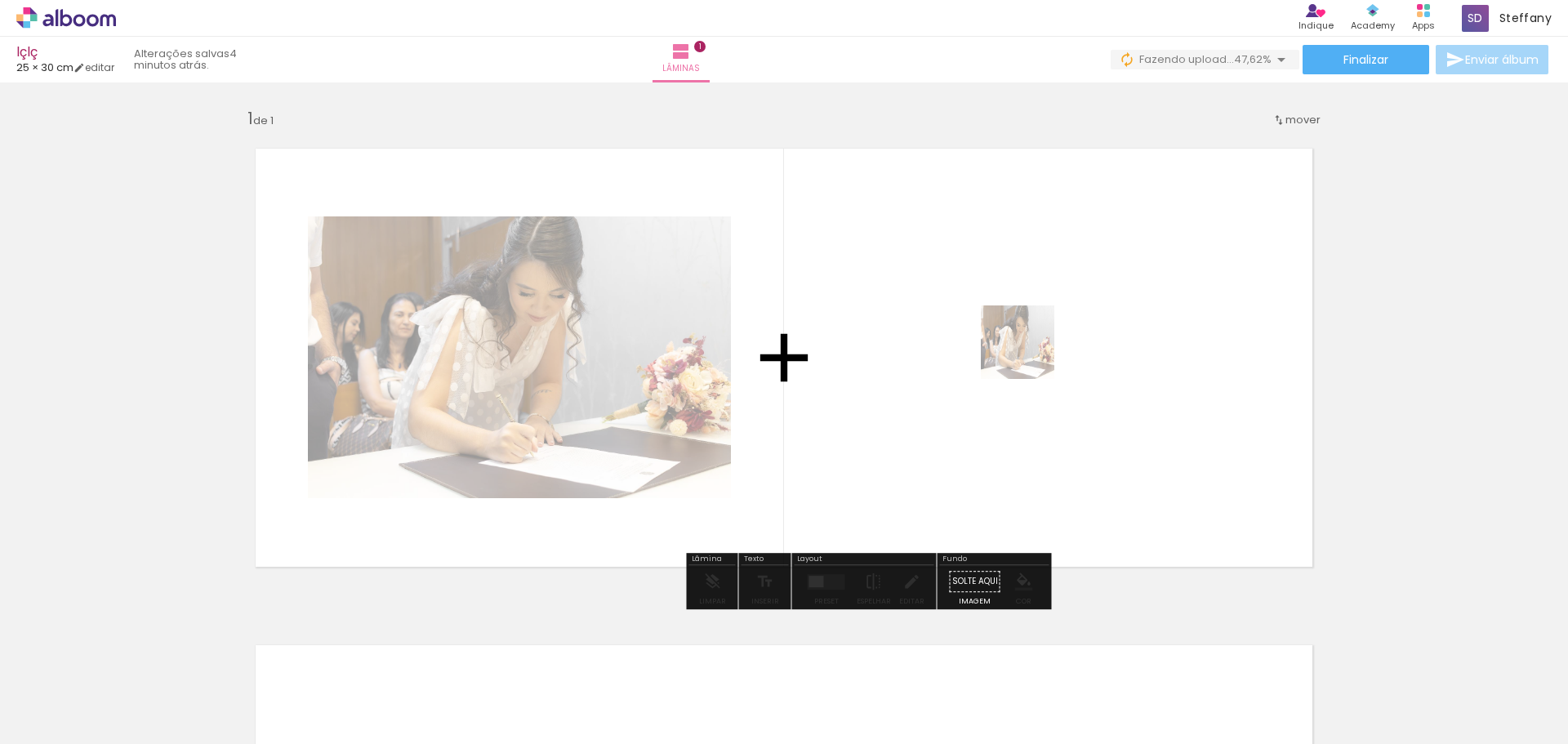
drag, startPoint x: 908, startPoint y: 713, endPoint x: 1029, endPoint y: 354, distance: 378.8
click at [1029, 354] on quentale-workspace at bounding box center [784, 372] width 1568 height 744
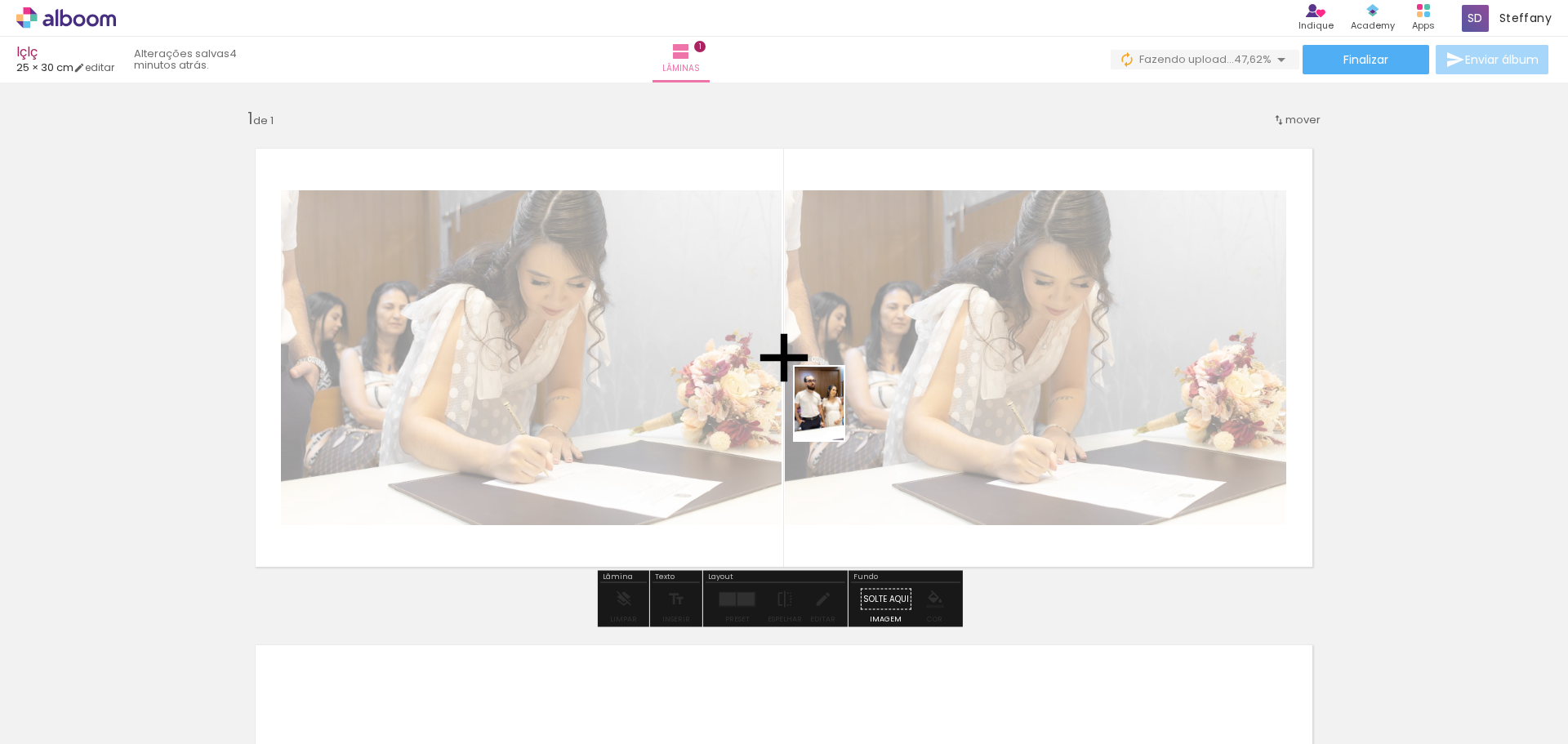
drag, startPoint x: 1093, startPoint y: 712, endPoint x: 843, endPoint y: 415, distance: 388.2
click at [843, 415] on quentale-workspace at bounding box center [784, 372] width 1568 height 744
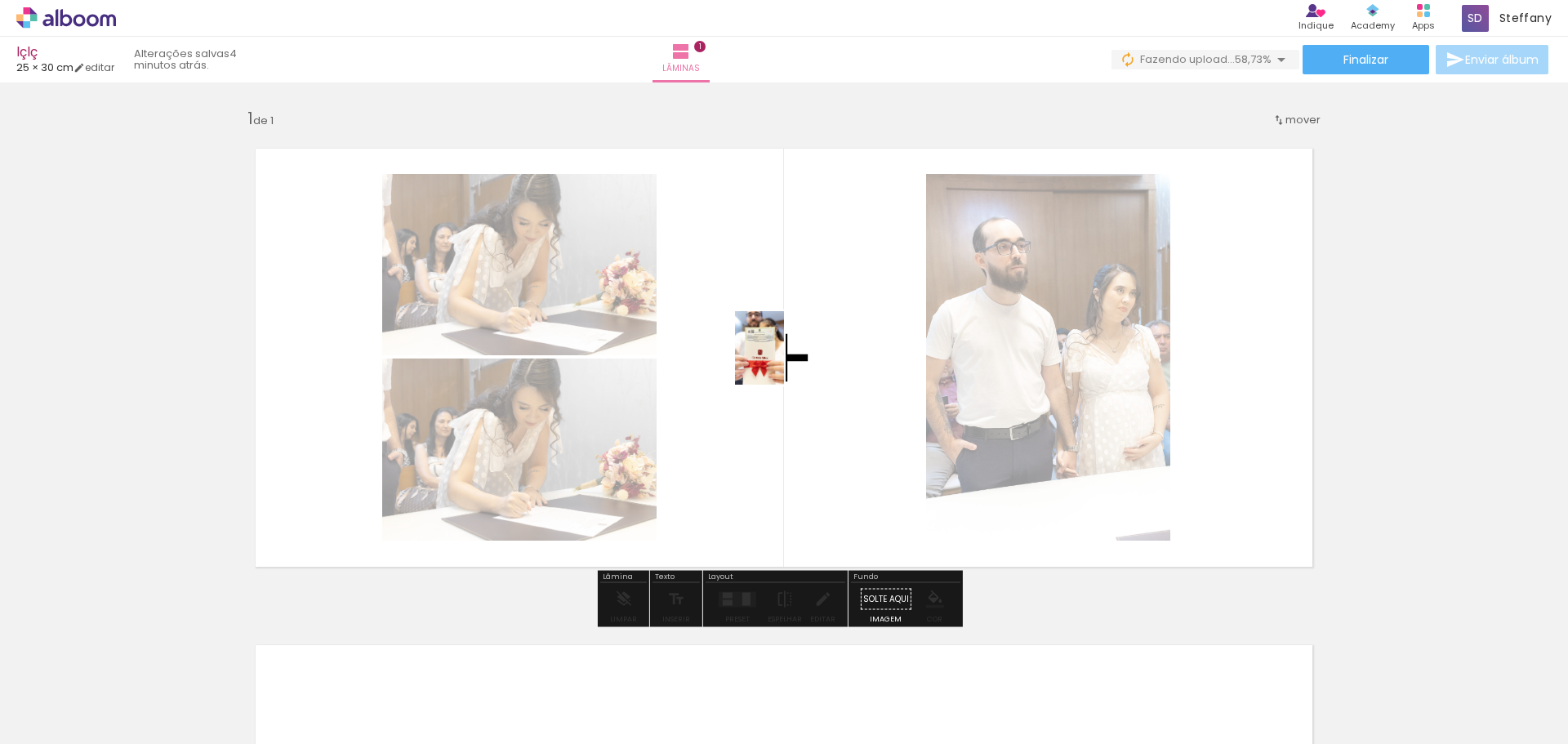
drag, startPoint x: 1256, startPoint y: 694, endPoint x: 784, endPoint y: 360, distance: 578.2
click at [784, 360] on quentale-workspace at bounding box center [784, 372] width 1568 height 744
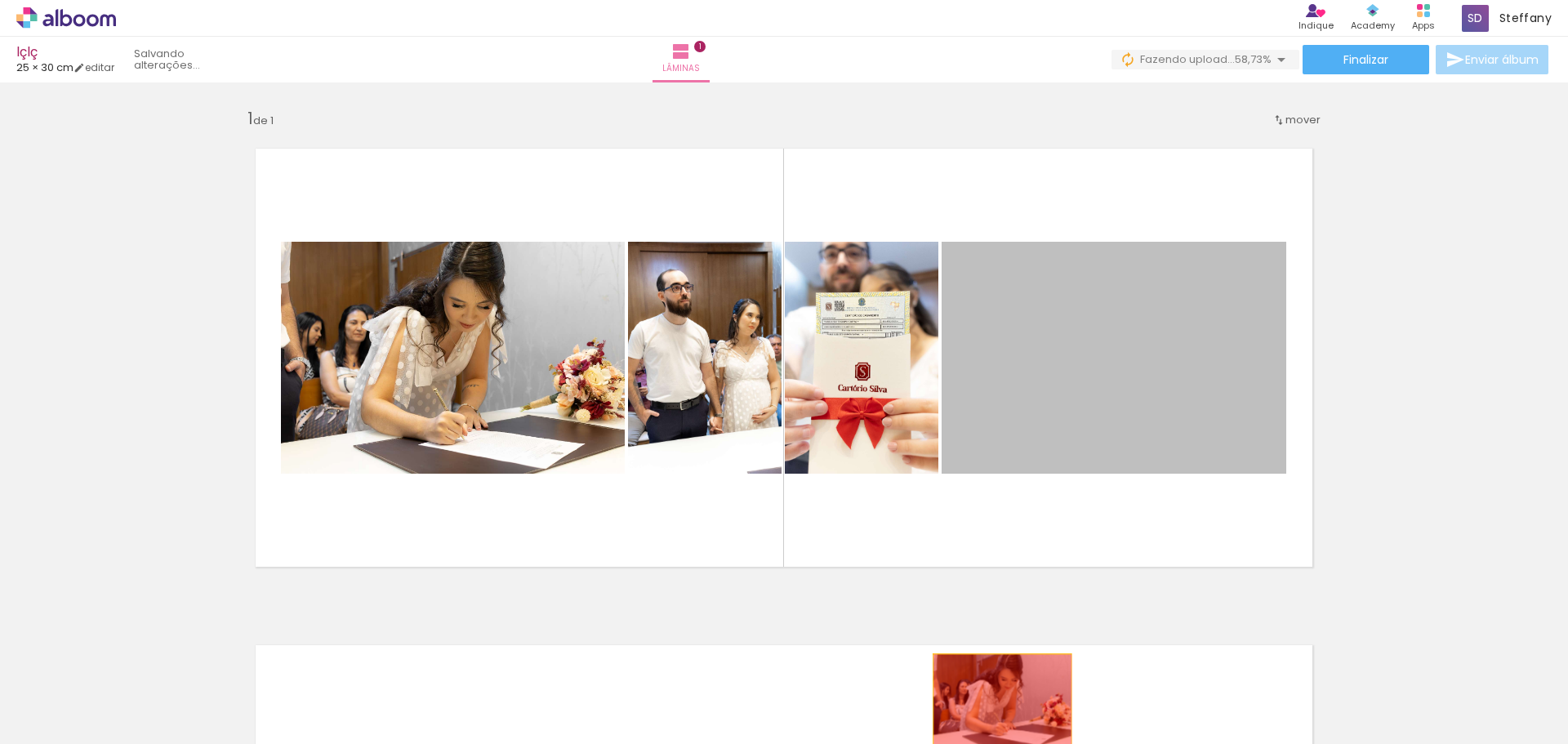
drag, startPoint x: 1172, startPoint y: 301, endPoint x: 996, endPoint y: 700, distance: 436.1
click at [996, 700] on quentale-workspace at bounding box center [784, 372] width 1568 height 744
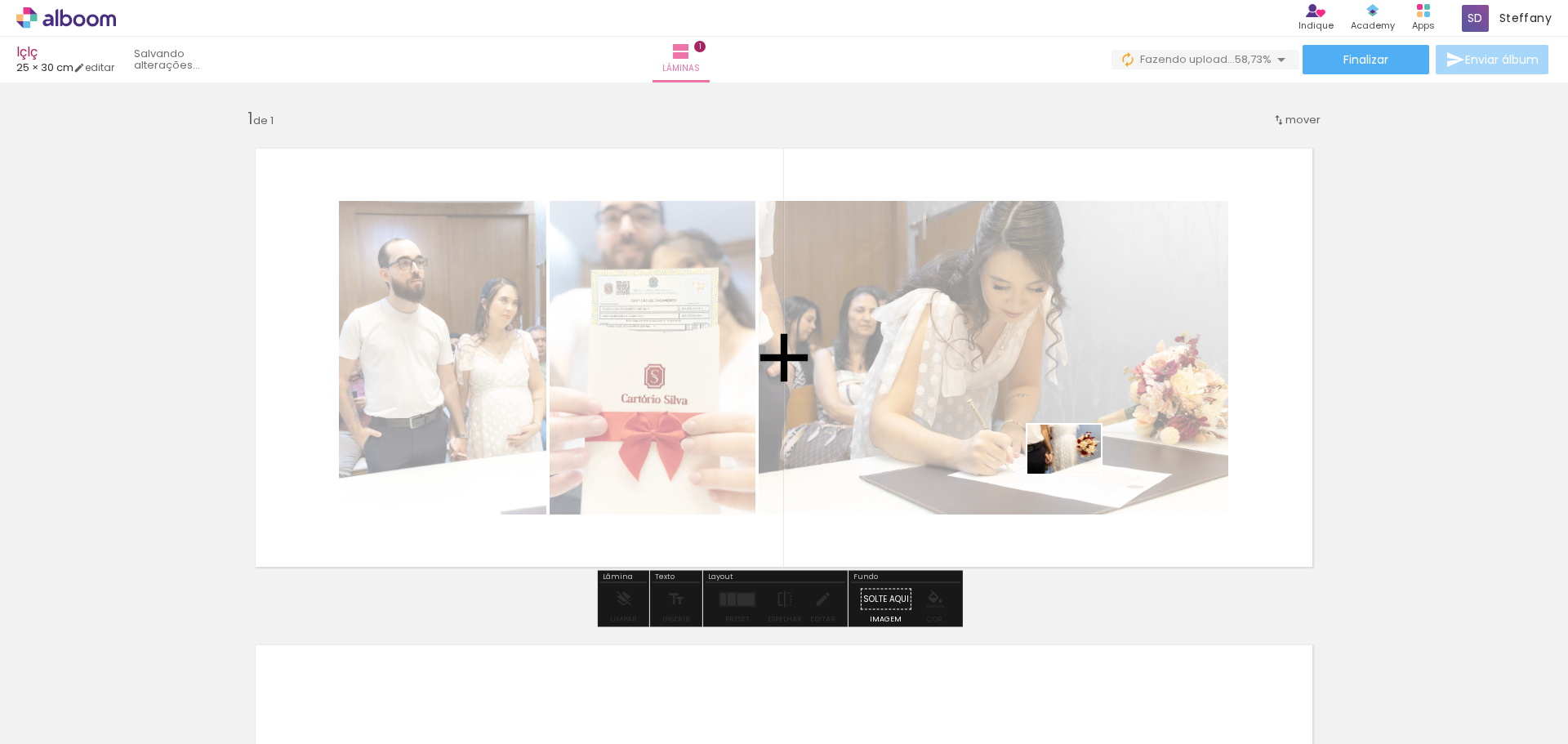
drag, startPoint x: 826, startPoint y: 690, endPoint x: 1116, endPoint y: 354, distance: 443.8
click at [1115, 359] on quentale-workspace at bounding box center [784, 372] width 1568 height 744
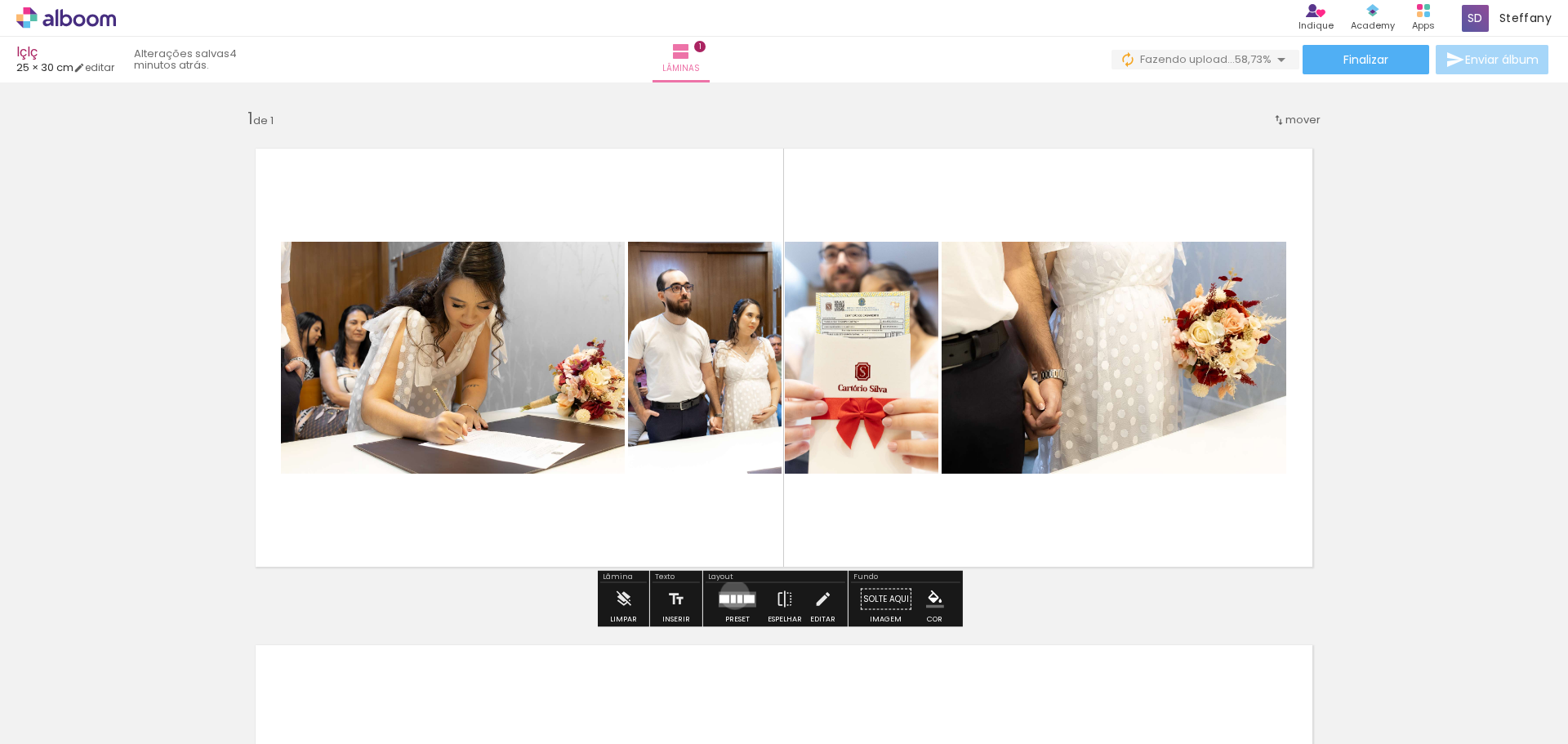
click at [731, 594] on div at bounding box center [733, 598] width 5 height 8
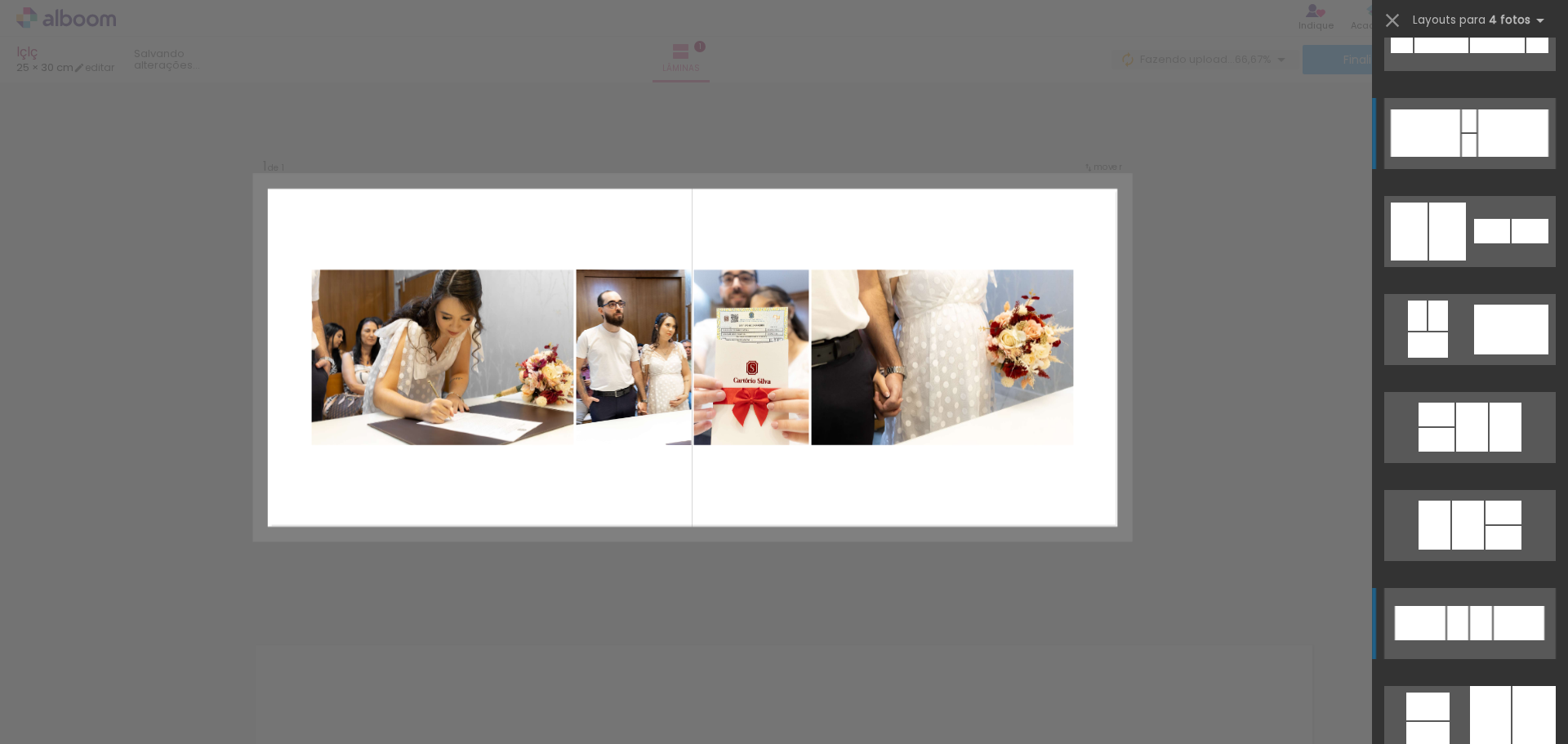
scroll to position [489, 0]
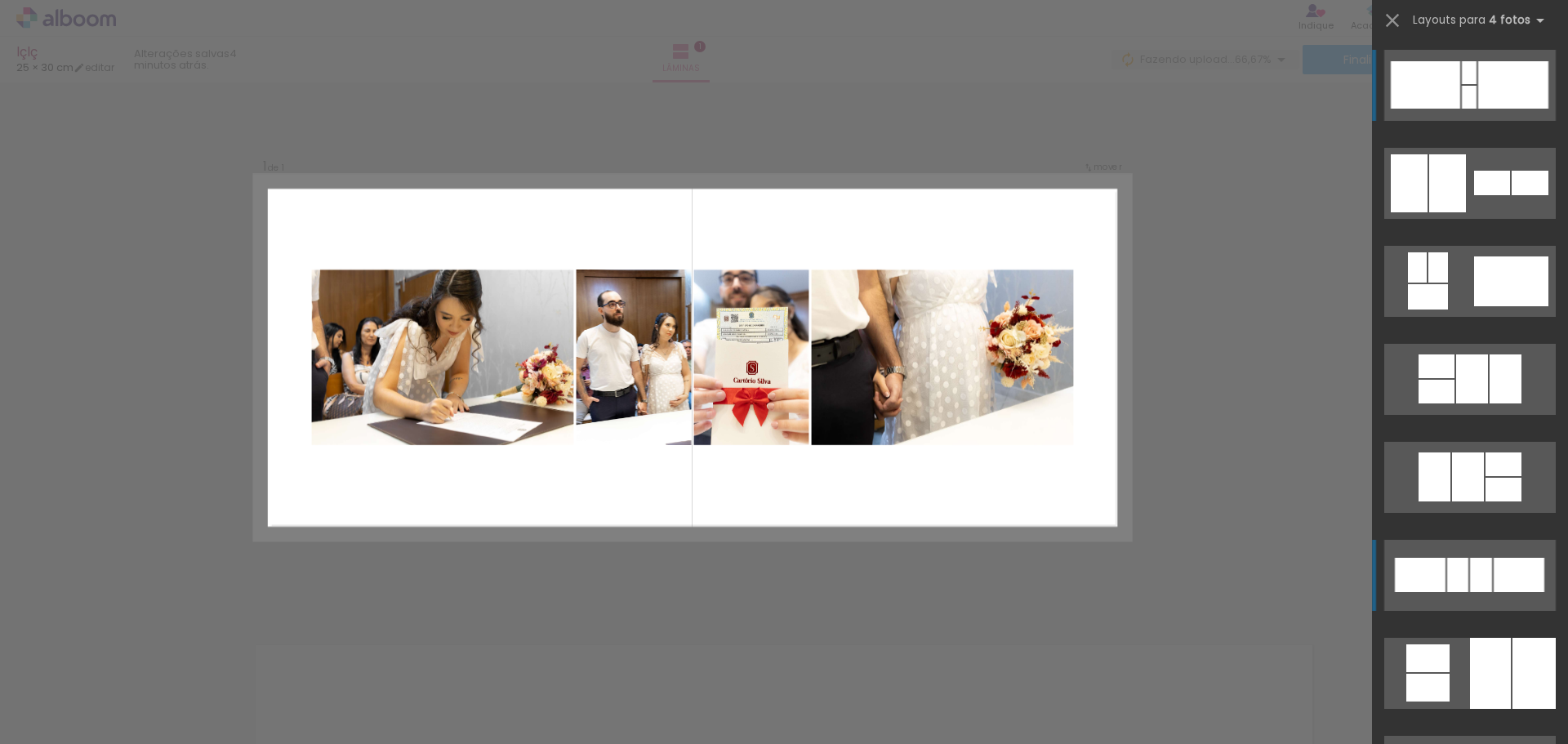
click at [1483, 563] on div at bounding box center [1481, 574] width 22 height 34
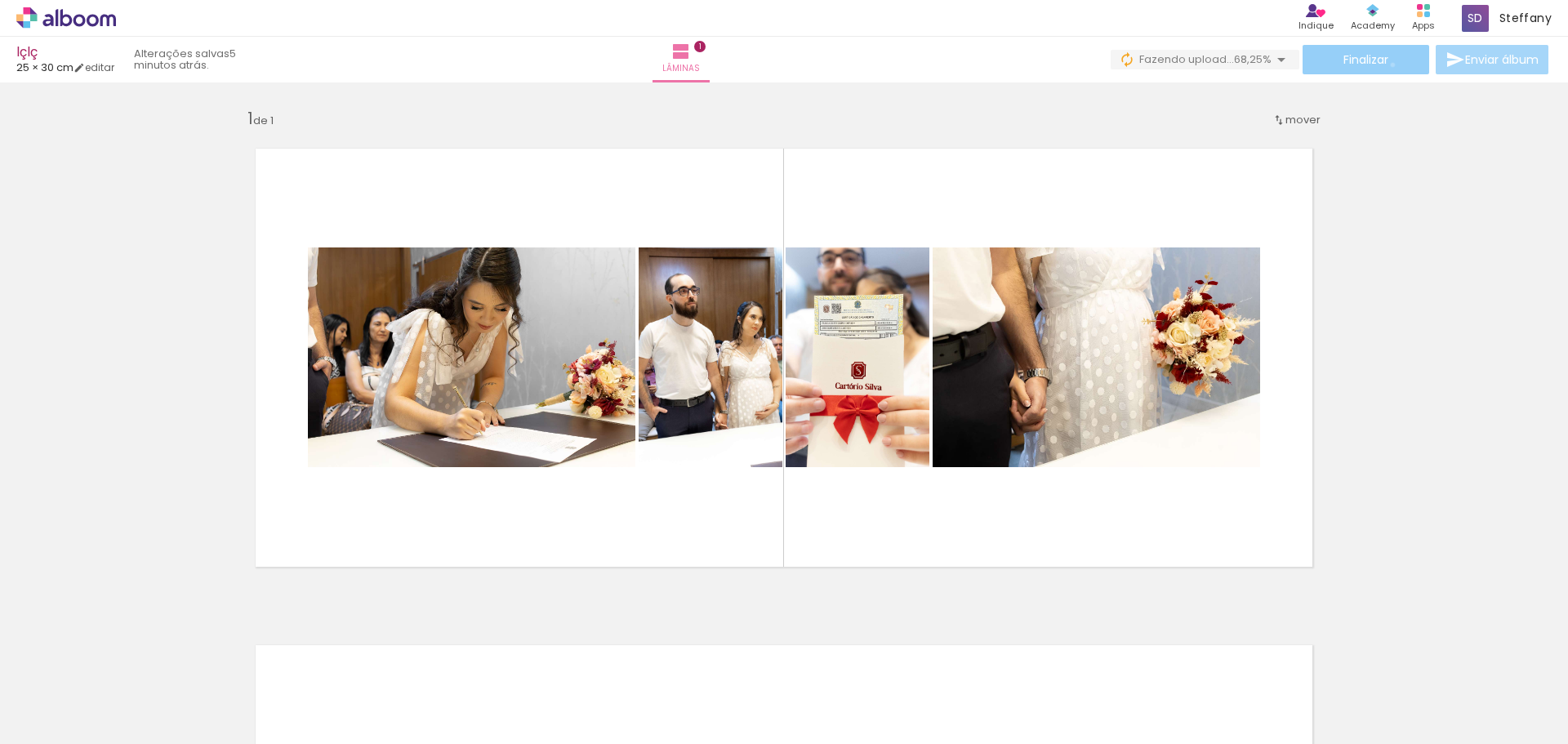
click at [1387, 64] on paper-button "Finalizar" at bounding box center [1365, 59] width 126 height 30
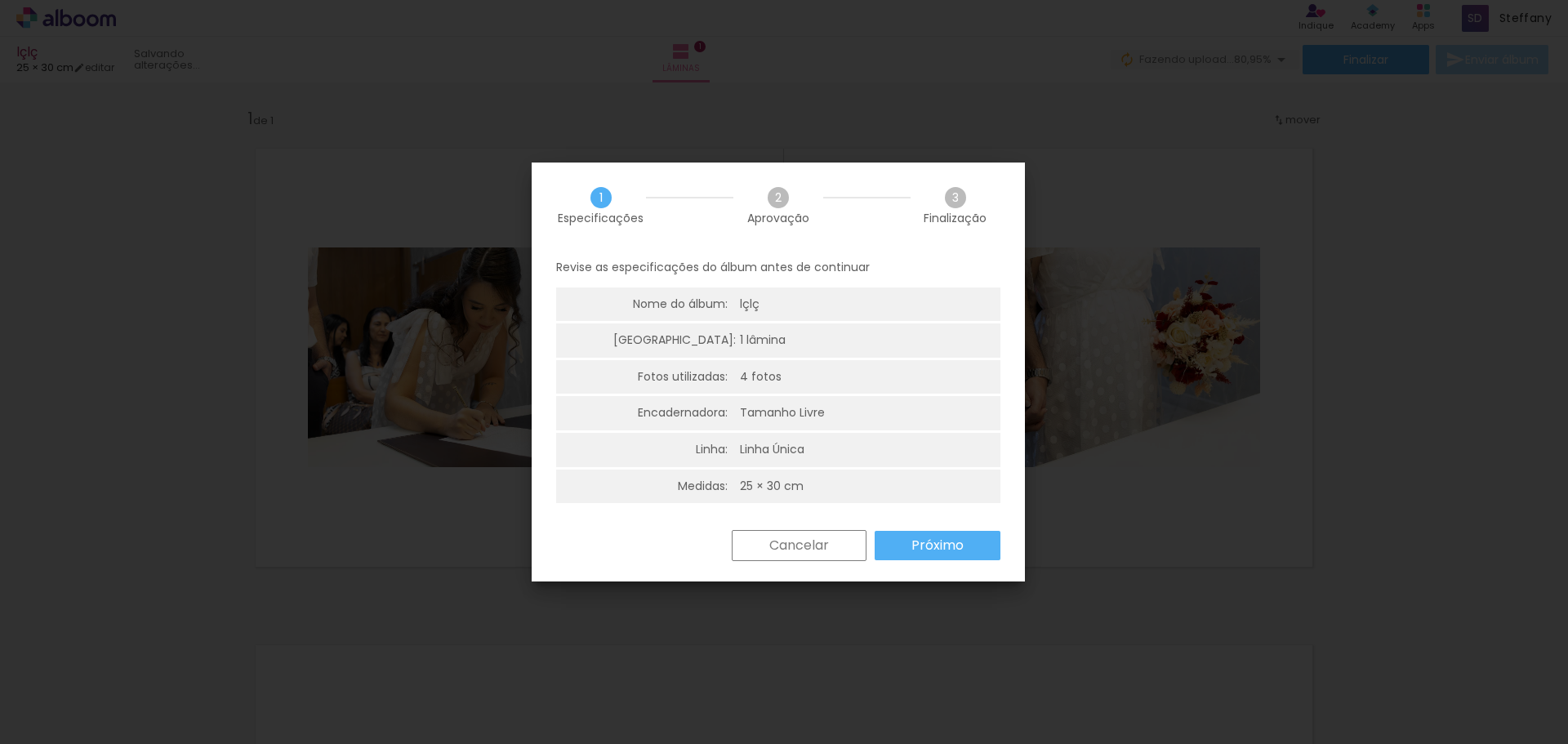
click at [0, 0] on slot "Próximo" at bounding box center [0, 0] width 0 height 0
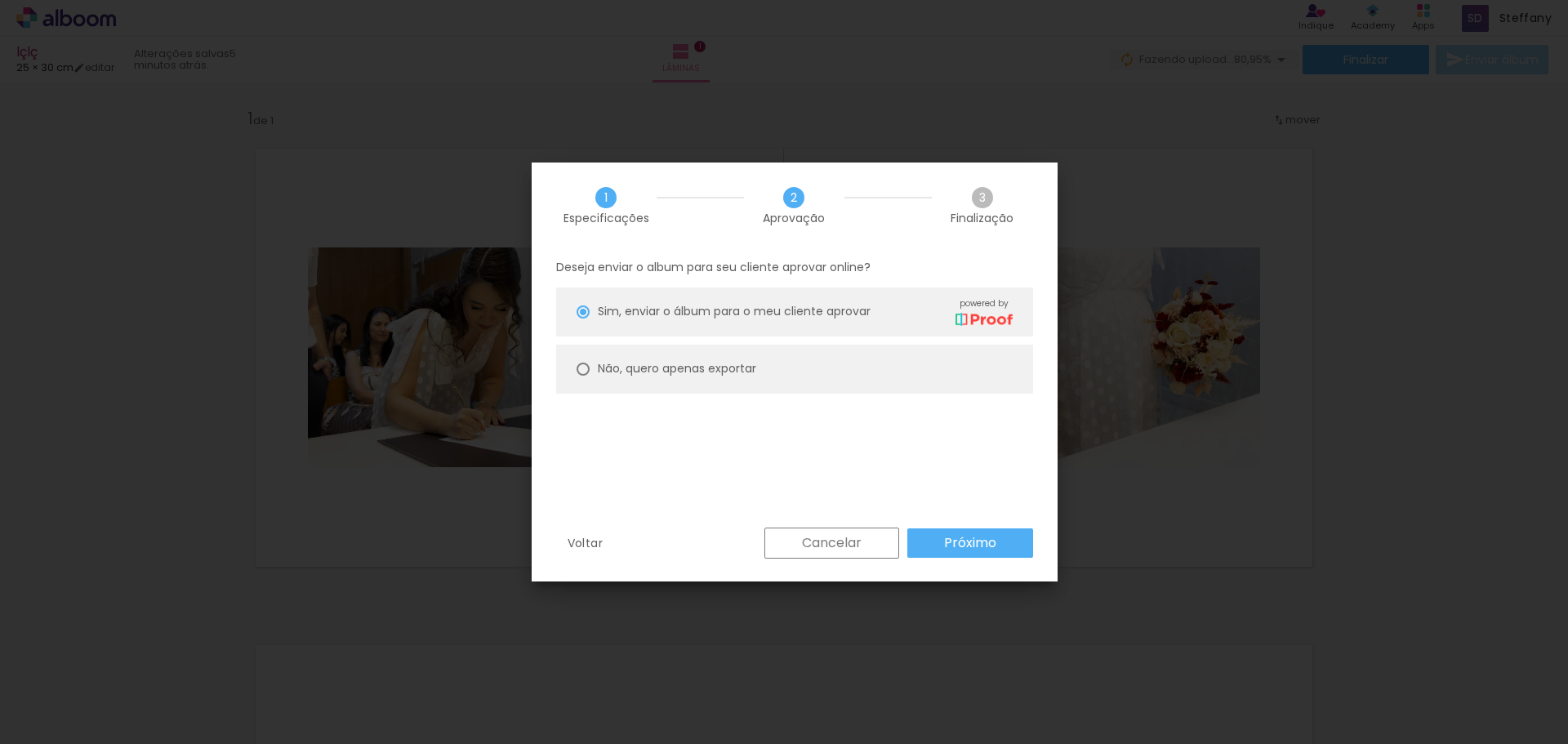
click at [596, 368] on paper-radio-button "Não, quero apenas exportar" at bounding box center [794, 369] width 477 height 49
type paper-radio-button "on"
click at [0, 0] on slot "Próximo" at bounding box center [0, 0] width 0 height 0
type input "Alta, 300 DPI"
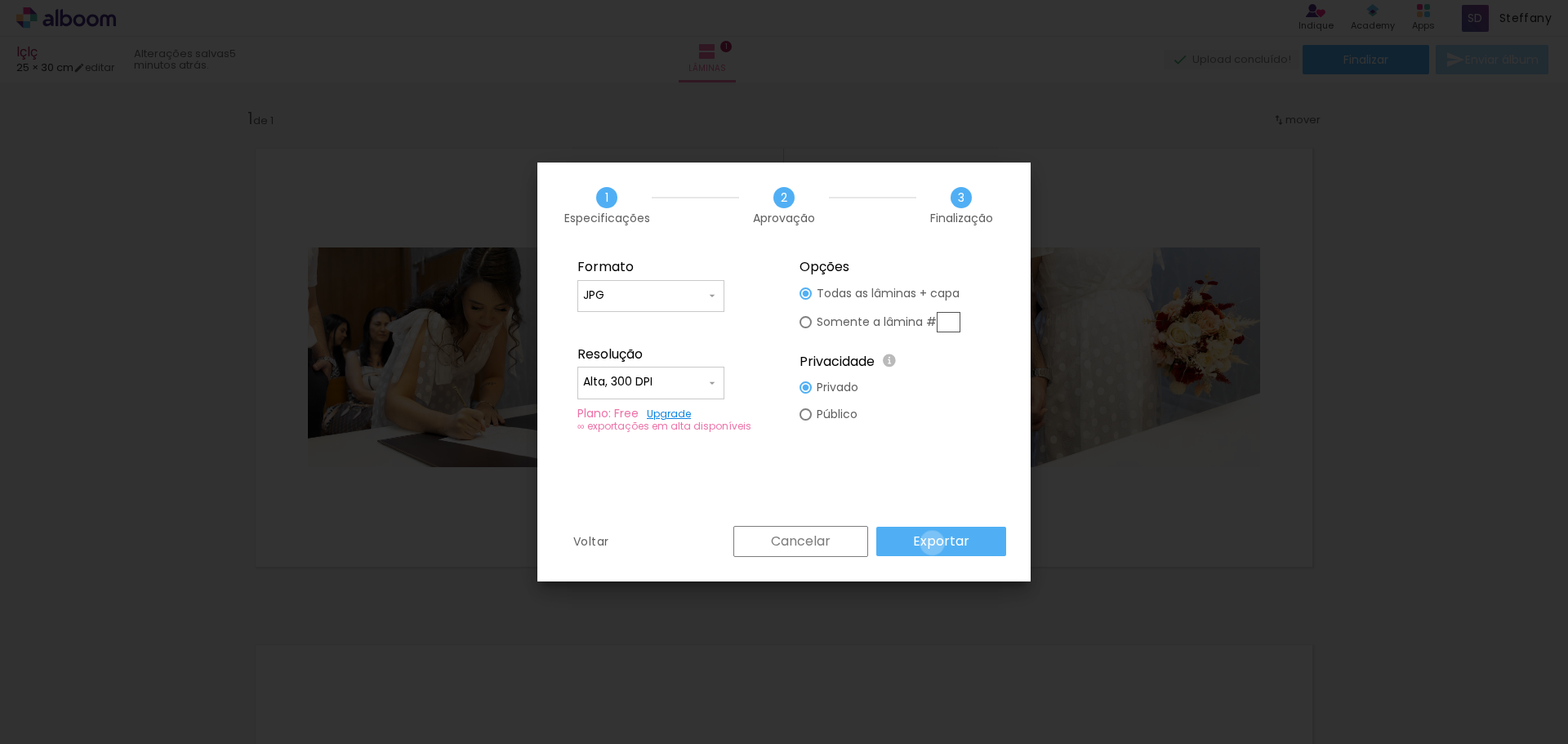
click at [0, 0] on slot "Exportar" at bounding box center [0, 0] width 0 height 0
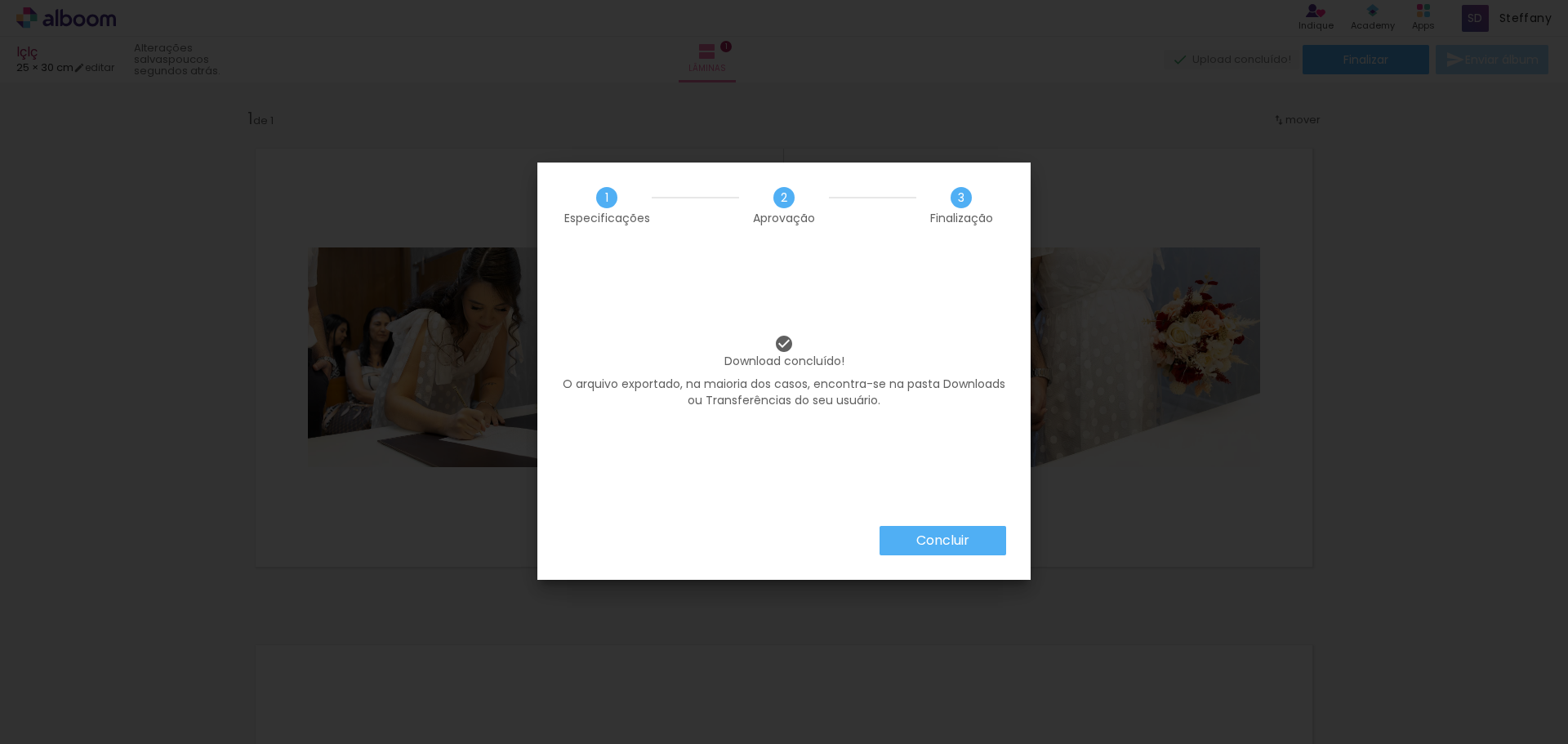
click at [0, 0] on slot "Concluir" at bounding box center [0, 0] width 0 height 0
